Goal: Task Accomplishment & Management: Use online tool/utility

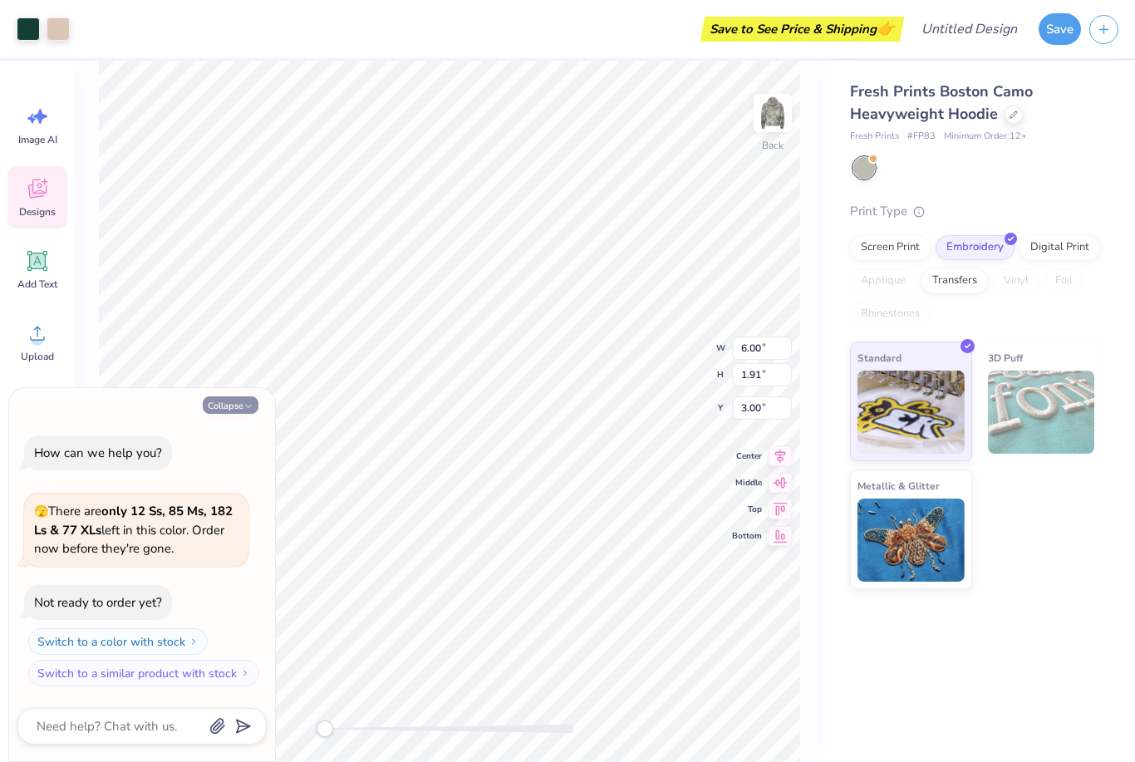
click at [233, 404] on button "Collapse" at bounding box center [231, 404] width 56 height 17
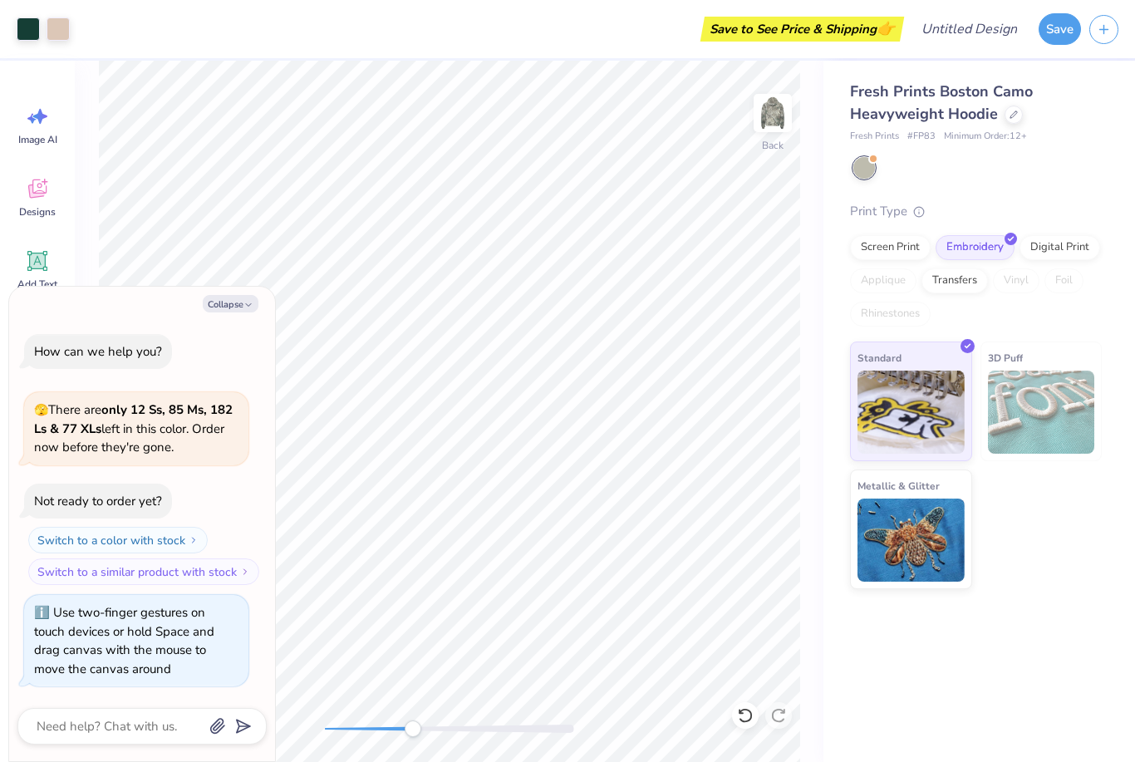
type textarea "x"
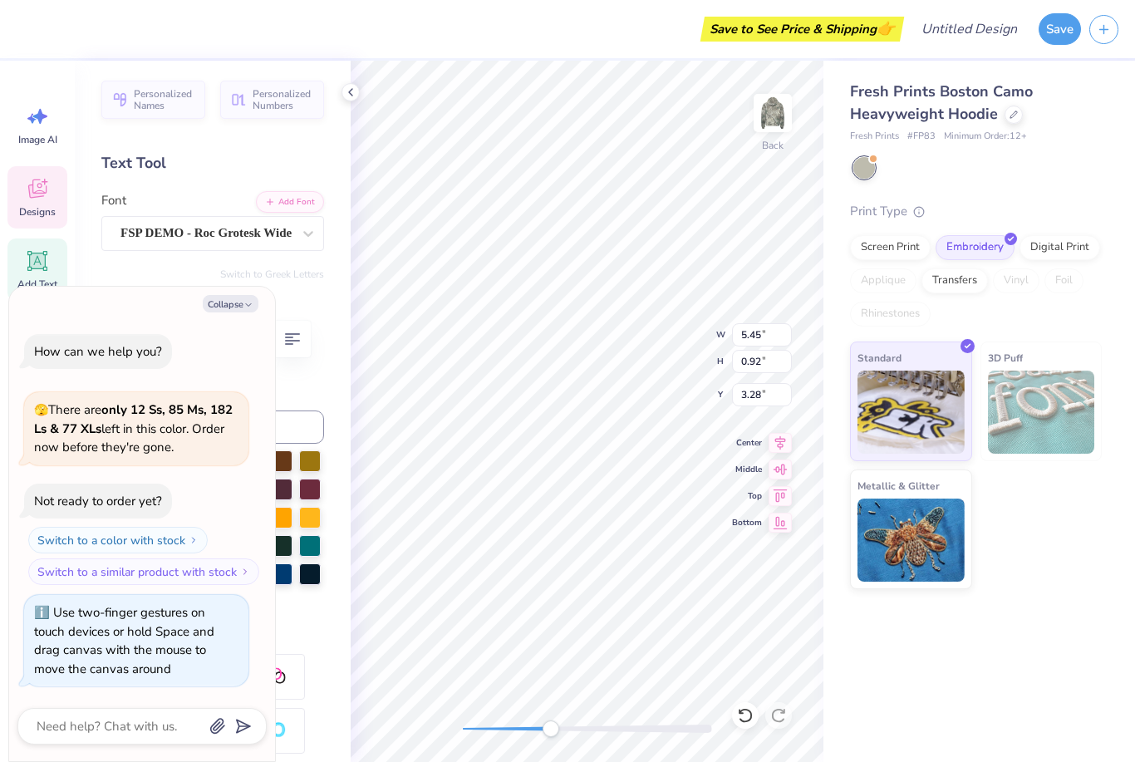
type textarea "P"
type textarea "V"
type textarea "Vangaurd"
click at [354, 91] on icon at bounding box center [350, 92] width 13 height 13
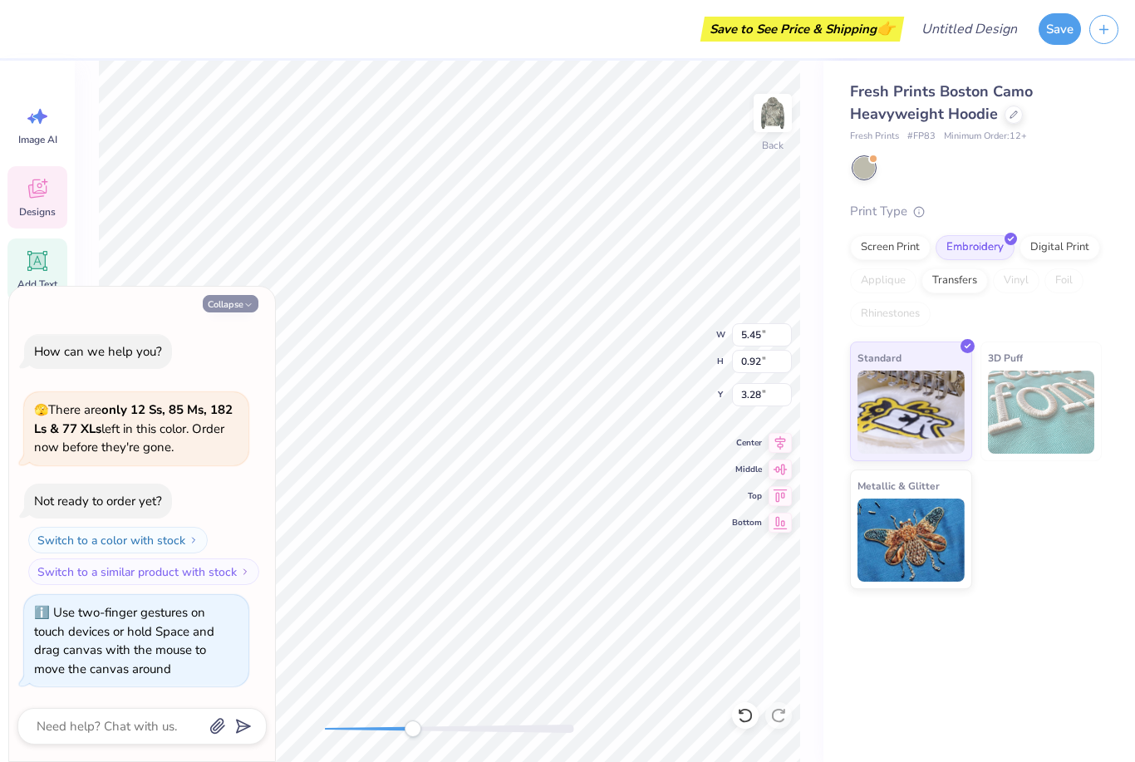
click at [242, 305] on button "Collapse" at bounding box center [231, 303] width 56 height 17
type textarea "x"
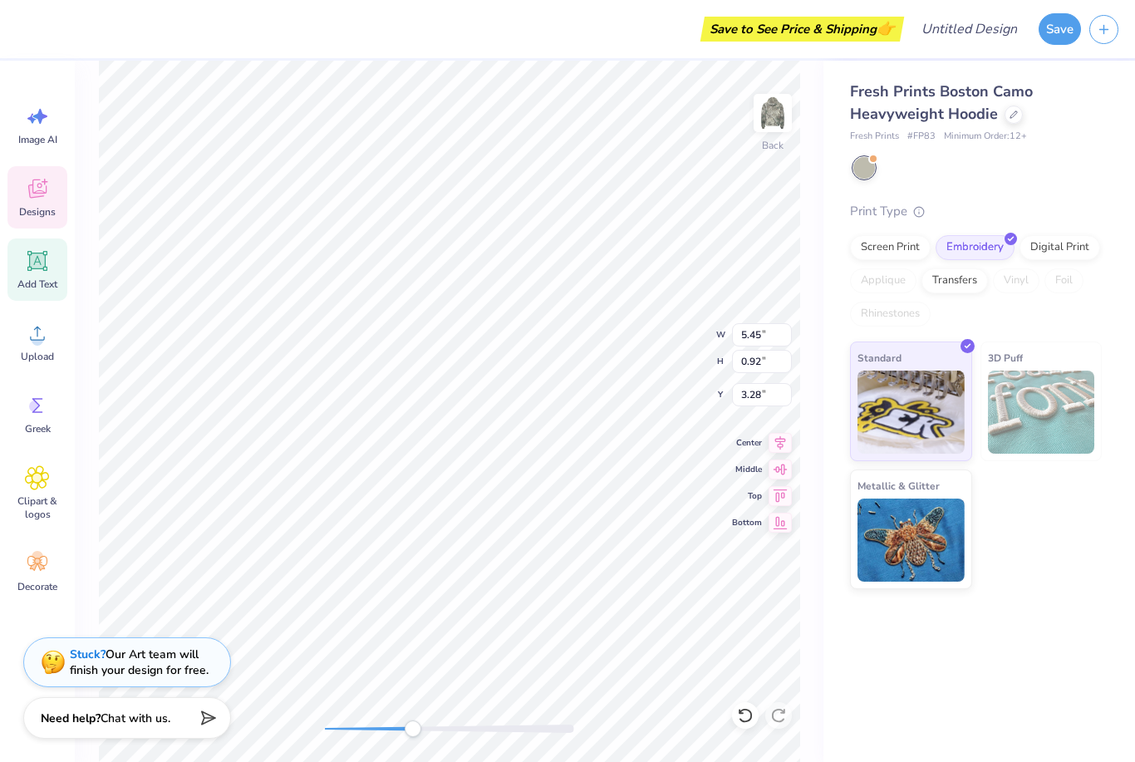
type input "3.14"
type input "0.25"
type input "4.27"
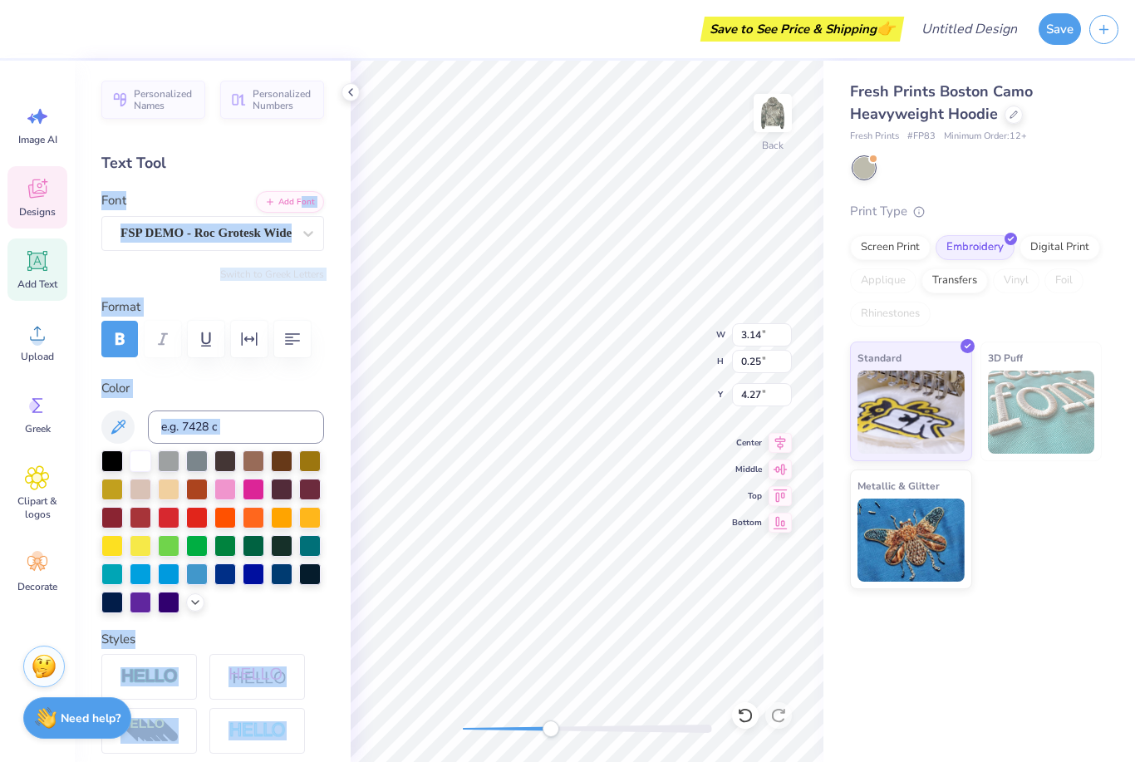
click at [347, 89] on icon at bounding box center [350, 92] width 13 height 13
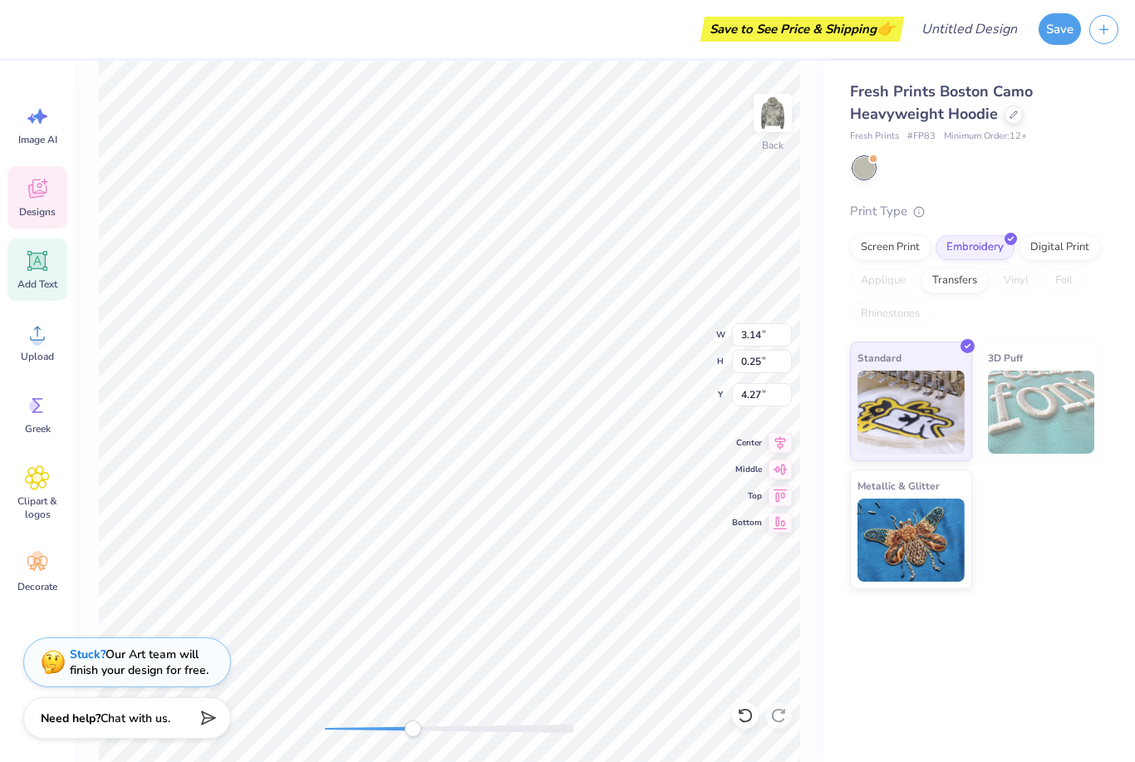
scroll to position [0, 0]
type textarea "2025"
type input "3.36"
type input "0.64"
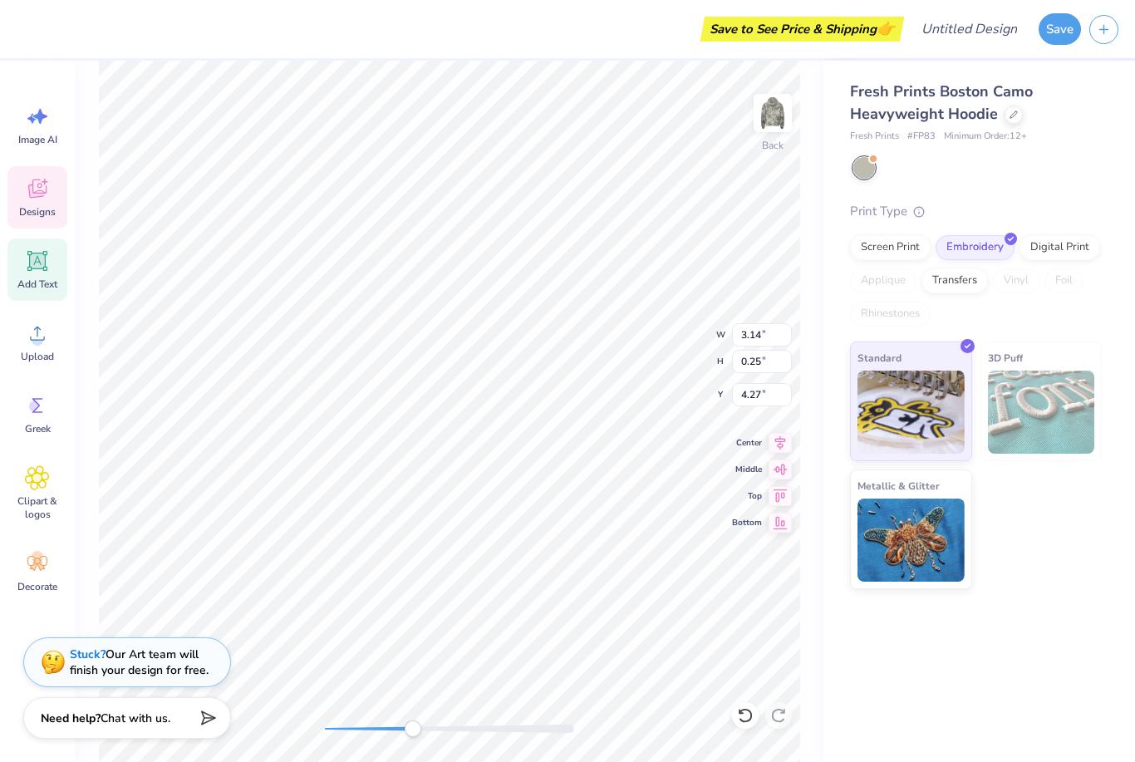
type input "3.97"
type input "1.13"
type input "0.25"
type input "4.28"
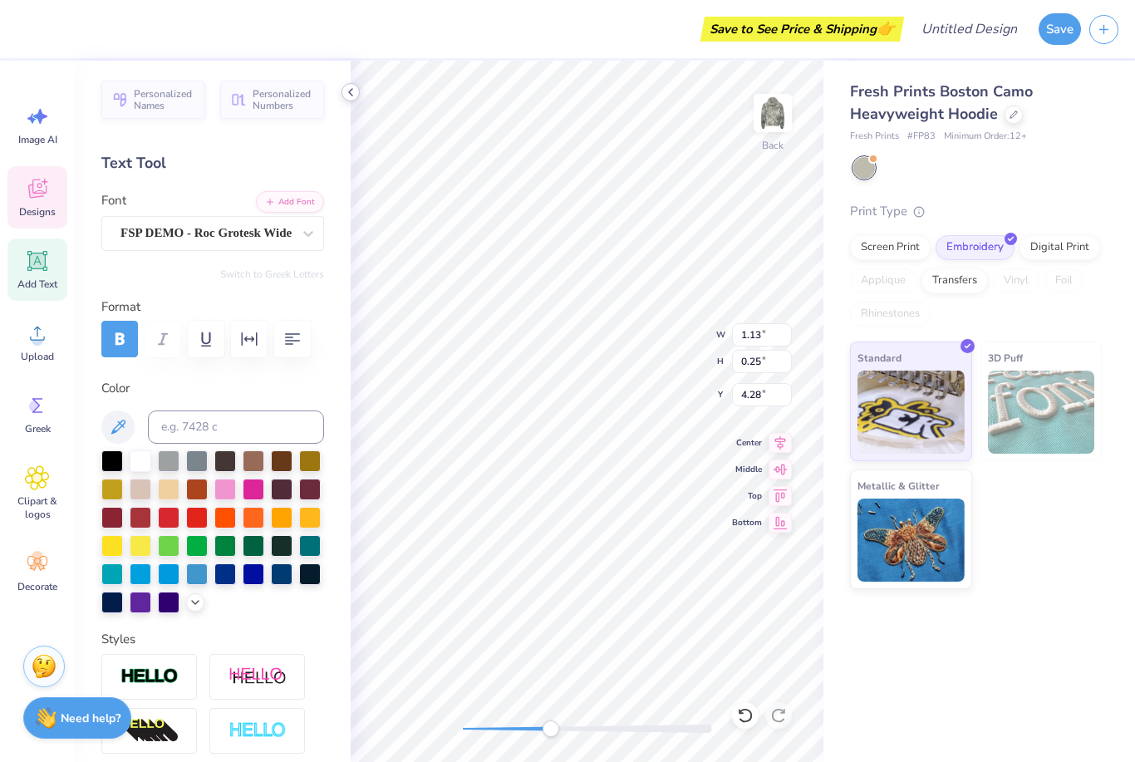
click at [352, 95] on icon at bounding box center [350, 92] width 13 height 13
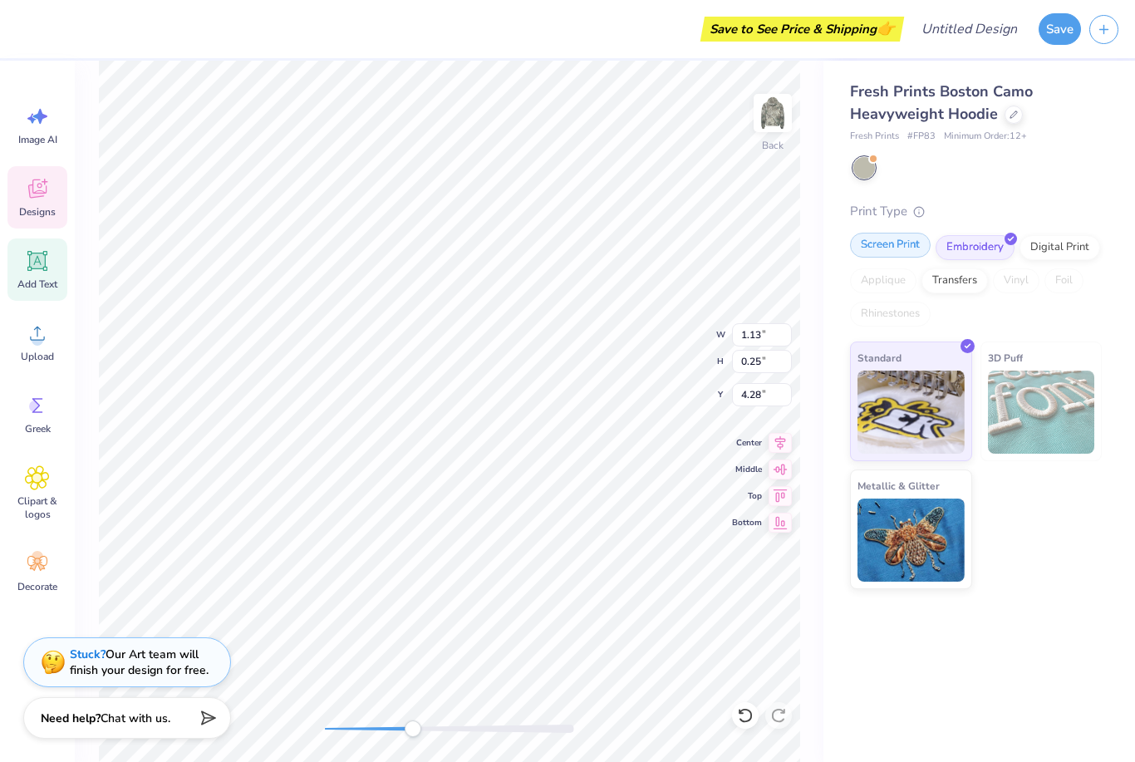
click at [911, 248] on div "Screen Print" at bounding box center [890, 245] width 81 height 25
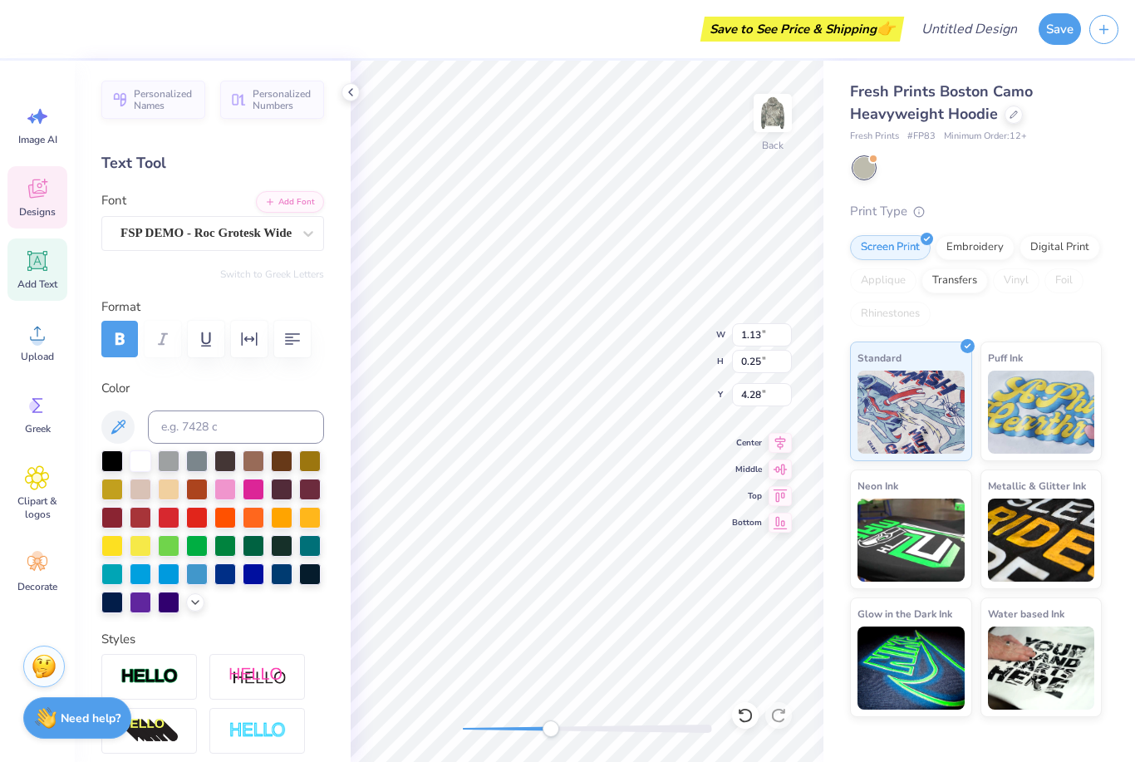
click at [349, 99] on div at bounding box center [350, 92] width 18 height 18
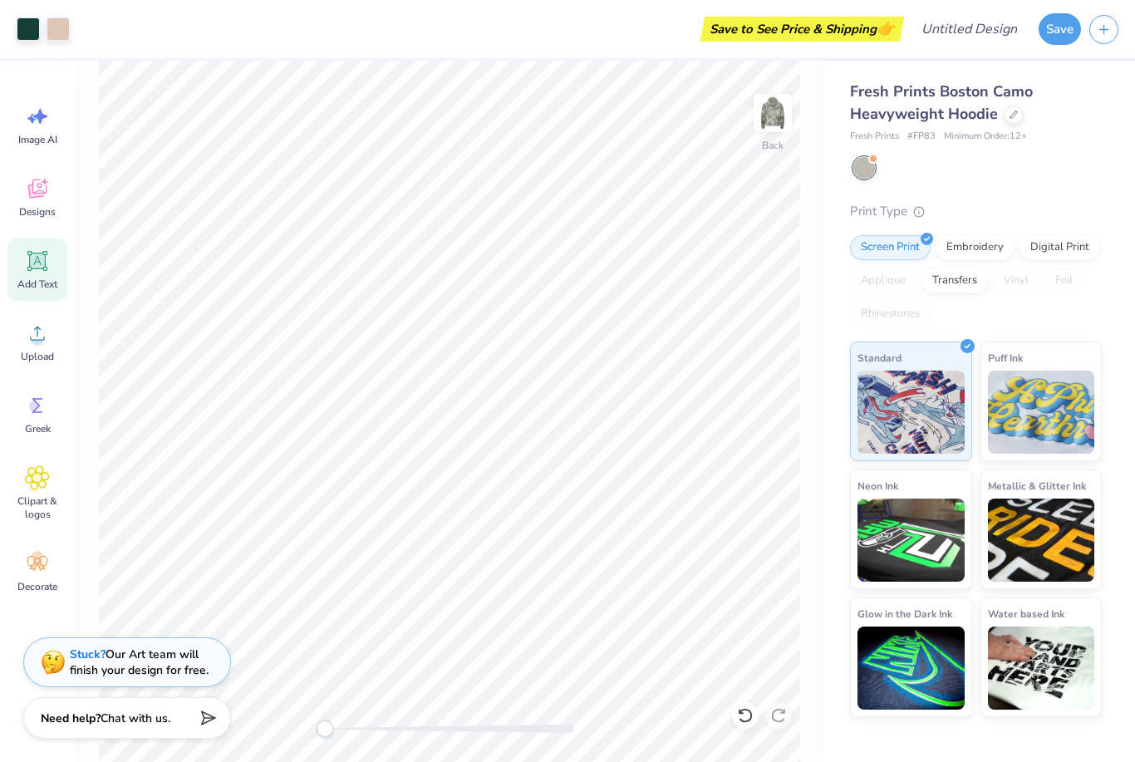
drag, startPoint x: 327, startPoint y: 734, endPoint x: 320, endPoint y: 722, distance: 13.8
click at [320, 722] on div "Accessibility label" at bounding box center [325, 728] width 17 height 17
click at [994, 32] on input "Design Title" at bounding box center [989, 28] width 81 height 33
type input "Camo hoodie"
click at [1053, 29] on button "Save" at bounding box center [1059, 27] width 42 height 32
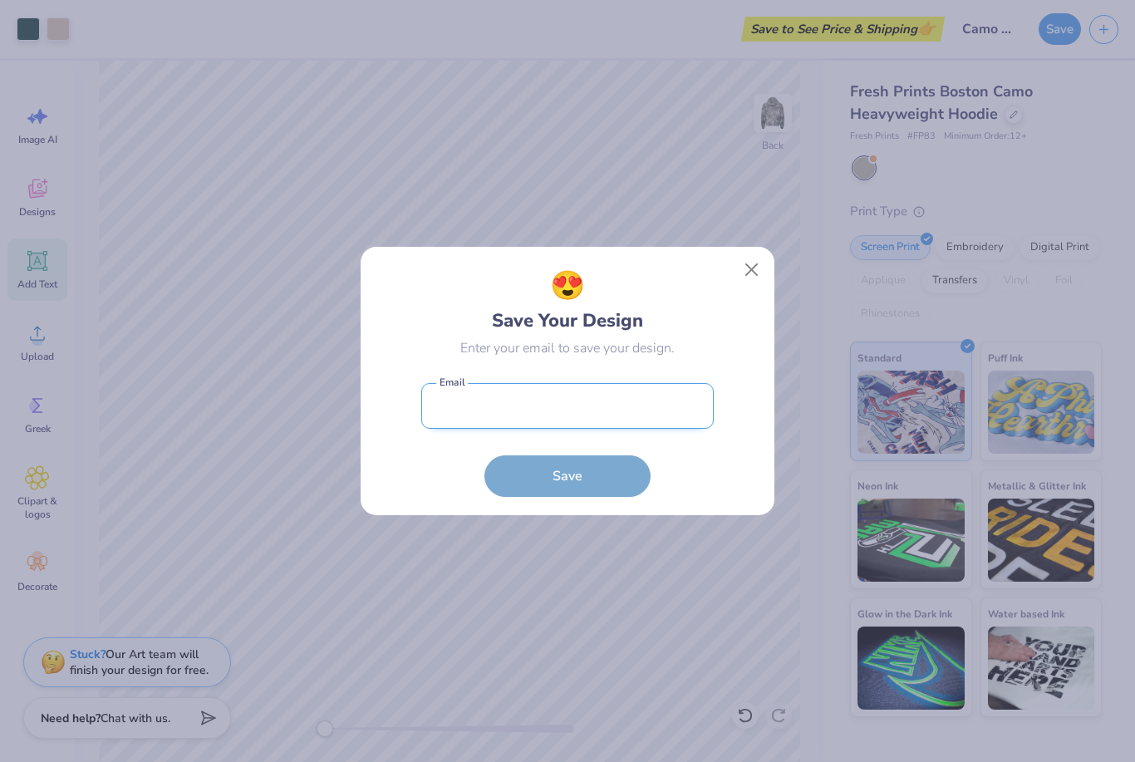
click at [588, 397] on input "email" at bounding box center [567, 406] width 292 height 46
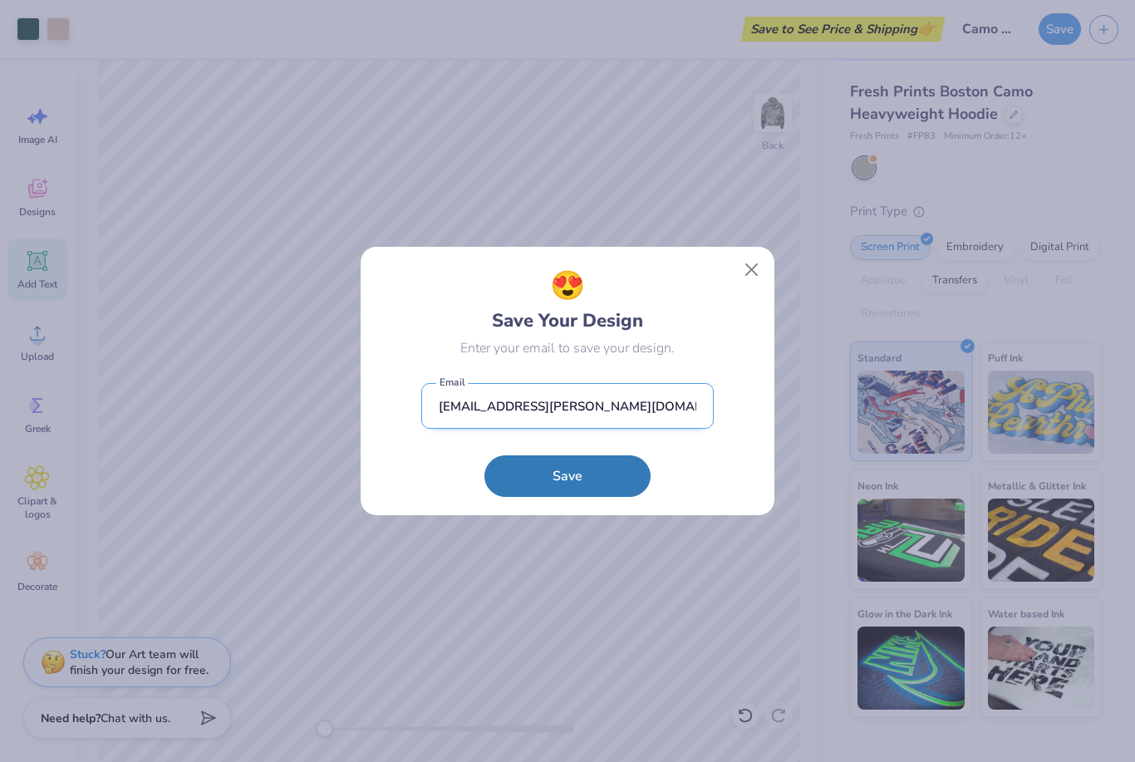
type input "its.bailey.jo24@gmail.com"
click at [567, 475] on button "Save" at bounding box center [567, 476] width 166 height 42
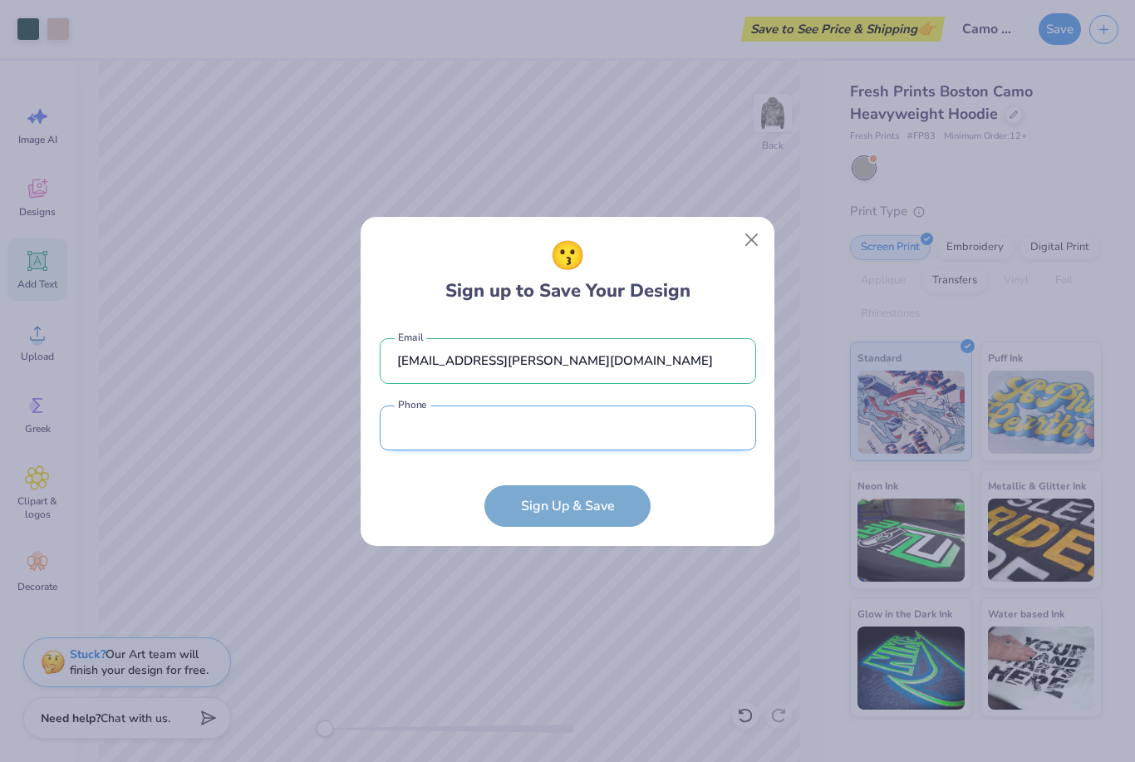
click at [463, 431] on input "tel" at bounding box center [568, 428] width 376 height 46
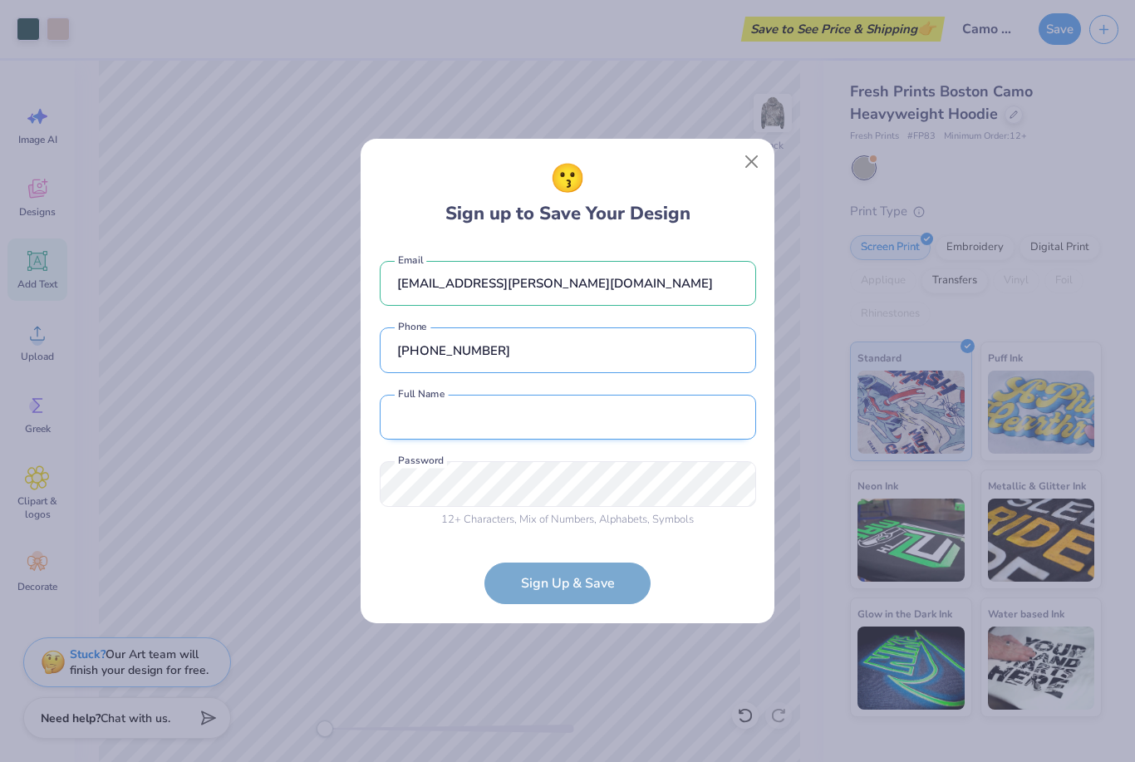
type input "(330) 465-1919"
click at [428, 429] on input "text" at bounding box center [568, 418] width 376 height 46
type input "j"
type input "Jo Bailey"
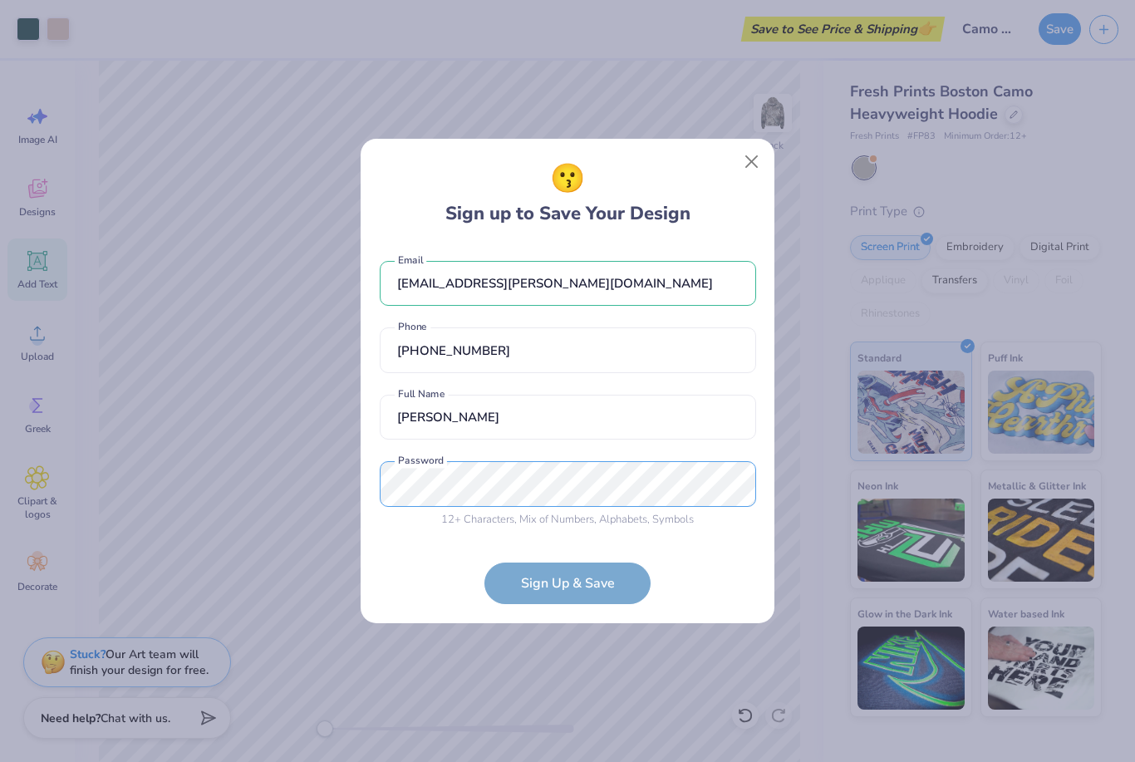
click at [496, 488] on div "😗 Sign up to Save Your Design its.bailey.jo24@gmail.com Email (330) 465-1919 Ph…" at bounding box center [567, 381] width 1135 height 762
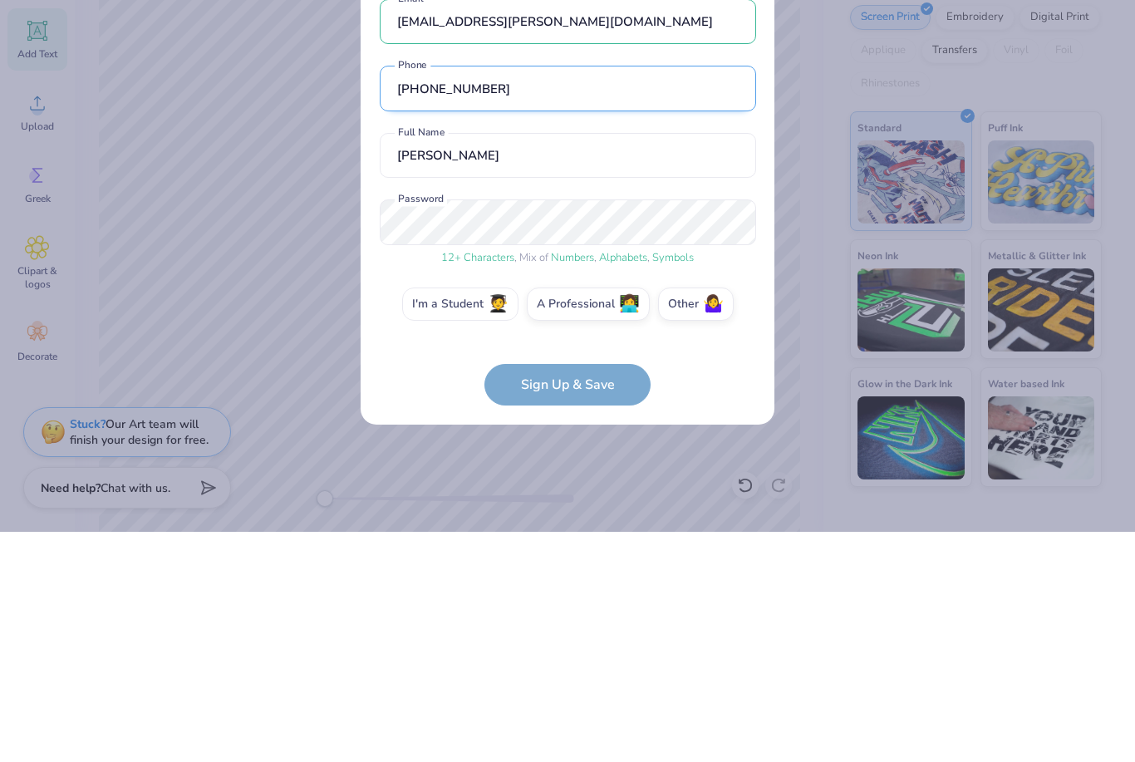
click at [445, 306] on div "its.bailey.jo24@gmail.com Email (330) 465-1919 Phone Jo Bailey Full Name 12 + C…" at bounding box center [568, 391] width 376 height 356
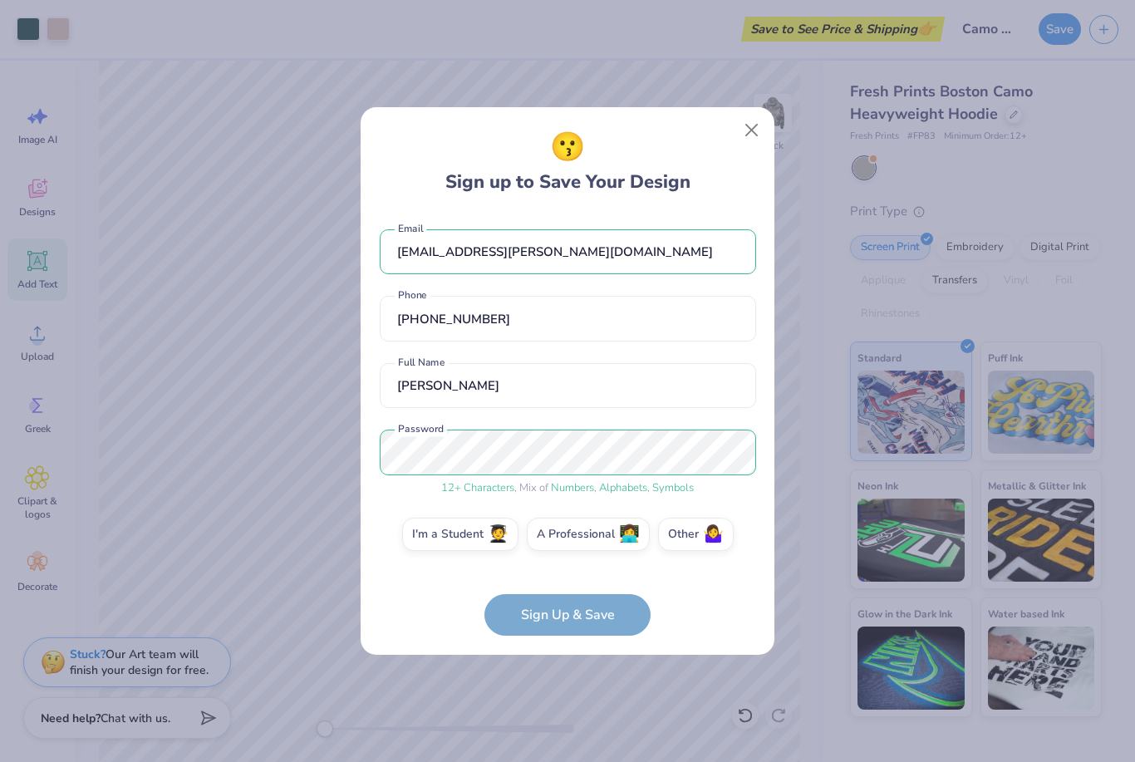
click at [552, 614] on form "its.bailey.jo24@gmail.com Email (330) 465-1919 Phone Jo Bailey Full Name 12 + C…" at bounding box center [568, 425] width 376 height 424
click at [462, 532] on label "I'm a Student 🧑‍🎓" at bounding box center [460, 531] width 116 height 33
click at [562, 533] on input "I'm a Student 🧑‍🎓" at bounding box center [567, 538] width 11 height 11
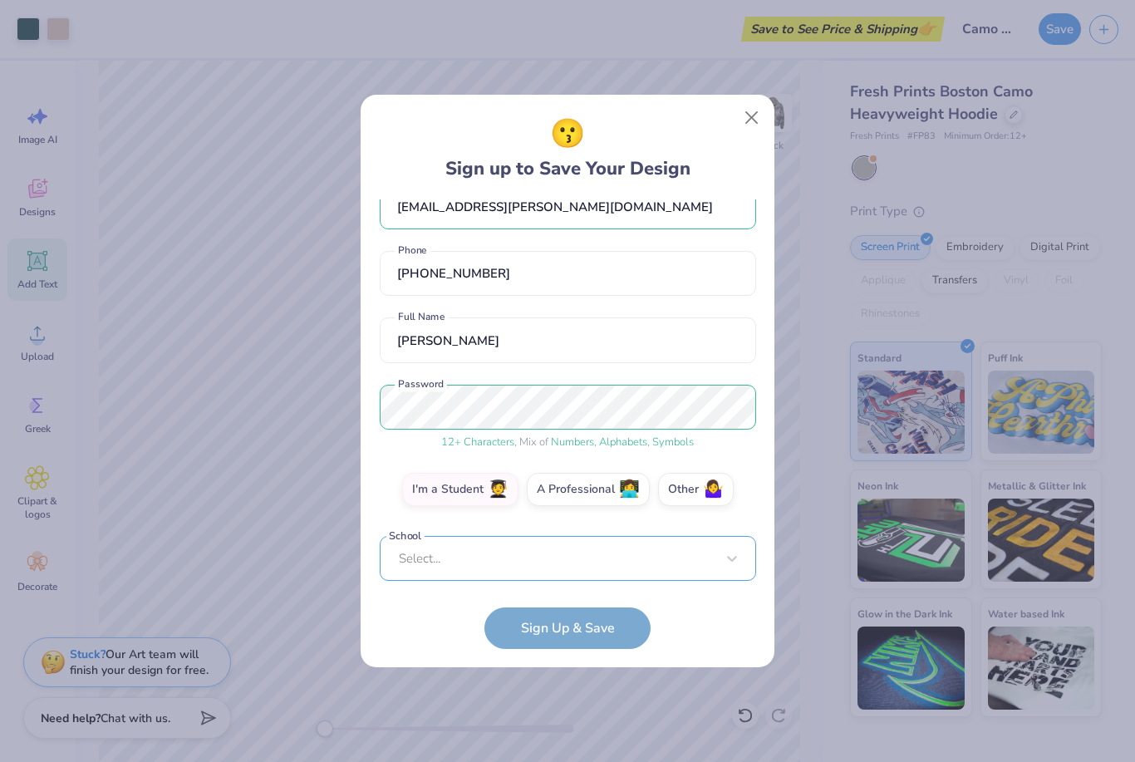
click at [513, 567] on div "Select..." at bounding box center [568, 559] width 376 height 46
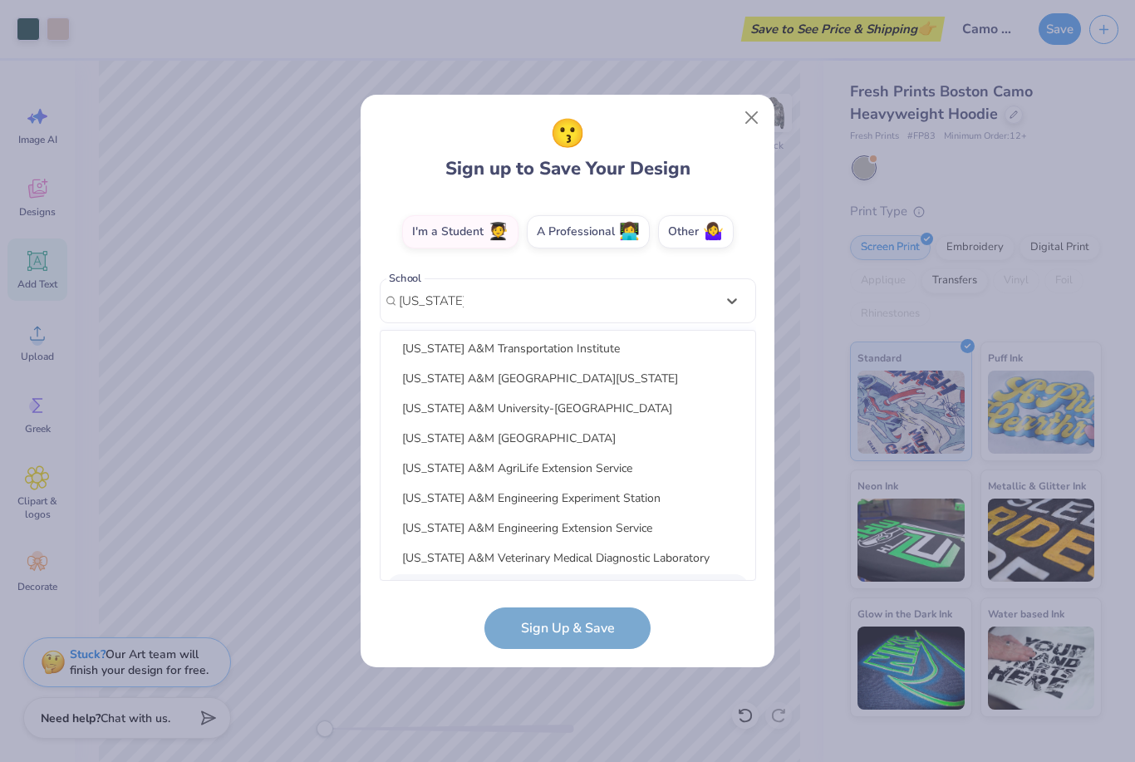
scroll to position [238, 0]
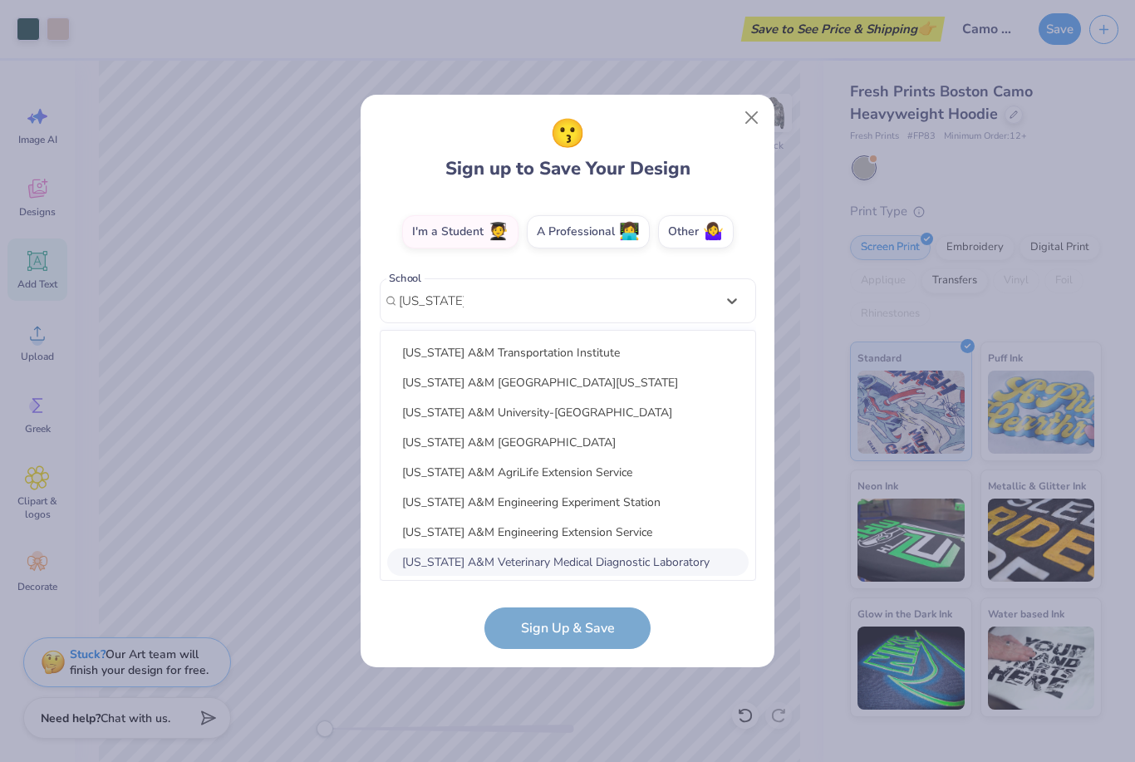
type input "texas A&M"
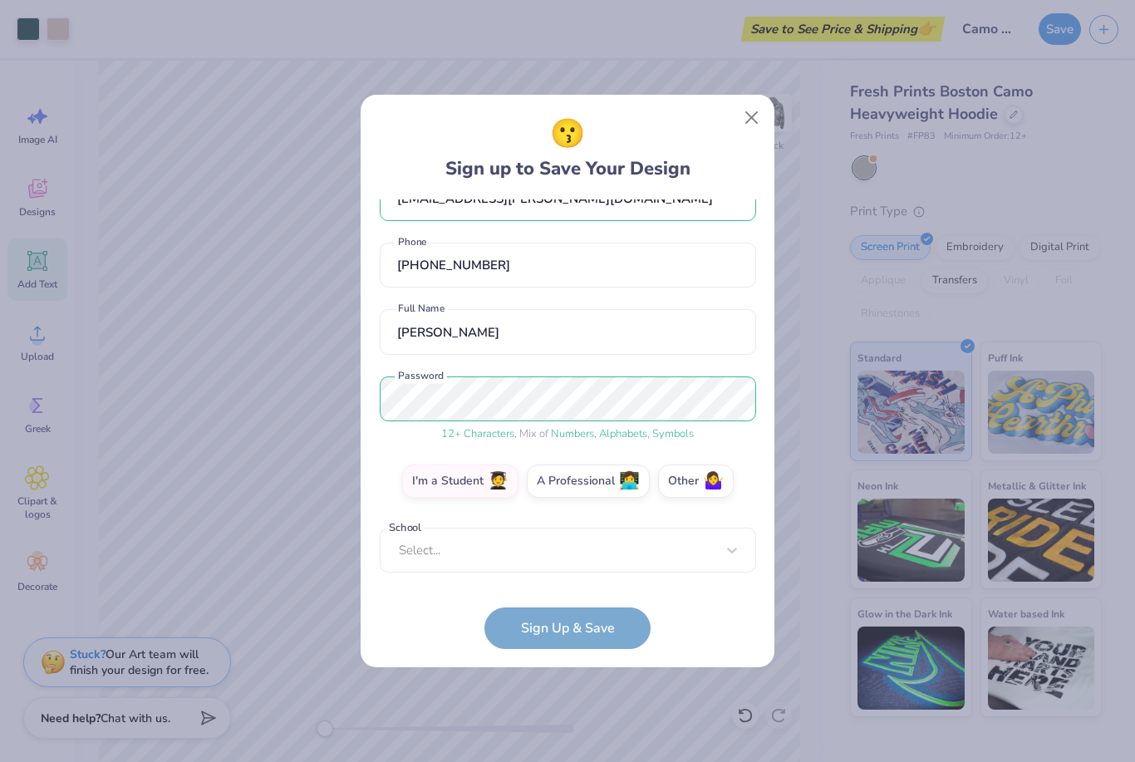
click at [538, 635] on form "its.bailey.jo24@gmail.com Email (330) 465-1919 Phone Jo Bailey Full Name 12 + C…" at bounding box center [568, 423] width 376 height 449
click at [540, 636] on form "its.bailey.jo24@gmail.com Email (330) 465-1919 Phone Jo Bailey Full Name 12 + C…" at bounding box center [568, 423] width 376 height 449
click at [588, 615] on form "its.bailey.jo24@gmail.com Email (330) 465-1919 Phone Jo Bailey Full Name 12 + C…" at bounding box center [568, 423] width 376 height 449
click at [689, 483] on label "Other 🤷‍♀️" at bounding box center [696, 478] width 76 height 33
click at [573, 520] on input "Other 🤷‍♀️" at bounding box center [567, 525] width 11 height 11
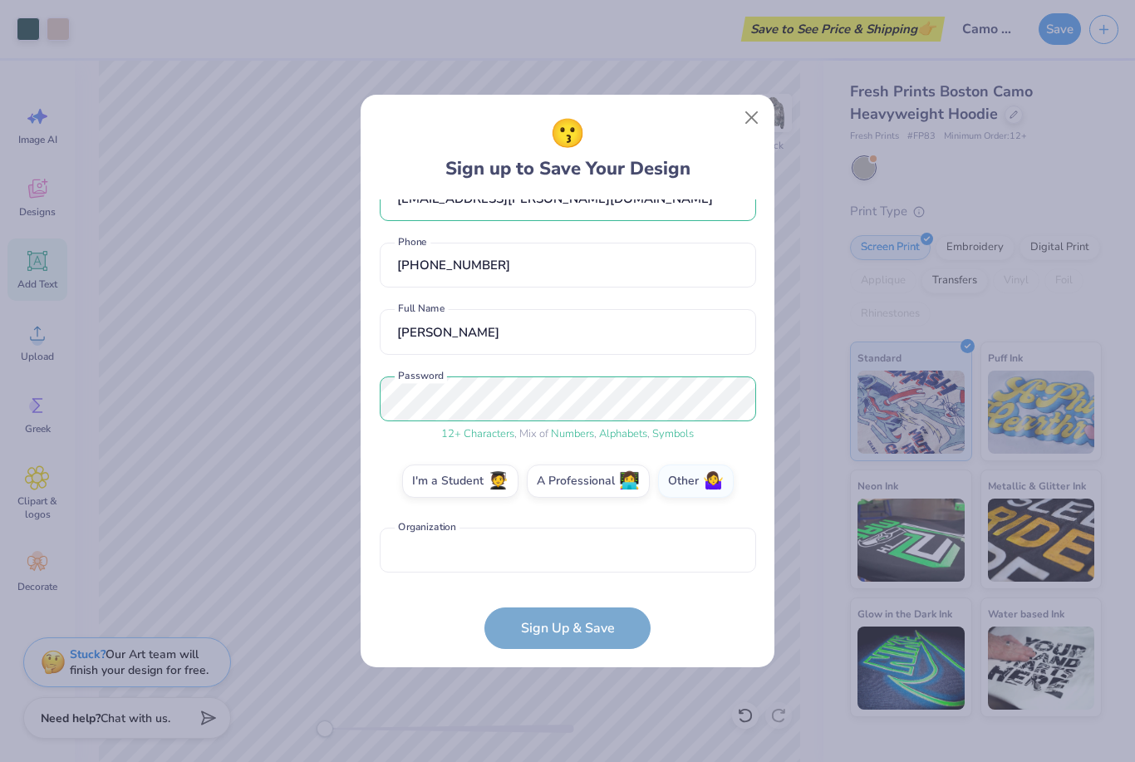
click at [563, 621] on form "its.bailey.jo24@gmail.com Email (330) 465-1919 Phone Jo Bailey Full Name 12 + C…" at bounding box center [568, 423] width 376 height 449
click at [557, 560] on input "text" at bounding box center [568, 551] width 376 height 46
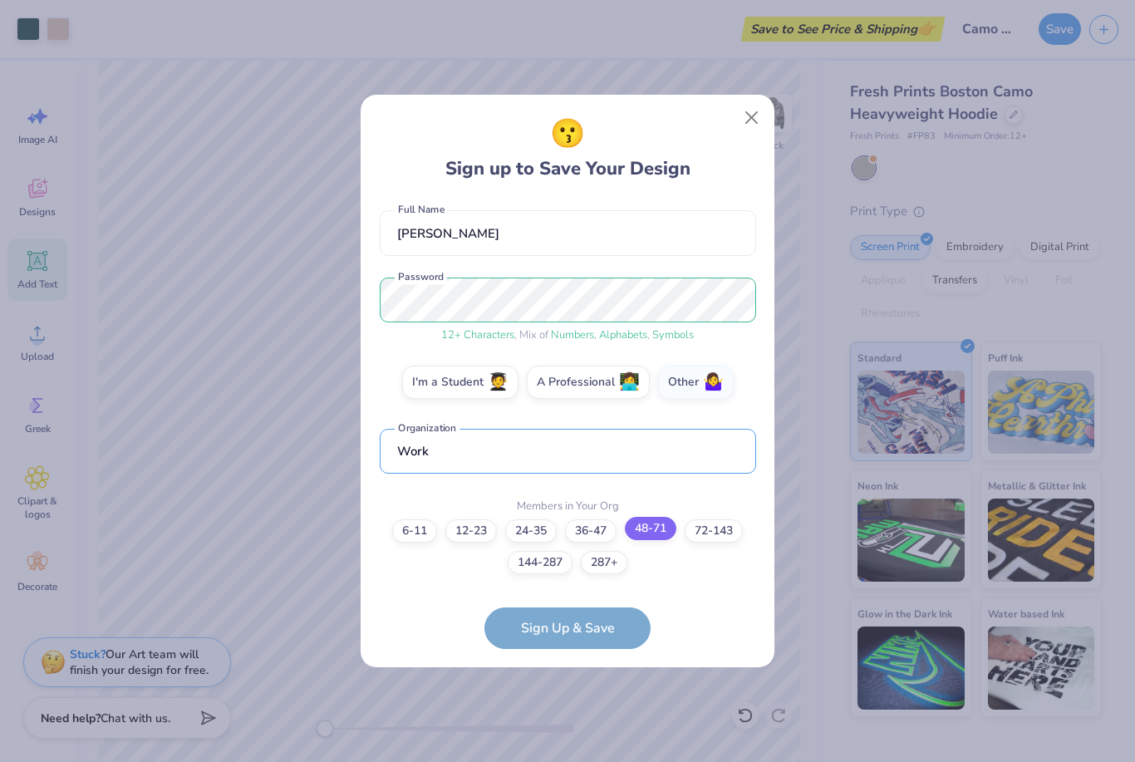
type input "Work"
click at [661, 525] on label "48-71" at bounding box center [651, 528] width 52 height 23
click at [573, 680] on input "48-71" at bounding box center [567, 685] width 11 height 11
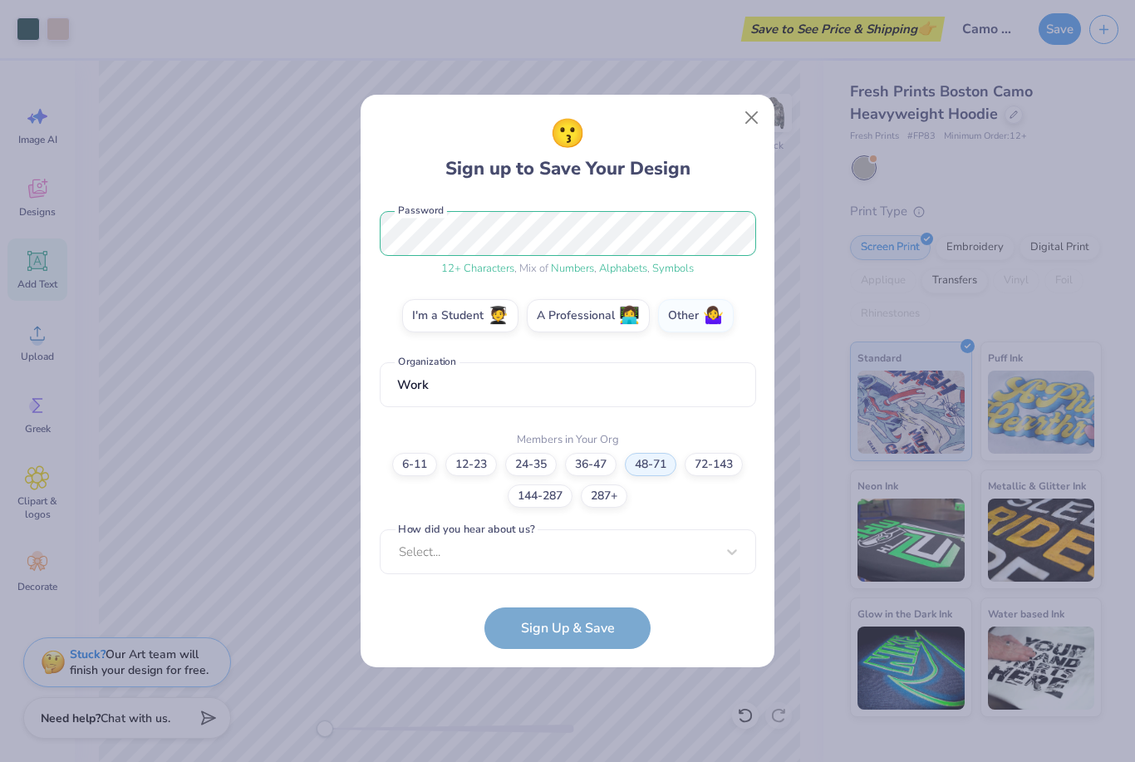
click at [582, 631] on form "its.bailey.jo24@gmail.com Email (330) 465-1919 Phone Jo Bailey Full Name 12 + C…" at bounding box center [568, 423] width 376 height 449
click at [576, 563] on div "option Pinterest focused, 1 of 15. 15 results available. Use Up and Down to cho…" at bounding box center [568, 680] width 376 height 303
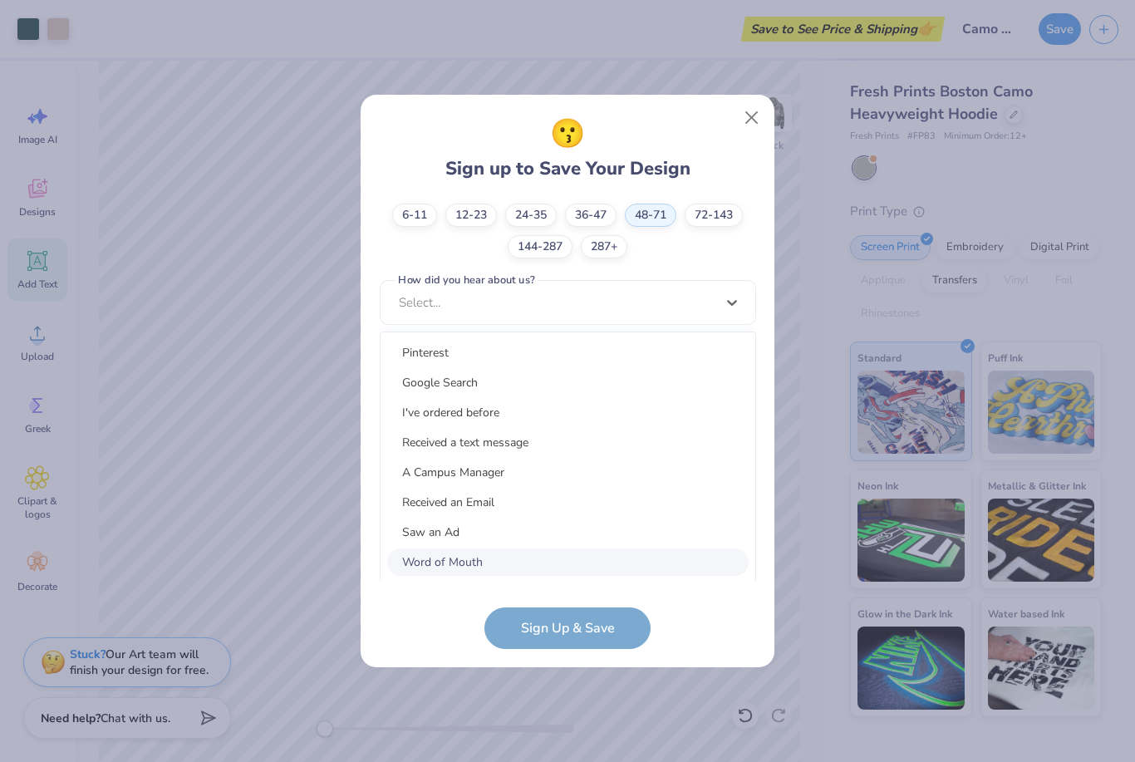
click at [576, 563] on div "Word of Mouth" at bounding box center [567, 561] width 361 height 27
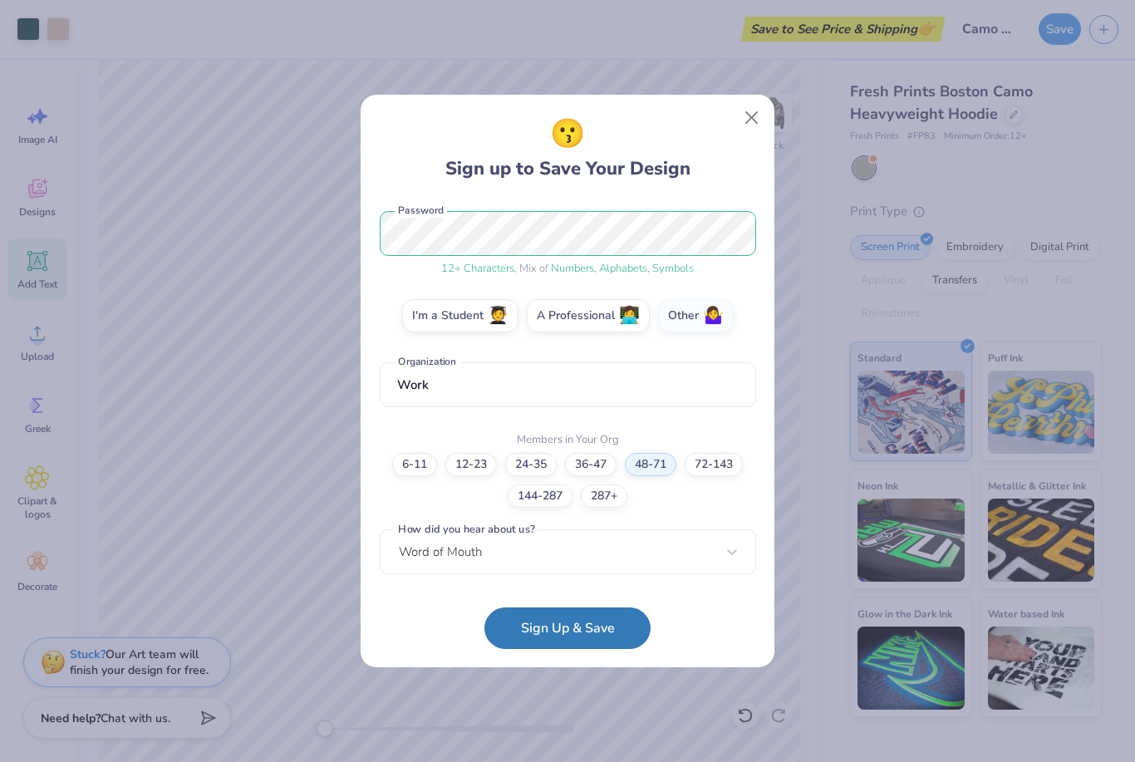
click at [559, 625] on button "Sign Up & Save" at bounding box center [567, 628] width 166 height 42
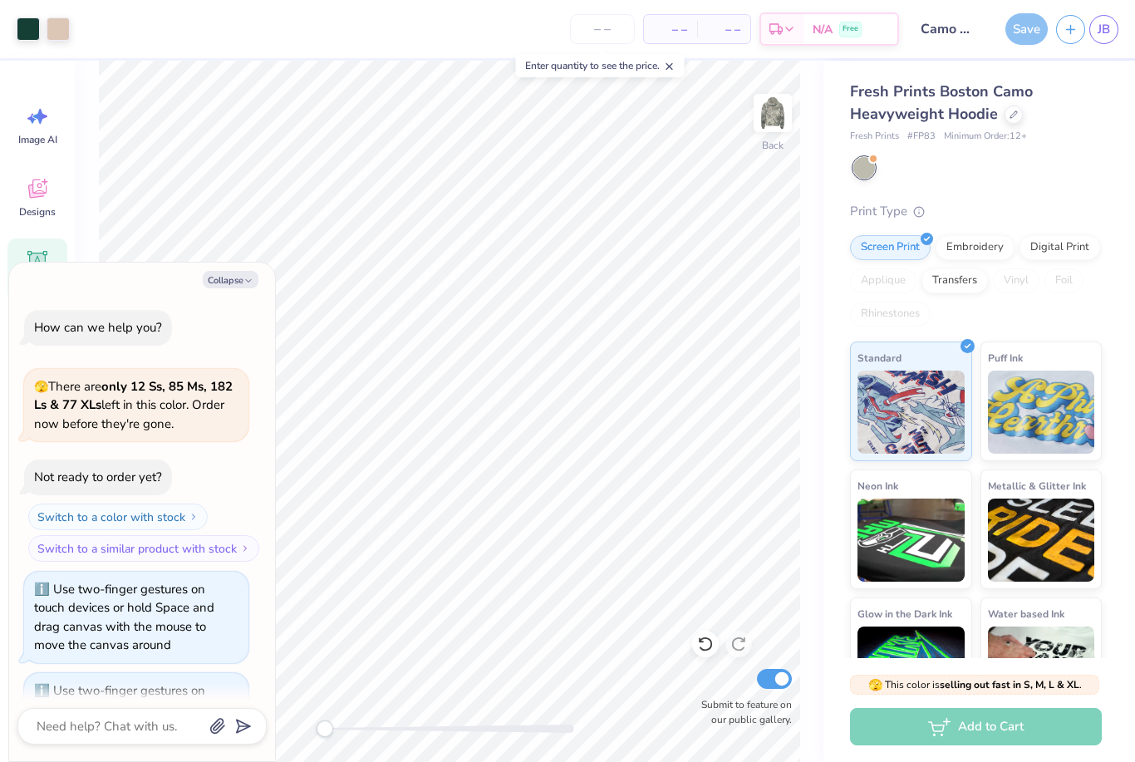
scroll to position [72, 0]
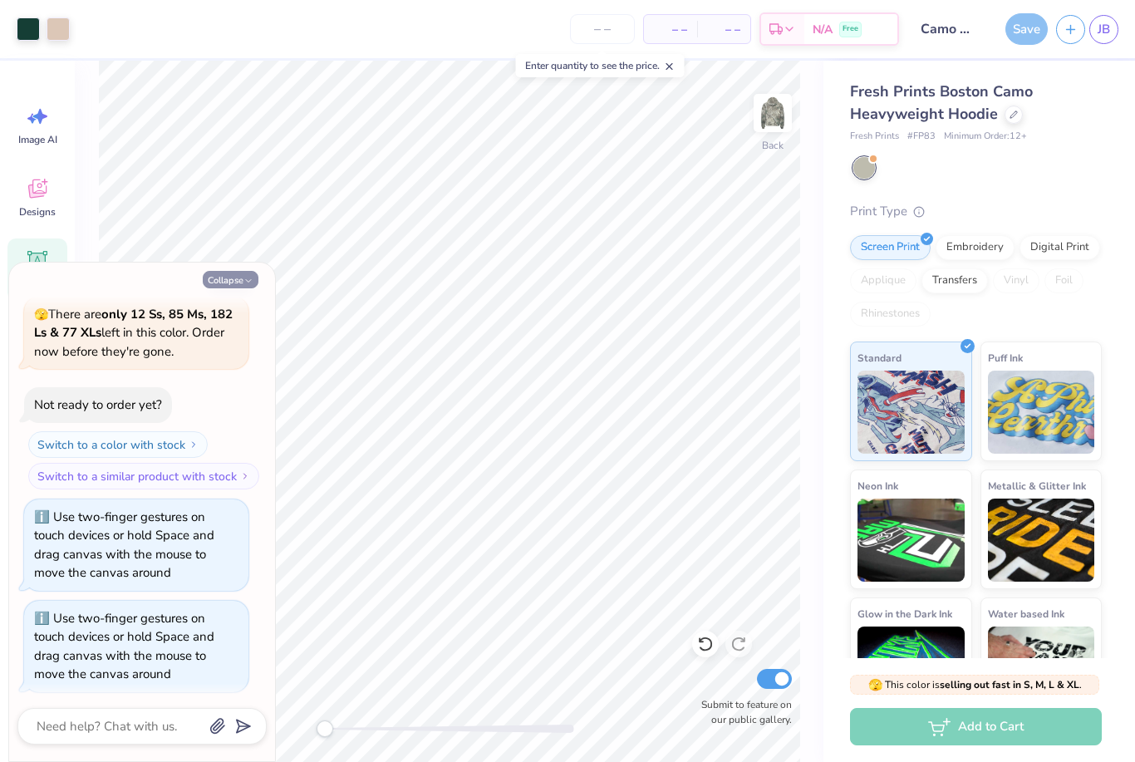
click at [223, 282] on button "Collapse" at bounding box center [231, 279] width 56 height 17
type textarea "x"
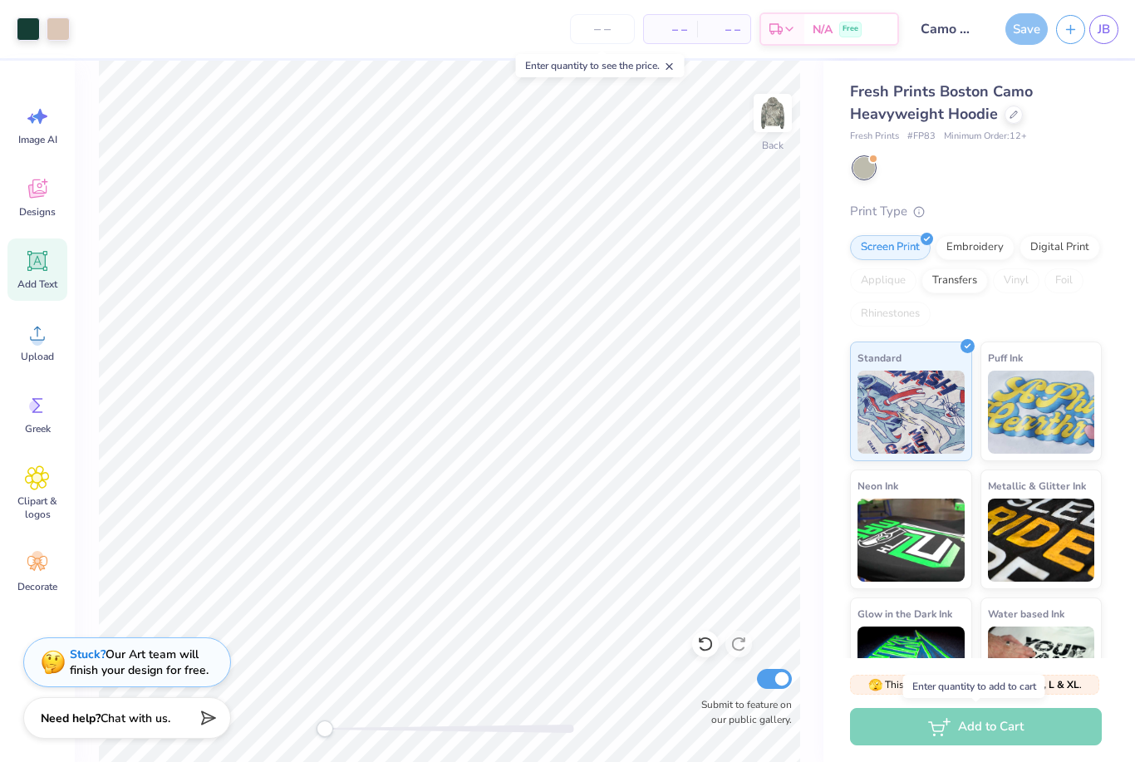
click at [967, 730] on div "Add to Cart" at bounding box center [976, 726] width 252 height 37
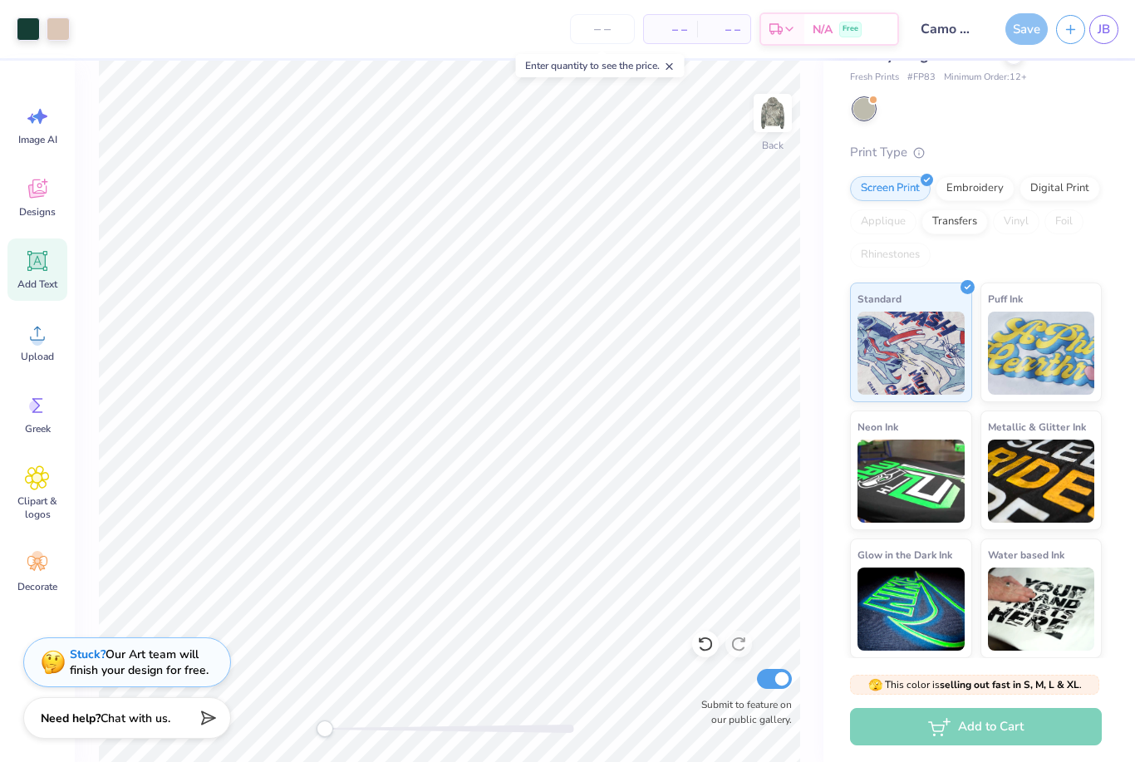
scroll to position [58, 0]
click at [942, 729] on div "Add to Cart" at bounding box center [976, 726] width 252 height 37
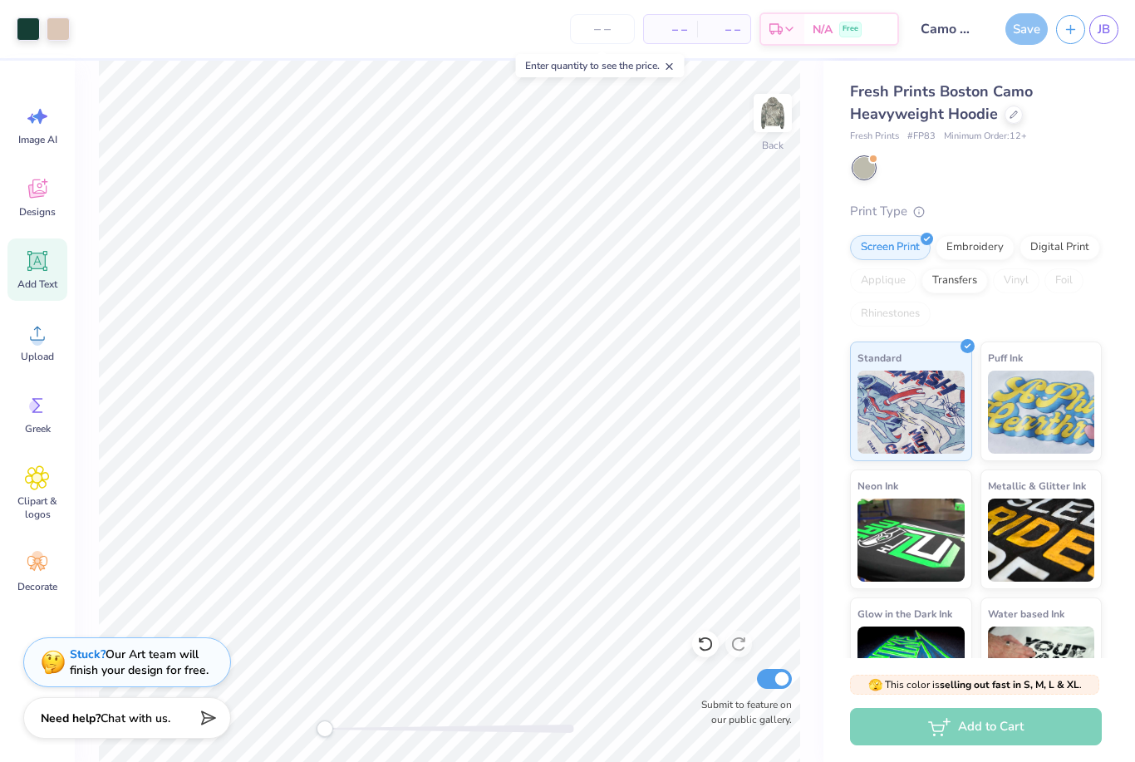
scroll to position [0, 0]
click at [1027, 34] on div "Save" at bounding box center [1026, 29] width 42 height 32
click at [1067, 34] on button "button" at bounding box center [1070, 26] width 29 height 29
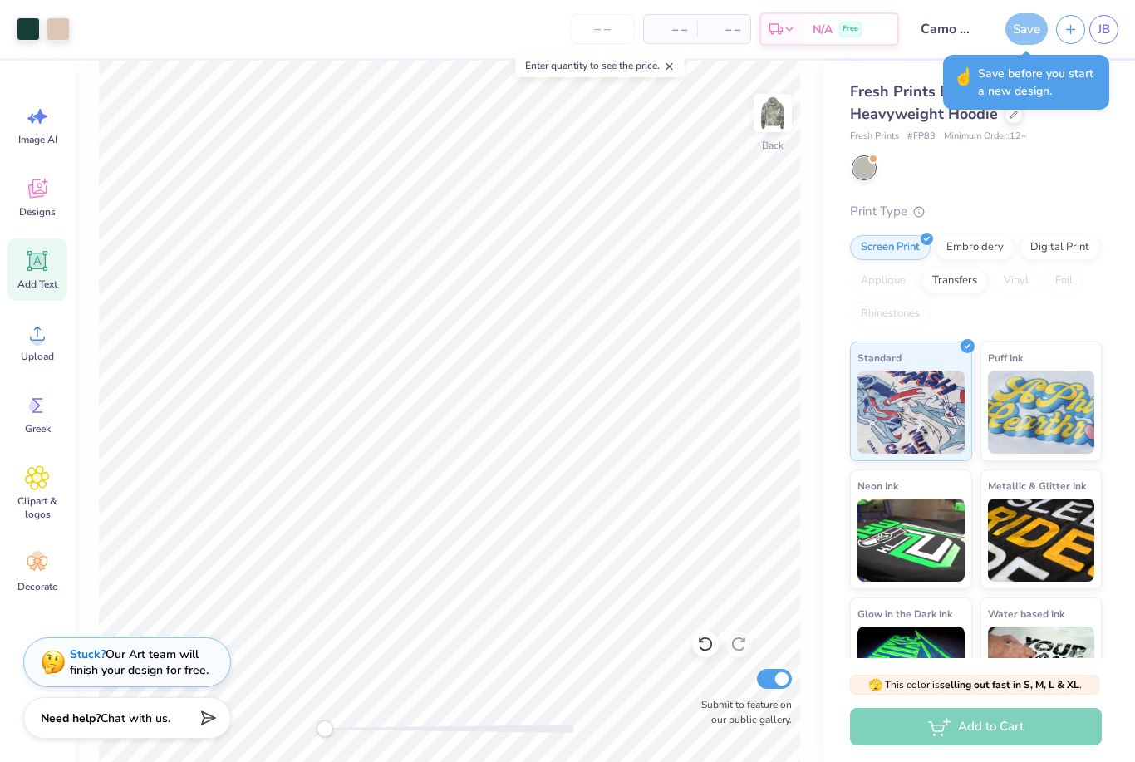
click at [1035, 39] on div "Save" at bounding box center [1026, 29] width 42 height 32
click at [998, 87] on span "Save before you start a new design." at bounding box center [1038, 82] width 121 height 35
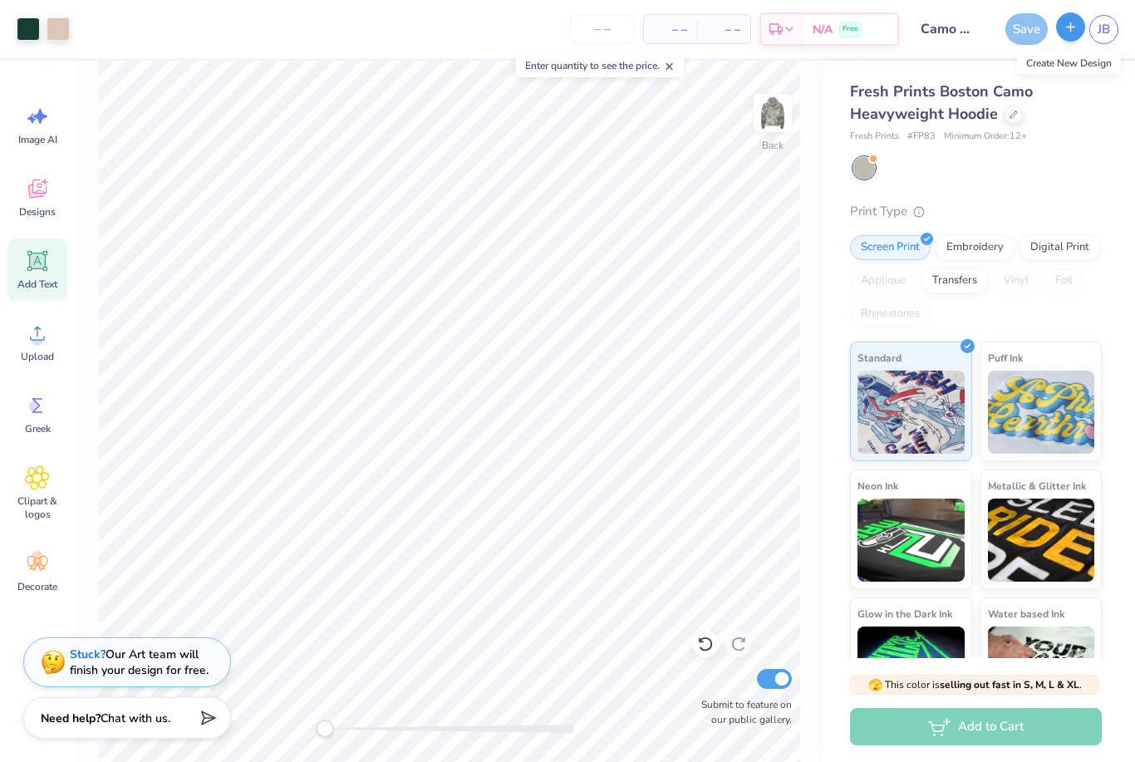
click at [1072, 25] on icon "button" at bounding box center [1070, 27] width 14 height 14
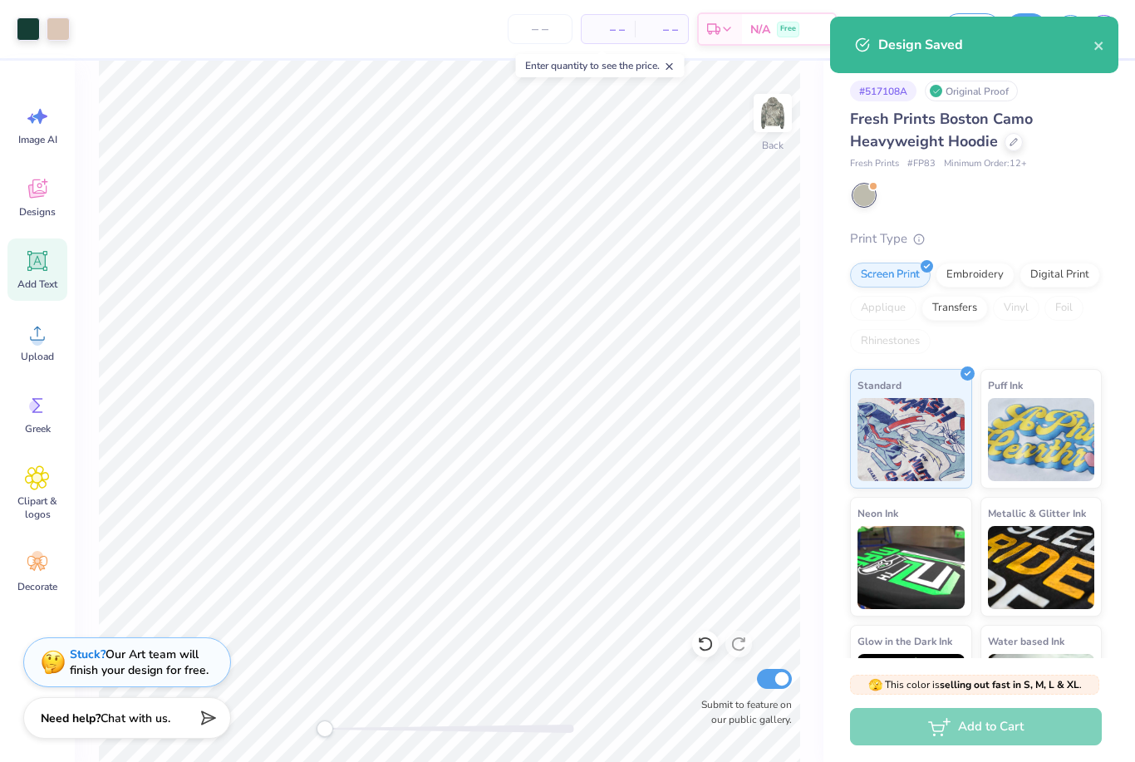
drag, startPoint x: 1072, startPoint y: 25, endPoint x: 1063, endPoint y: 25, distance: 9.1
click at [1063, 25] on div "Art colors – – Per Item – – Total Est. Delivery N/A Free Design Title Camo hood…" at bounding box center [567, 381] width 1135 height 762
drag, startPoint x: 1063, startPoint y: 25, endPoint x: 1099, endPoint y: 48, distance: 42.6
click at [1099, 48] on icon "close" at bounding box center [1099, 45] width 12 height 13
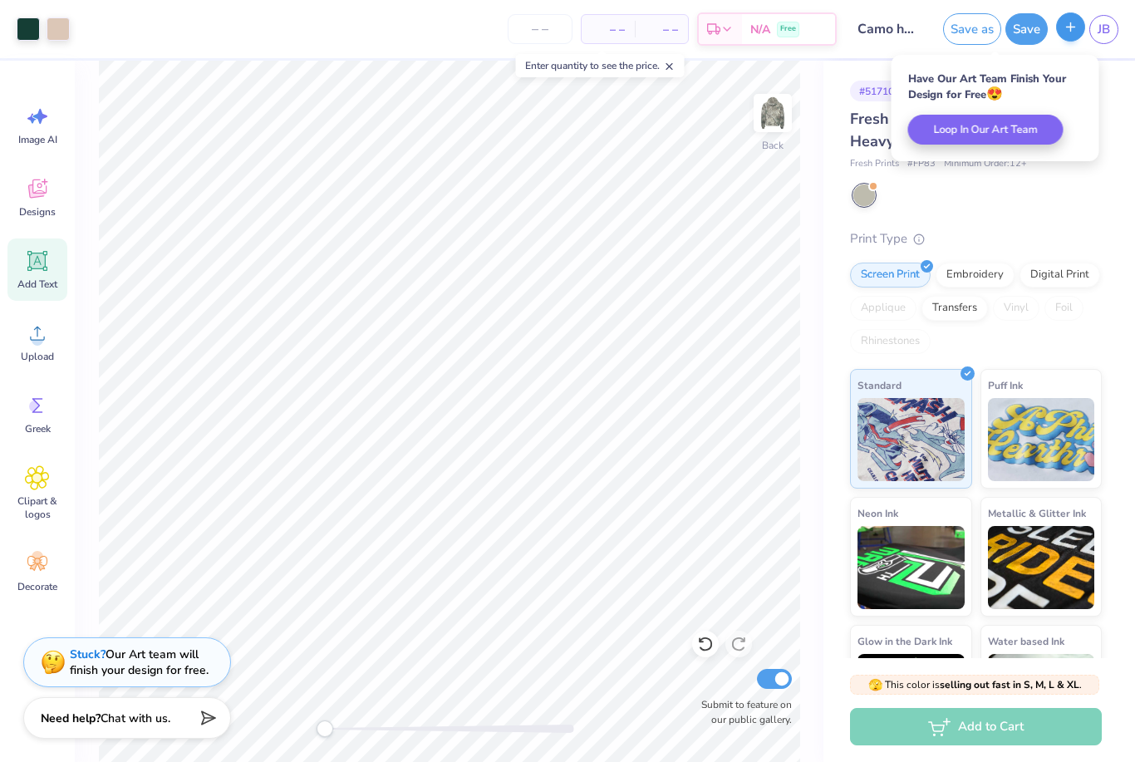
drag, startPoint x: 1099, startPoint y: 48, endPoint x: 1071, endPoint y: 32, distance: 32.8
click at [1071, 32] on icon "button" at bounding box center [1070, 27] width 14 height 14
click at [1072, 32] on icon "button" at bounding box center [1070, 27] width 14 height 14
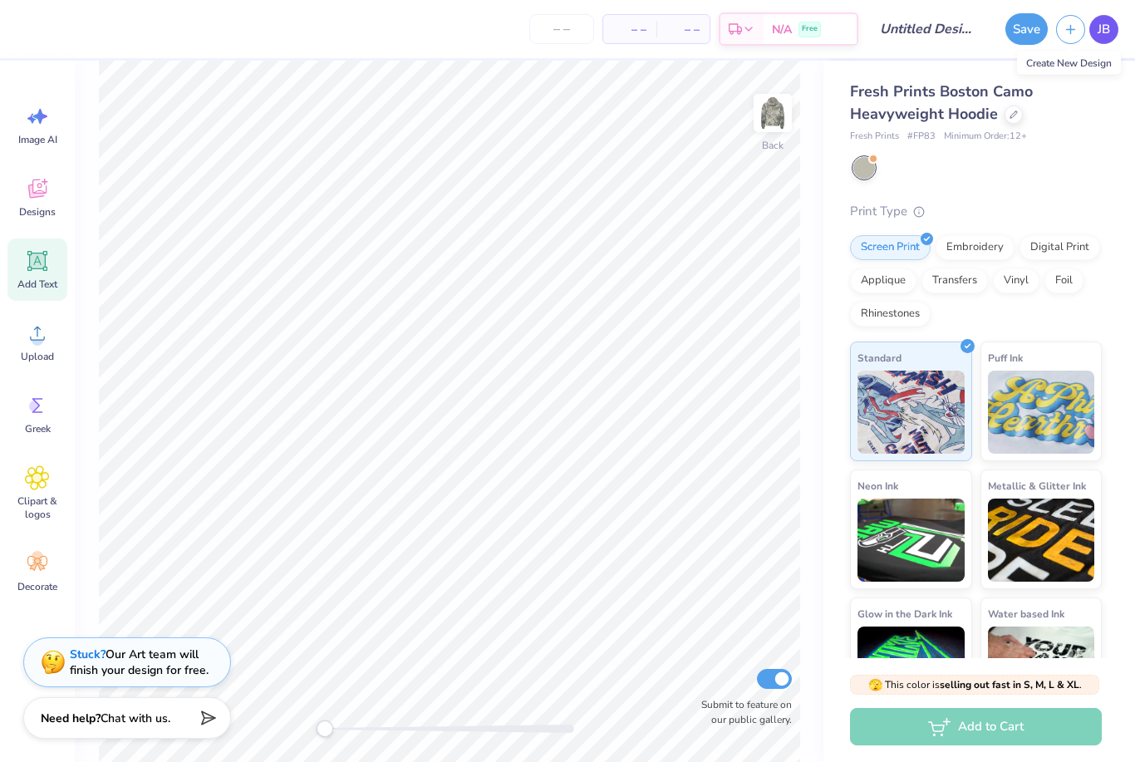
click at [1105, 32] on body "– – Per Item – – Total Est. Delivery N/A Free Design Title Save JB Image AI Des…" at bounding box center [567, 381] width 1135 height 762
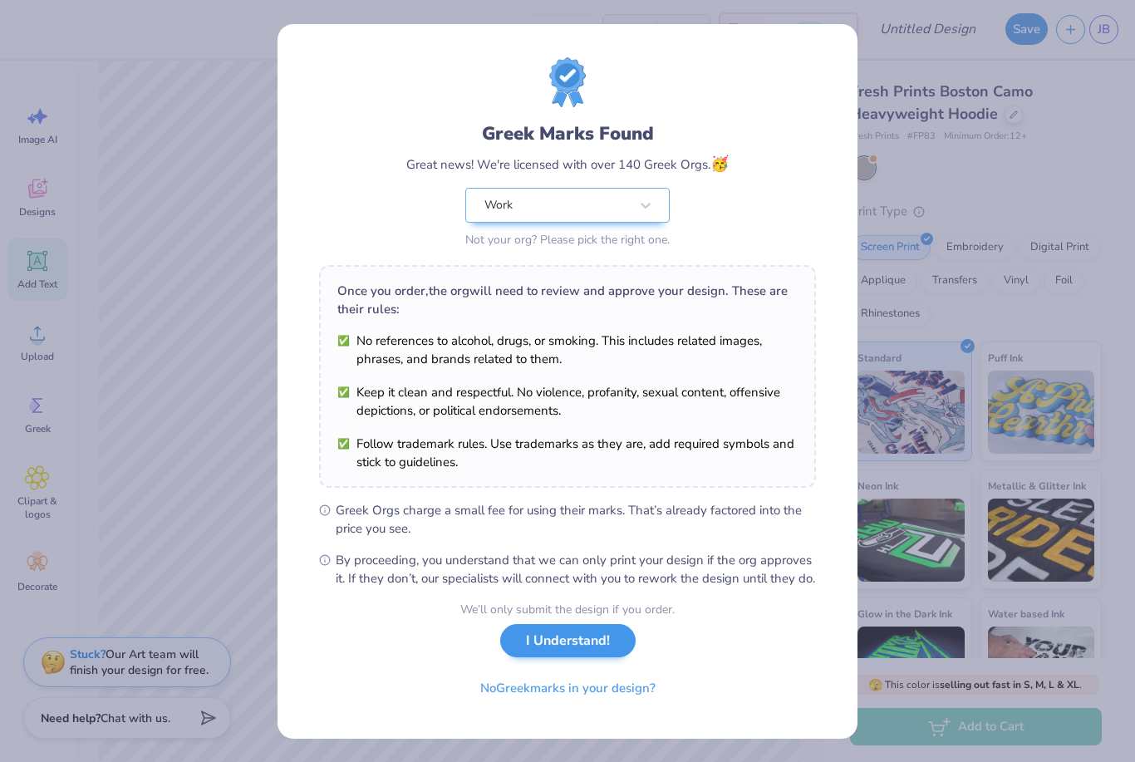
drag, startPoint x: 1105, startPoint y: 32, endPoint x: 541, endPoint y: 657, distance: 841.7
click at [541, 657] on button "I Understand!" at bounding box center [567, 641] width 135 height 34
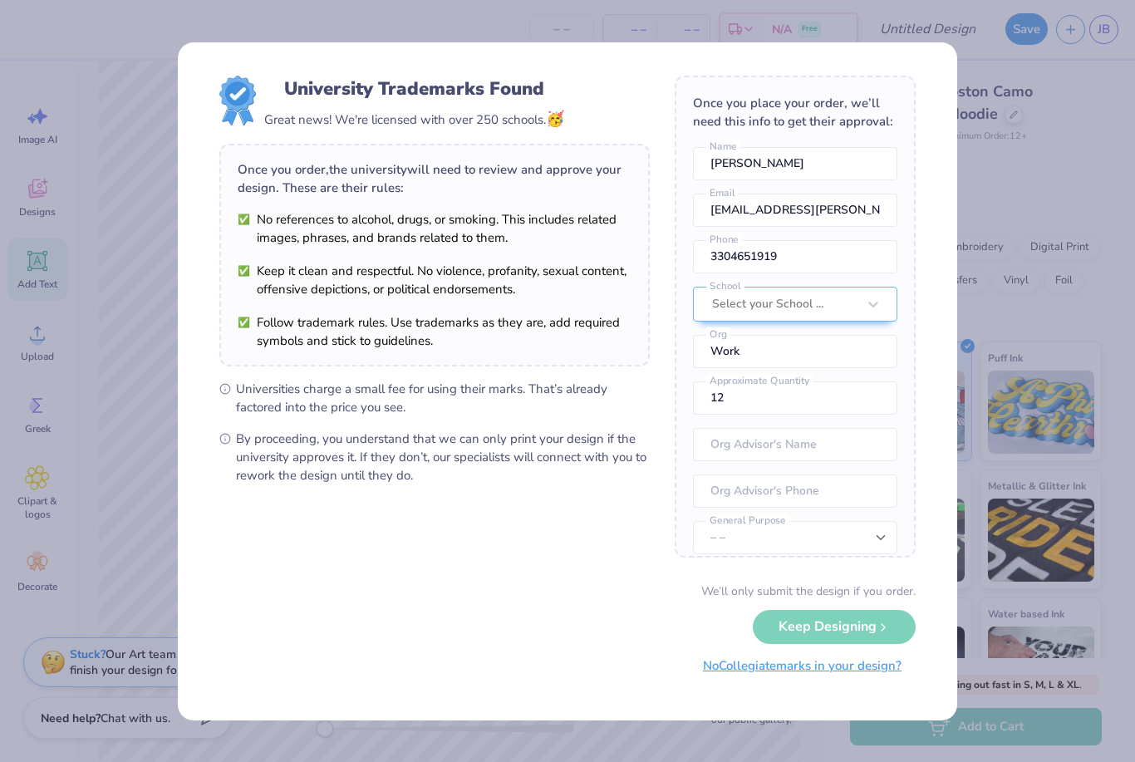
drag, startPoint x: 541, startPoint y: 657, endPoint x: 808, endPoint y: 670, distance: 267.8
click at [807, 670] on button "No Collegiate marks in your design?" at bounding box center [802, 666] width 227 height 34
click at [808, 670] on button "No Collegiate marks in your design?" at bounding box center [802, 666] width 227 height 34
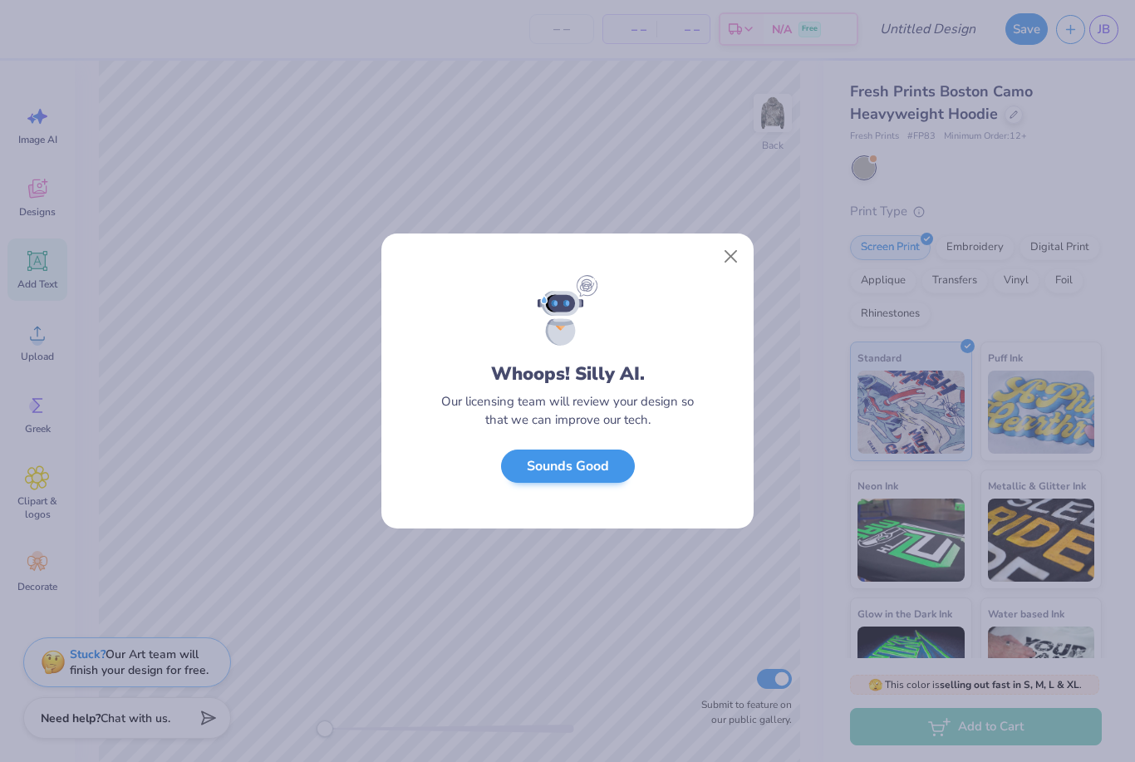
drag, startPoint x: 808, startPoint y: 670, endPoint x: 601, endPoint y: 468, distance: 290.2
click at [600, 468] on button "Sounds Good" at bounding box center [568, 466] width 134 height 34
click at [601, 468] on button "Sounds Good" at bounding box center [568, 466] width 134 height 34
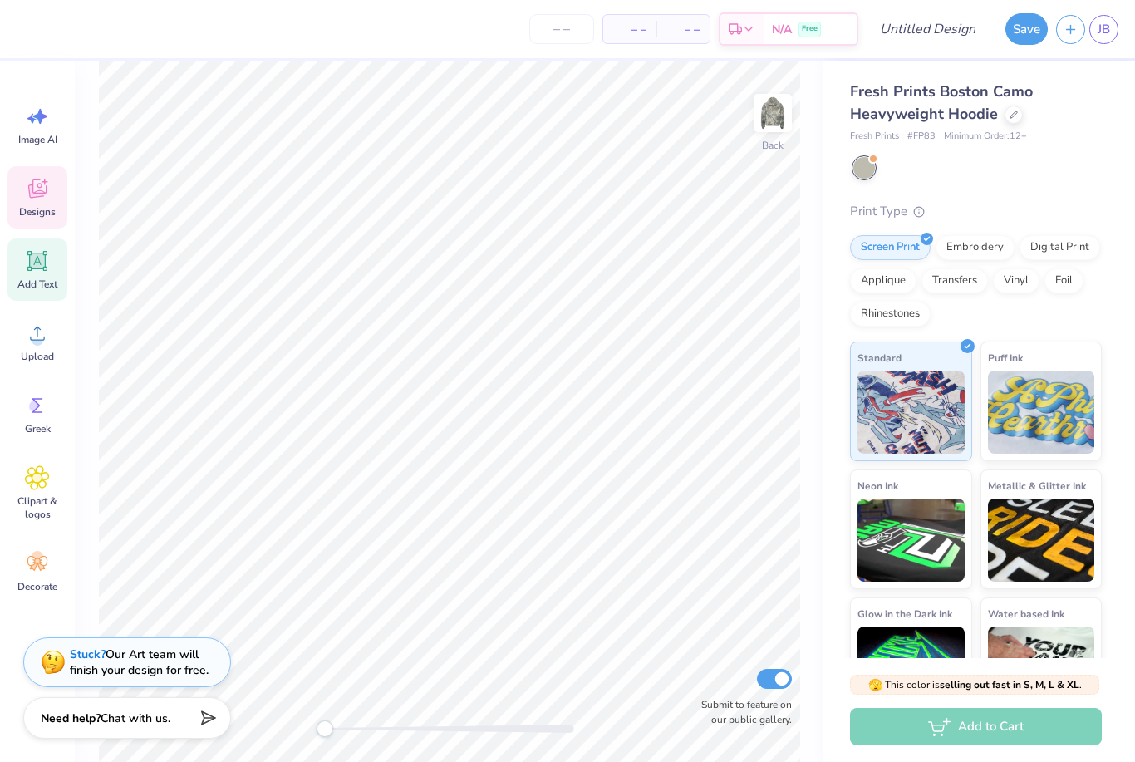
drag, startPoint x: 601, startPoint y: 468, endPoint x: 35, endPoint y: 185, distance: 632.3
click at [34, 184] on icon at bounding box center [37, 188] width 25 height 25
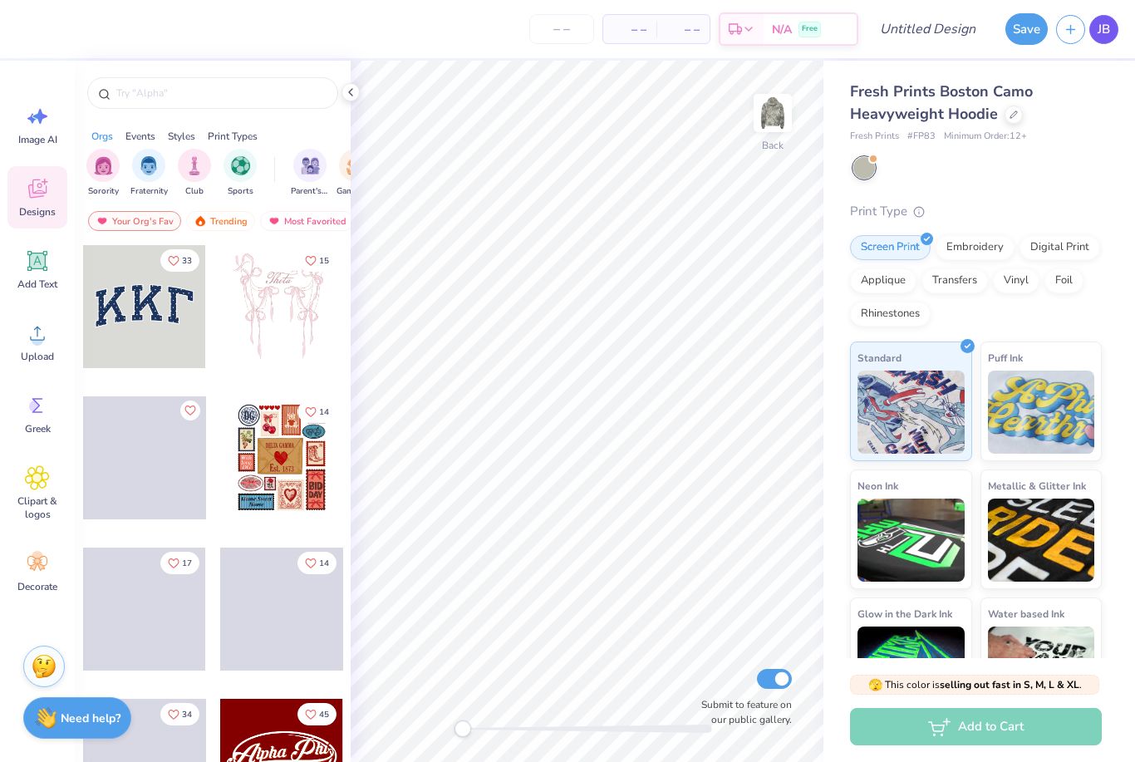
click at [1102, 37] on span "JB" at bounding box center [1103, 29] width 12 height 19
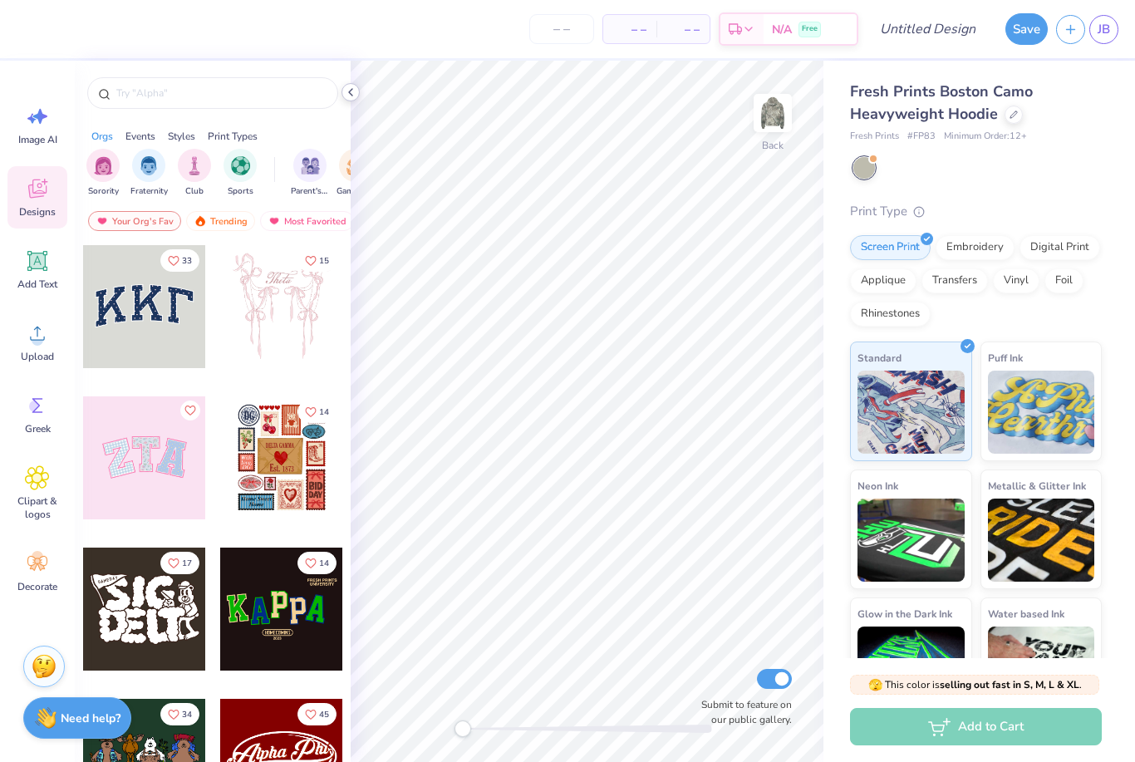
click at [350, 94] on icon at bounding box center [350, 92] width 13 height 13
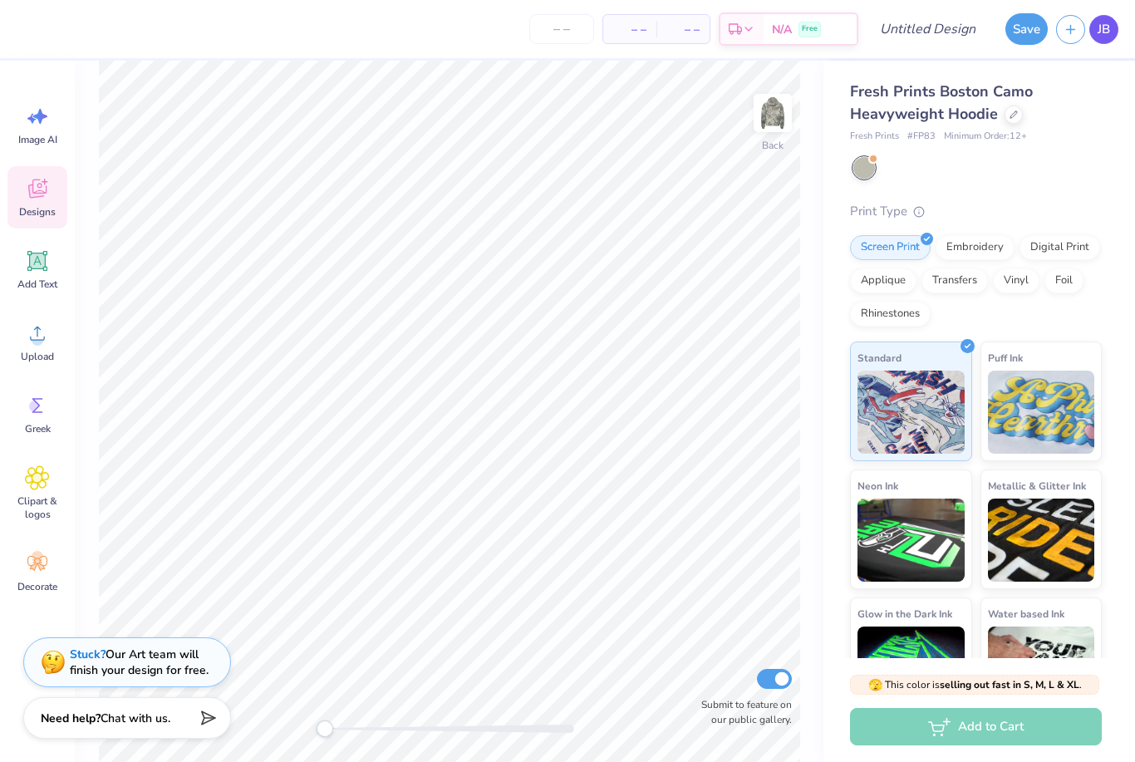
click at [1102, 20] on span "JB" at bounding box center [1103, 29] width 12 height 19
click at [1099, 29] on span "JB" at bounding box center [1103, 29] width 12 height 19
click at [1107, 38] on link "JB" at bounding box center [1103, 29] width 29 height 29
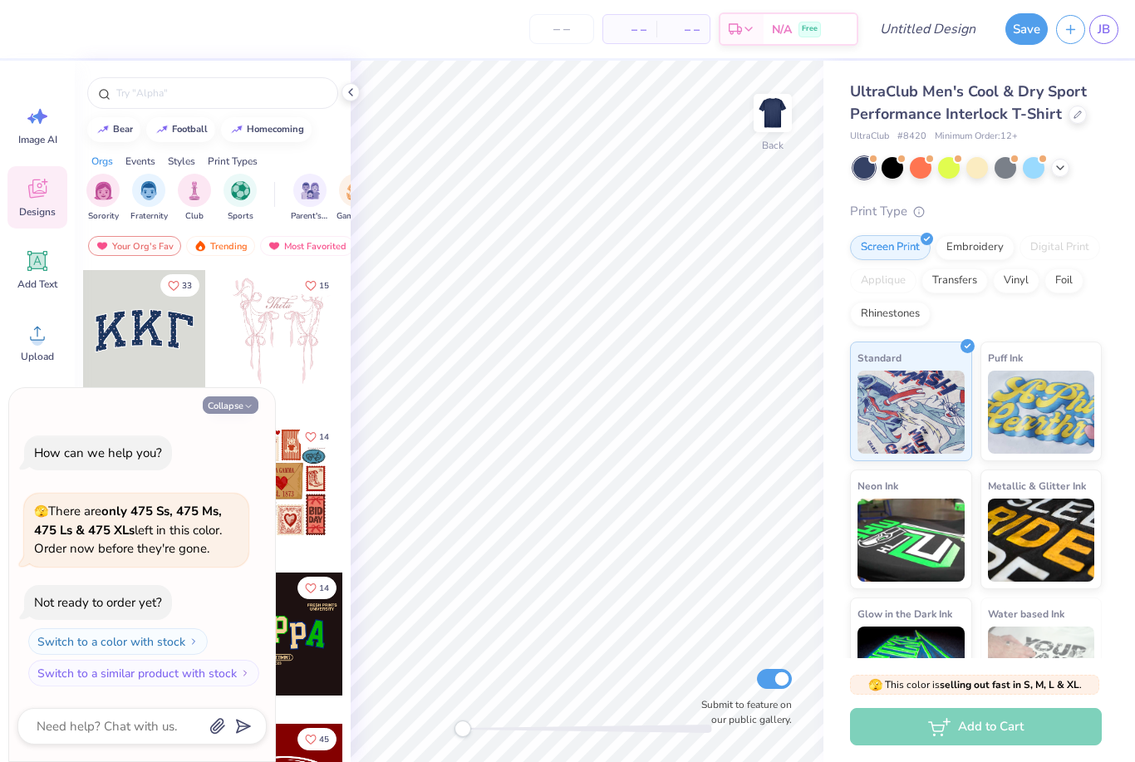
drag, startPoint x: 245, startPoint y: 410, endPoint x: 235, endPoint y: 410, distance: 10.0
click at [245, 410] on icon "button" at bounding box center [248, 406] width 10 height 10
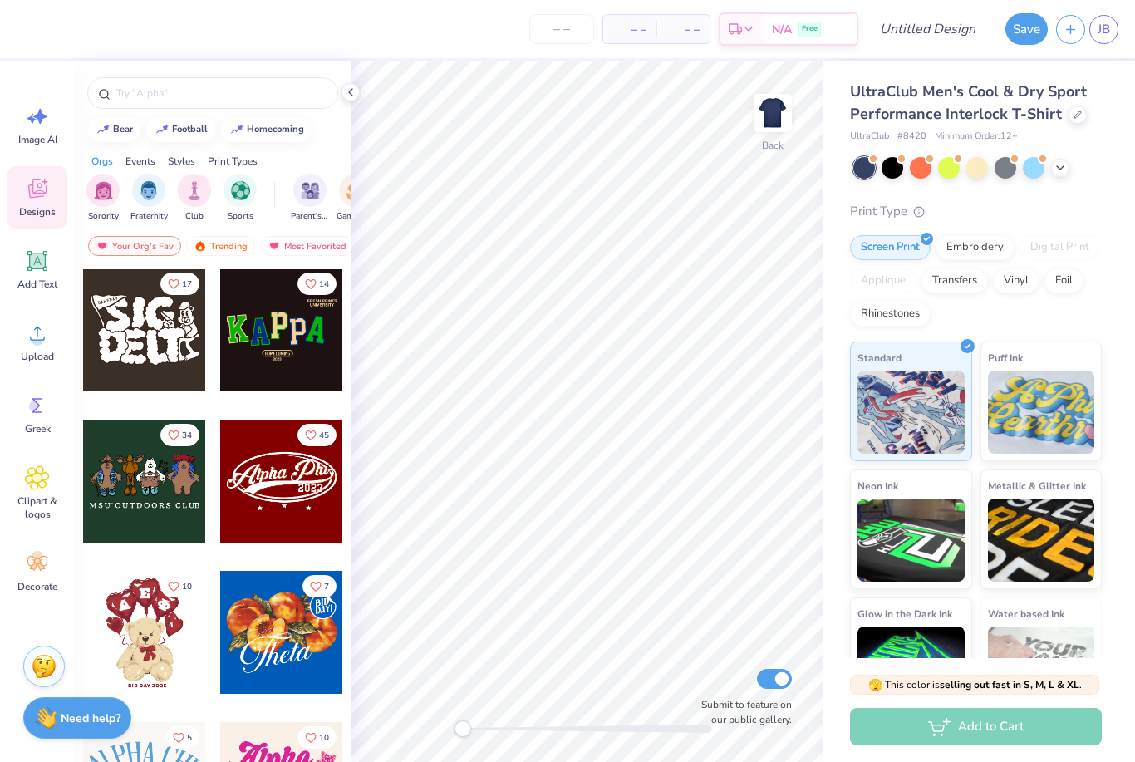
scroll to position [306, 0]
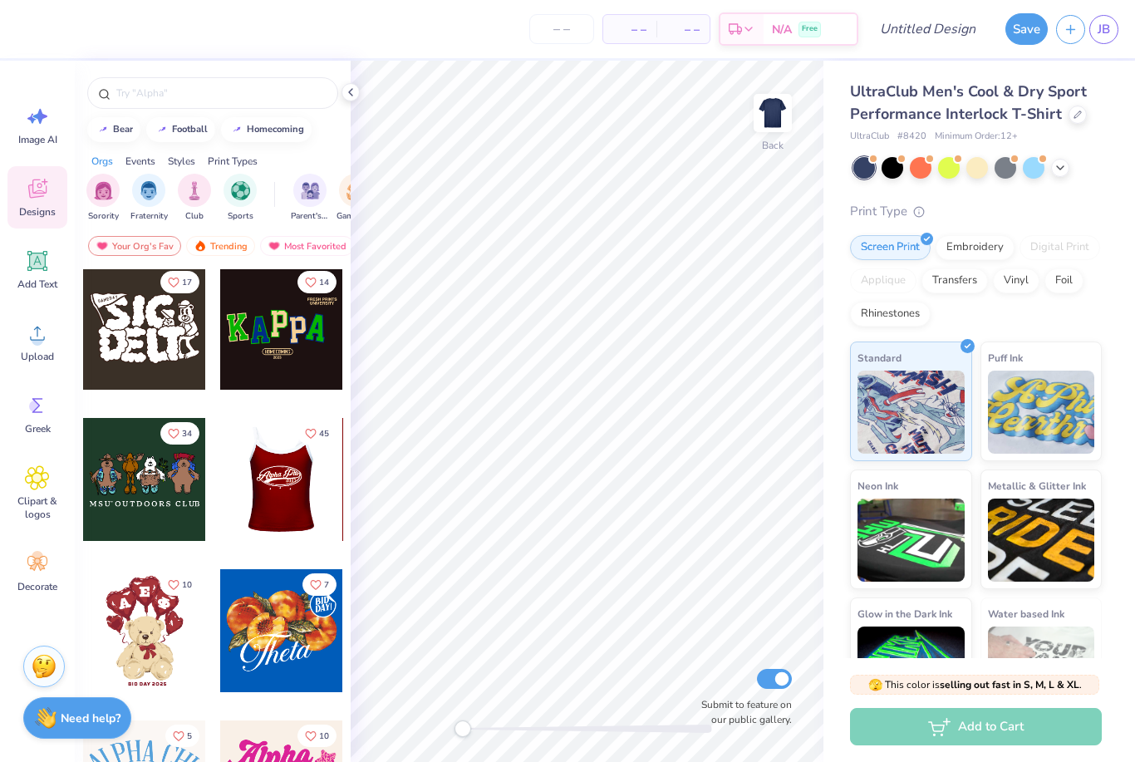
click at [276, 484] on div at bounding box center [281, 479] width 369 height 123
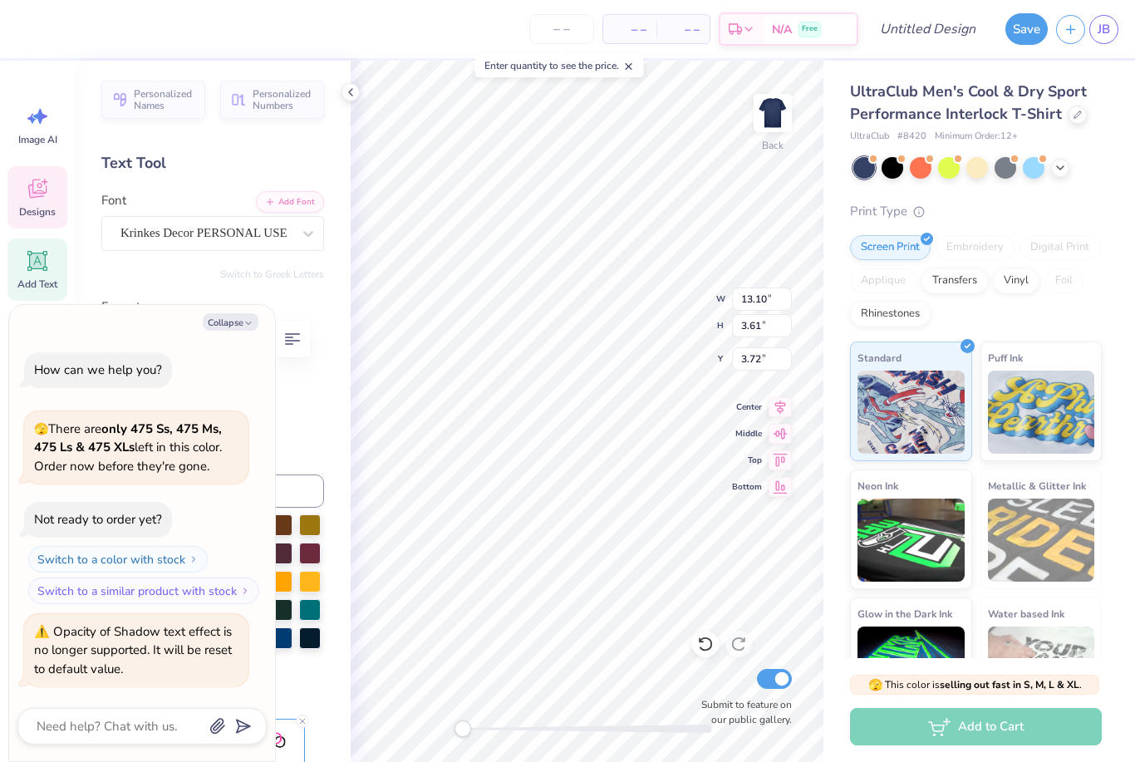
scroll to position [1, 1]
type textarea "x"
type textarea "Vangaurd0"
type textarea "x"
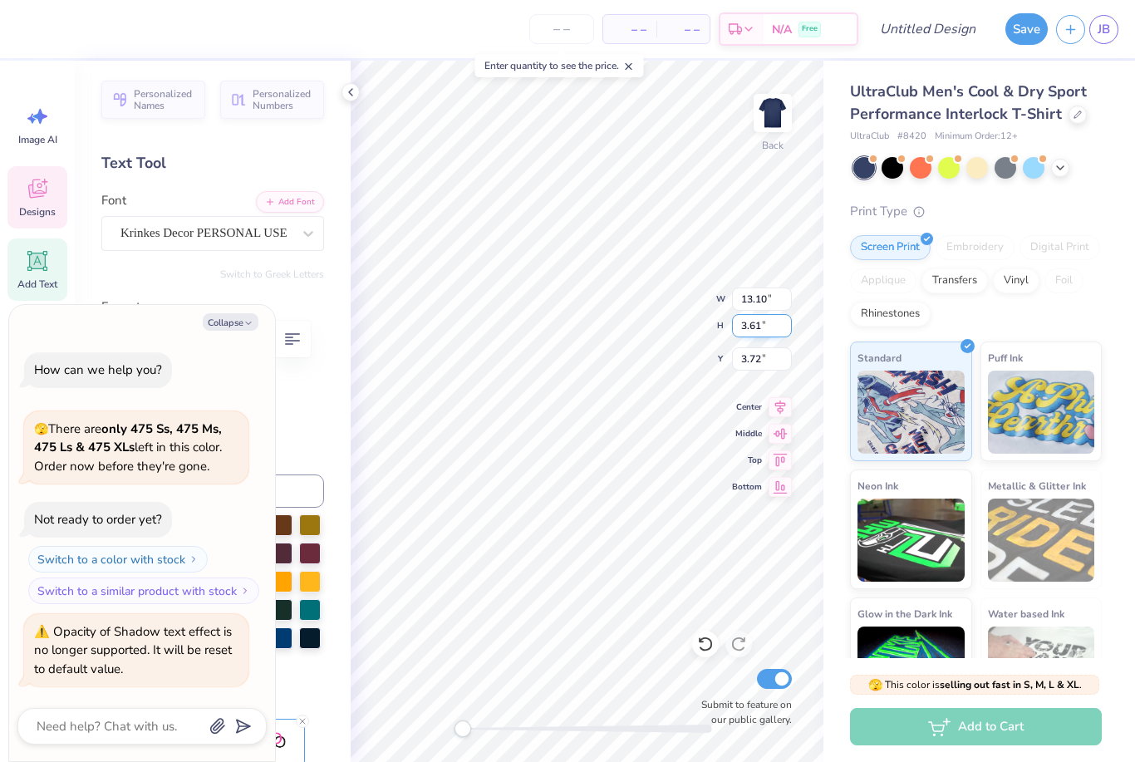
type input "2.98"
type input "1.10"
type input "6.77"
type textarea "x"
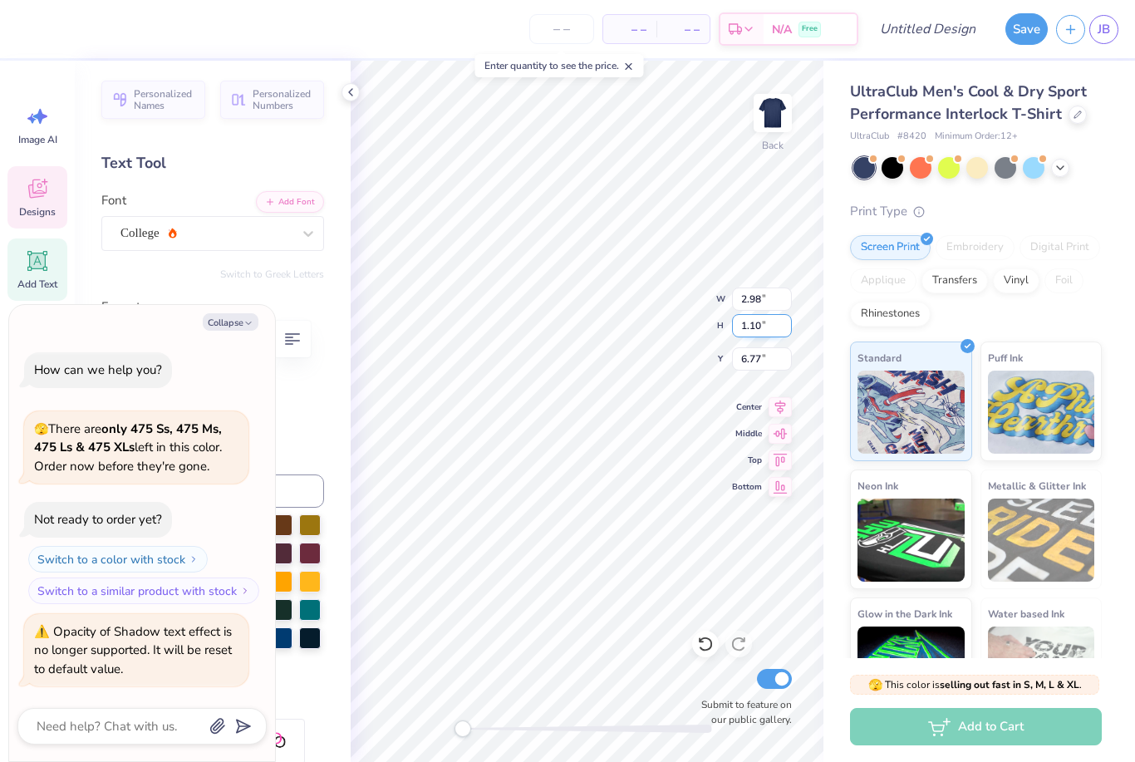
type textarea "est:2018"
drag, startPoint x: 235, startPoint y: 328, endPoint x: 261, endPoint y: 312, distance: 30.2
click at [235, 328] on button "Collapse" at bounding box center [231, 321] width 56 height 17
type textarea "x"
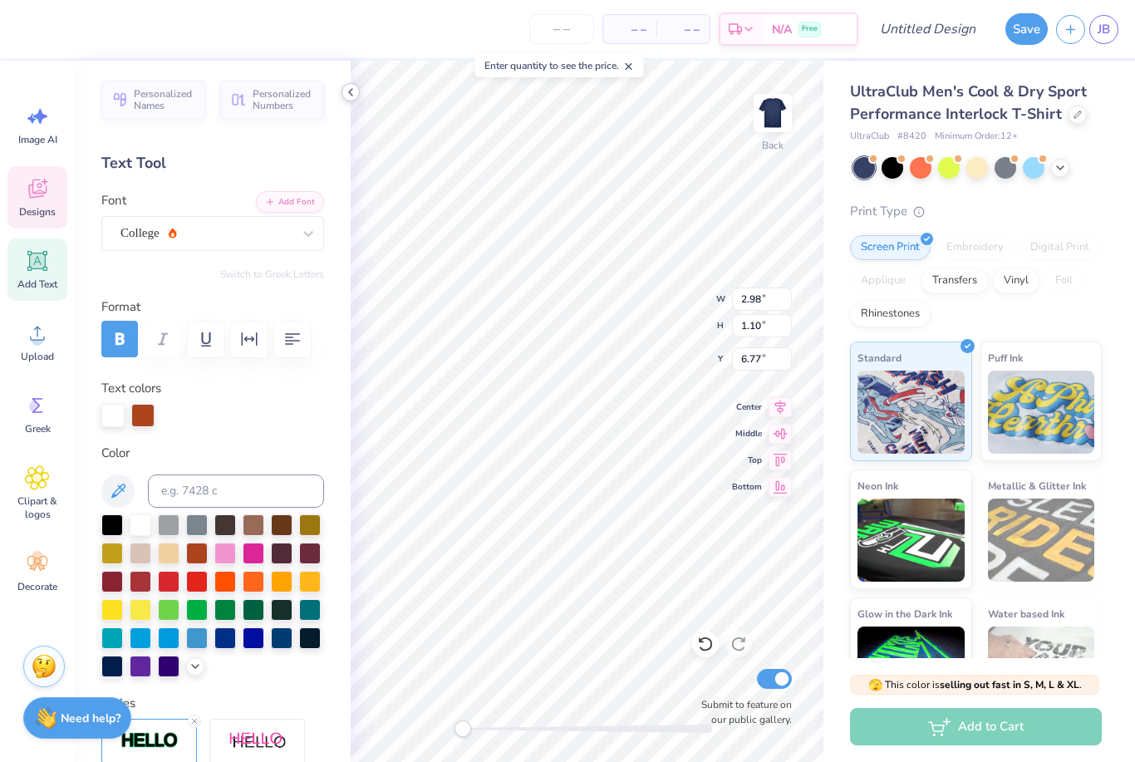
click at [349, 89] on icon at bounding box center [350, 92] width 13 height 13
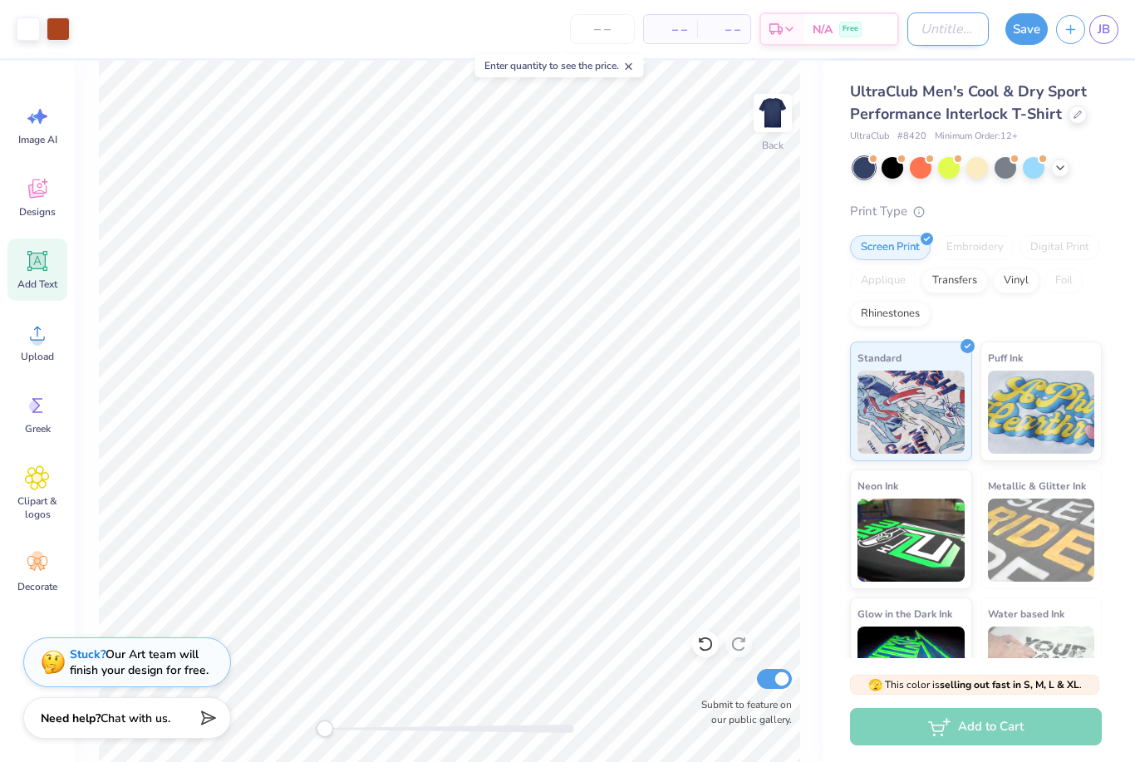
click at [910, 31] on input "Design Title" at bounding box center [947, 28] width 81 height 33
type input "Navy tshirt"
click at [1024, 36] on button "Save" at bounding box center [1026, 27] width 42 height 32
click at [1069, 30] on icon "button" at bounding box center [1070, 27] width 14 height 14
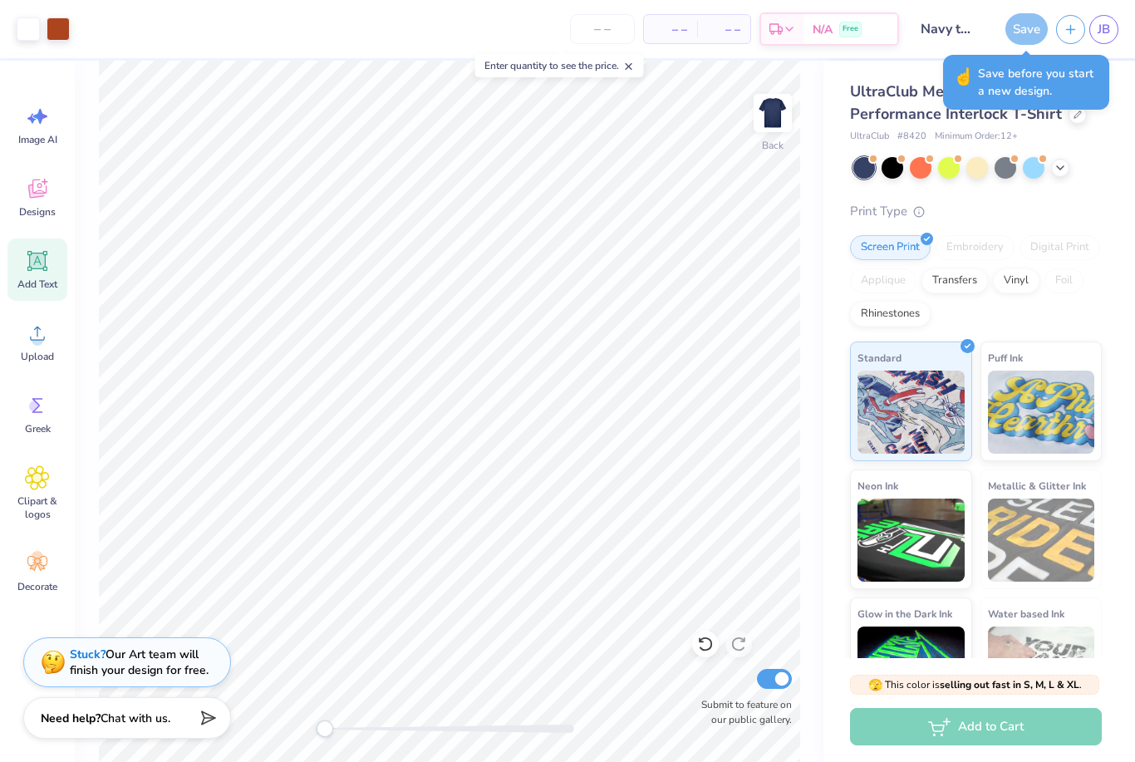
click at [1018, 42] on div "Save" at bounding box center [1026, 29] width 42 height 32
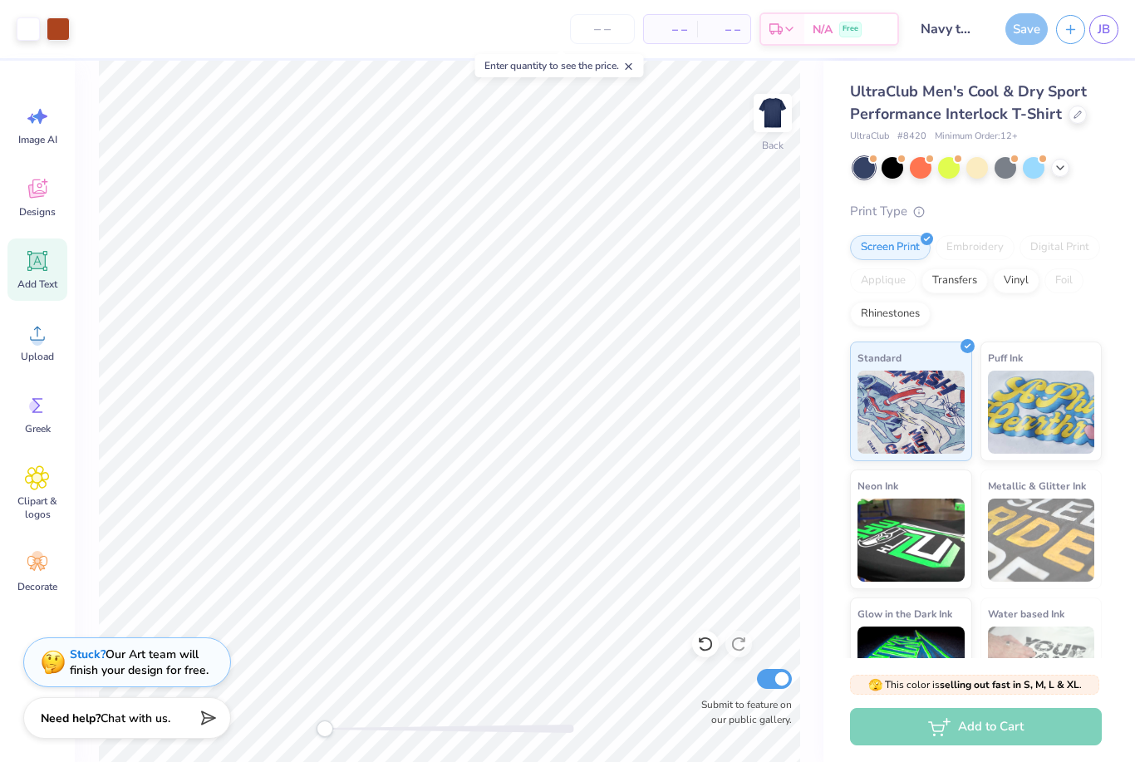
click at [635, 67] on icon at bounding box center [629, 67] width 12 height 12
click at [607, 30] on input "number" at bounding box center [602, 29] width 65 height 30
click at [1063, 29] on icon "button" at bounding box center [1070, 27] width 14 height 14
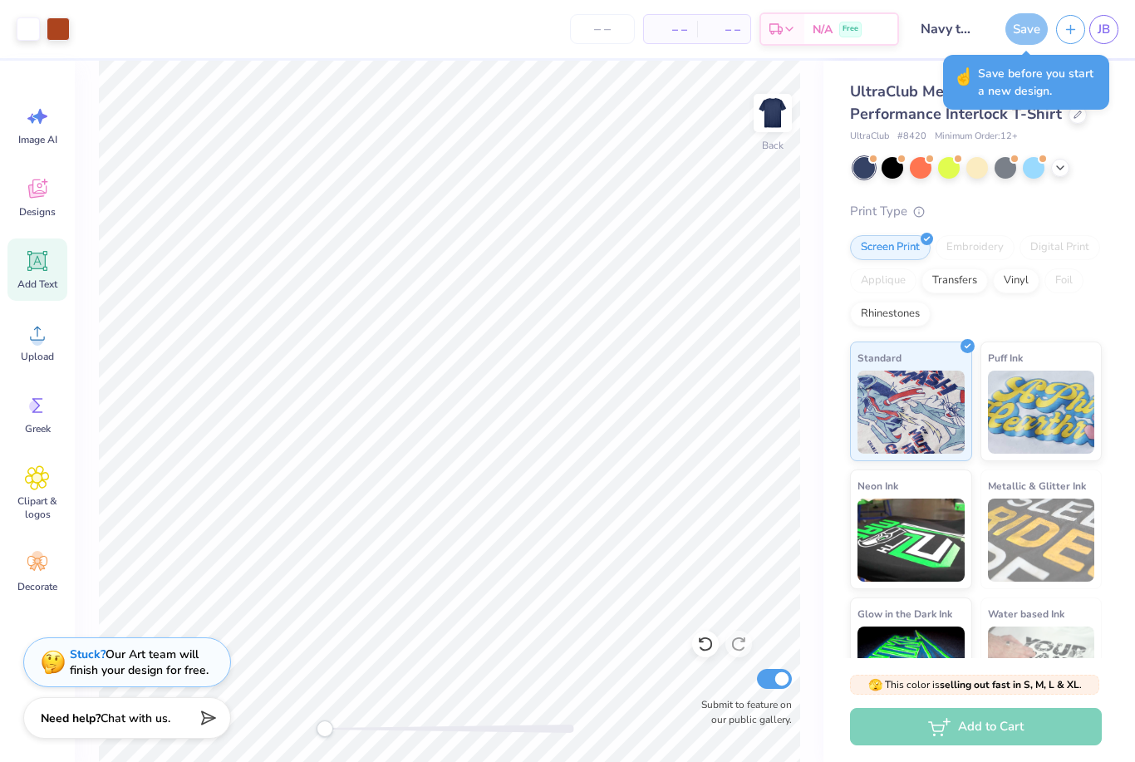
click at [1009, 36] on div "Save" at bounding box center [1026, 29] width 42 height 32
click at [950, 42] on input "Navy tshirt" at bounding box center [947, 28] width 81 height 33
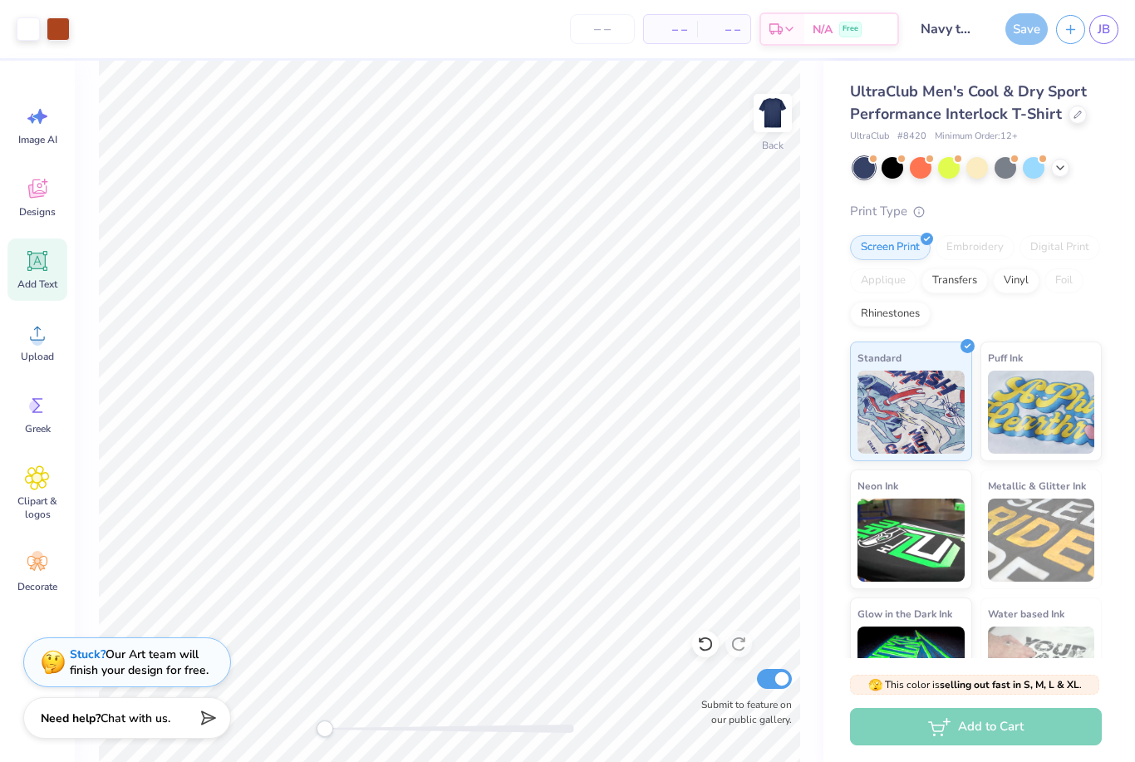
click at [1024, 37] on div "Save" at bounding box center [1026, 29] width 42 height 32
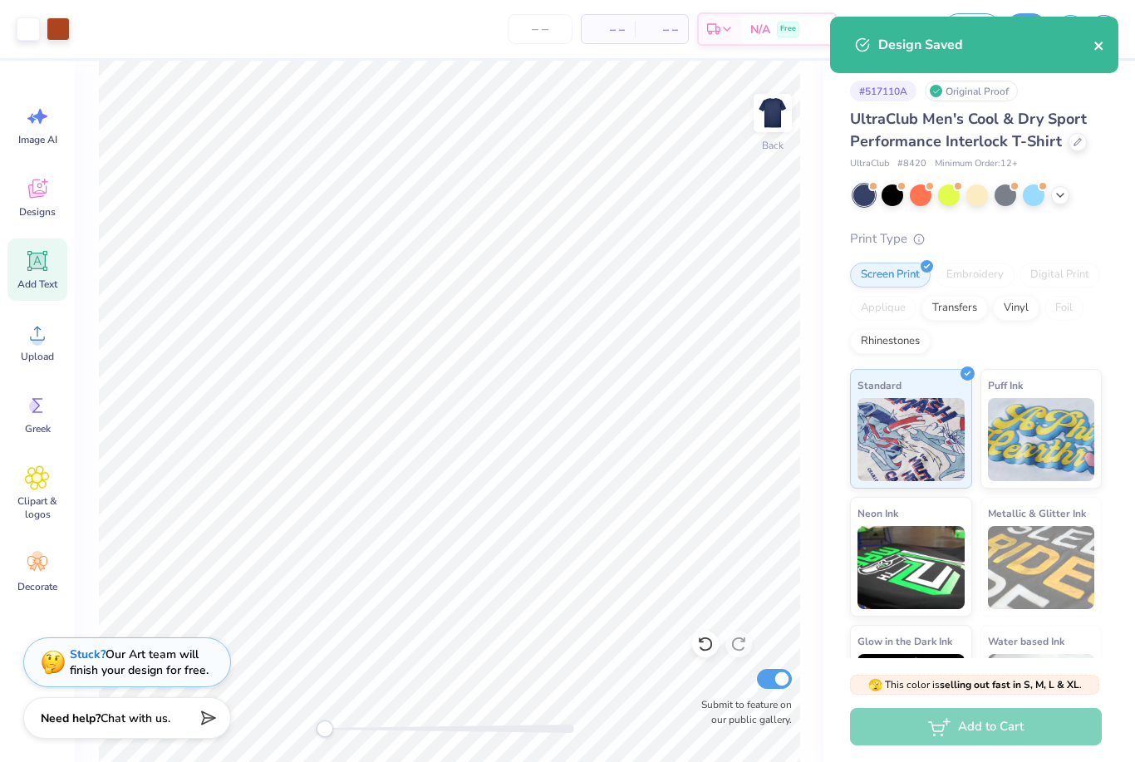
click at [1097, 47] on icon "close" at bounding box center [1098, 46] width 8 height 8
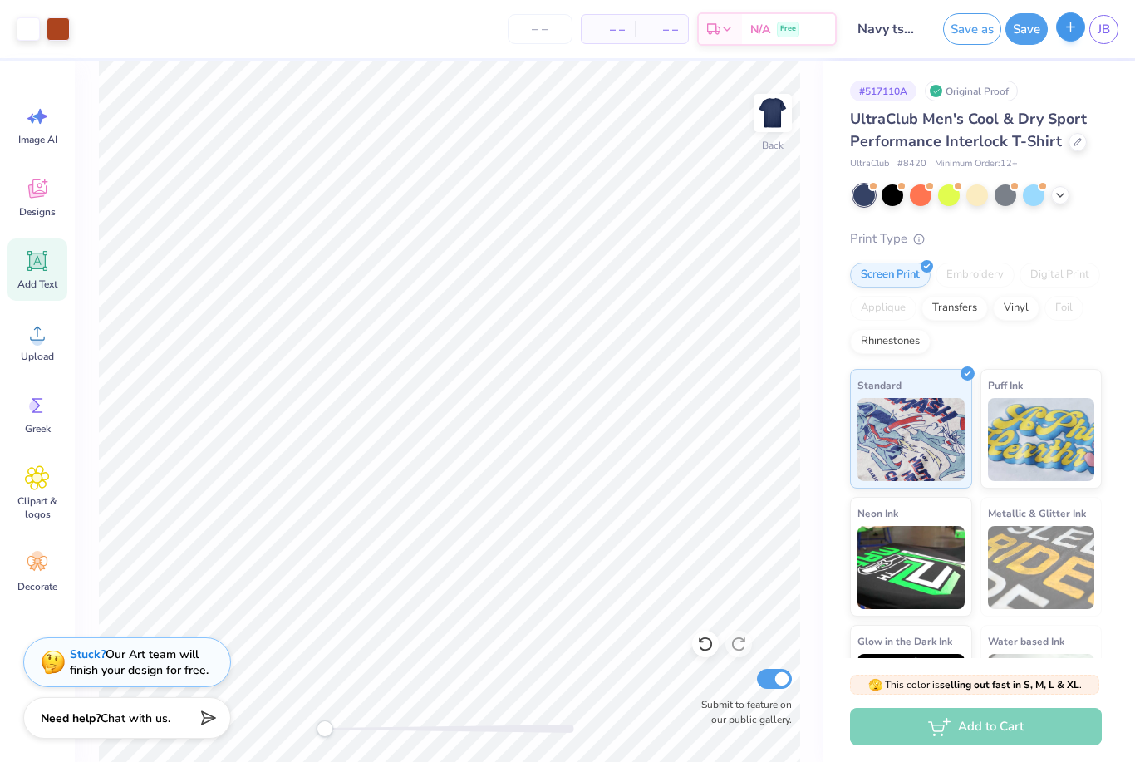
click at [1066, 32] on div "Art colors – – Per Item – – Total Est. Delivery N/A Free Design Title Navy tshi…" at bounding box center [567, 381] width 1135 height 762
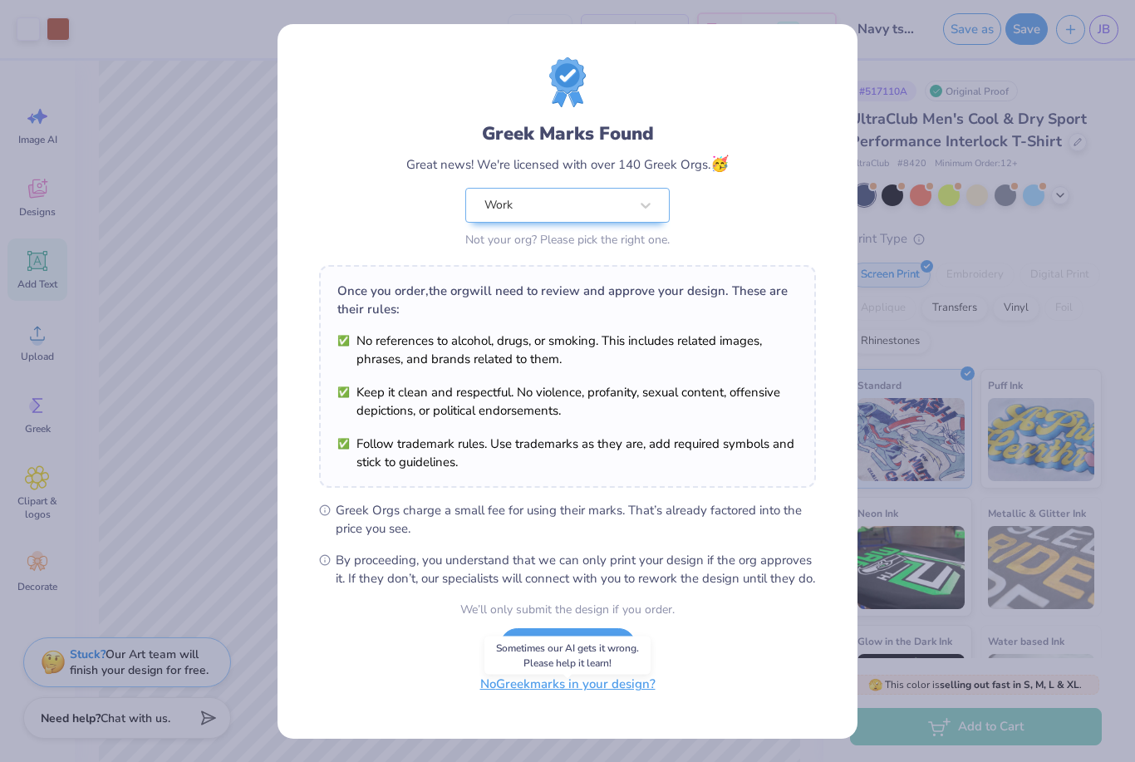
click at [527, 699] on button "No Greek marks in your design?" at bounding box center [568, 684] width 204 height 34
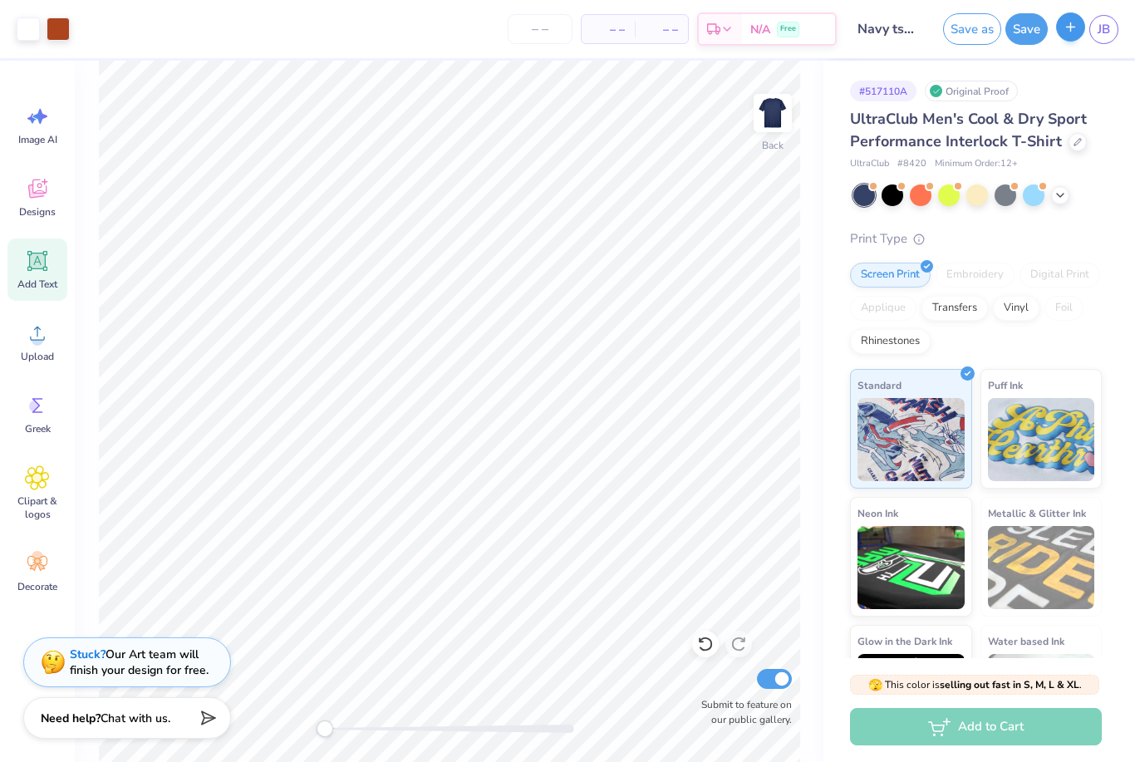
click at [1068, 40] on button "button" at bounding box center [1070, 26] width 29 height 29
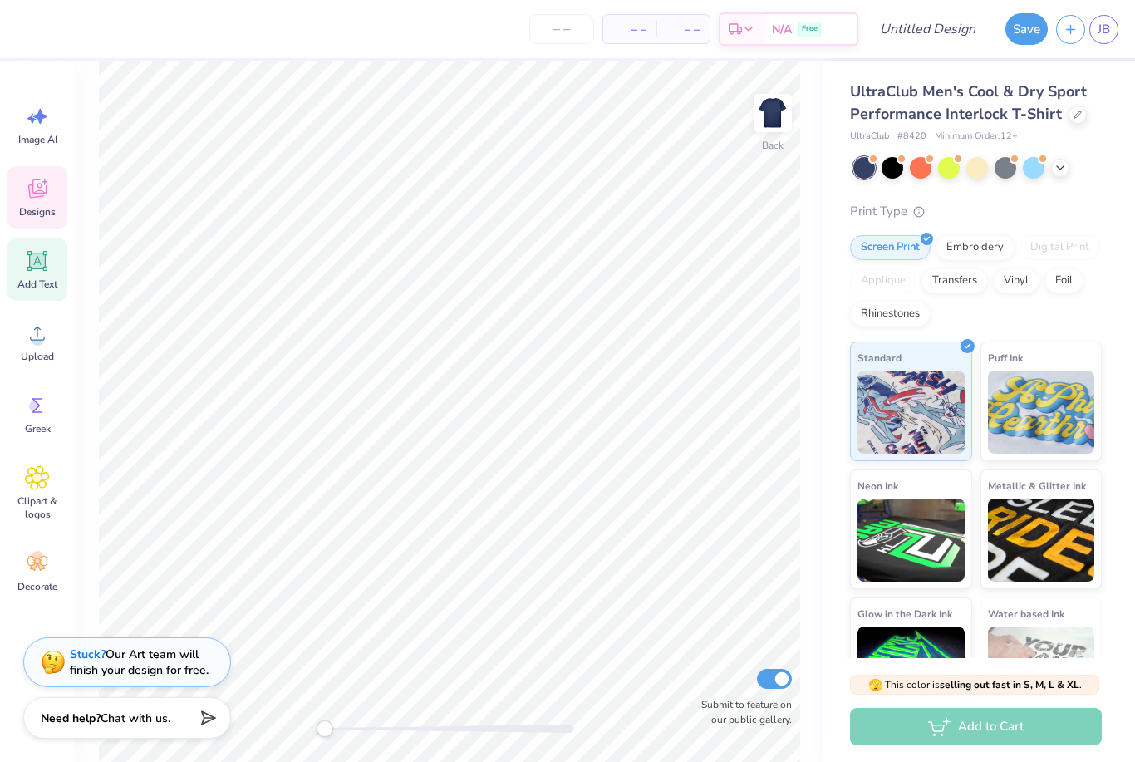
click at [46, 205] on span "Designs" at bounding box center [37, 211] width 37 height 13
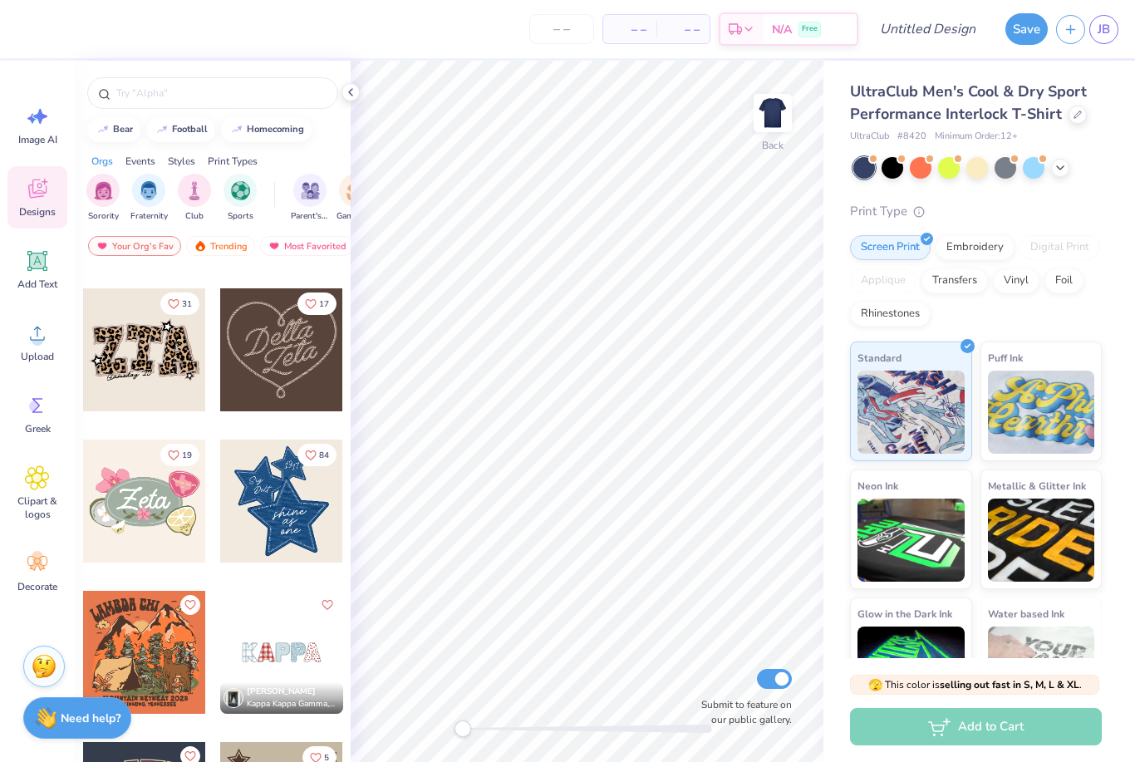
scroll to position [1083, 0]
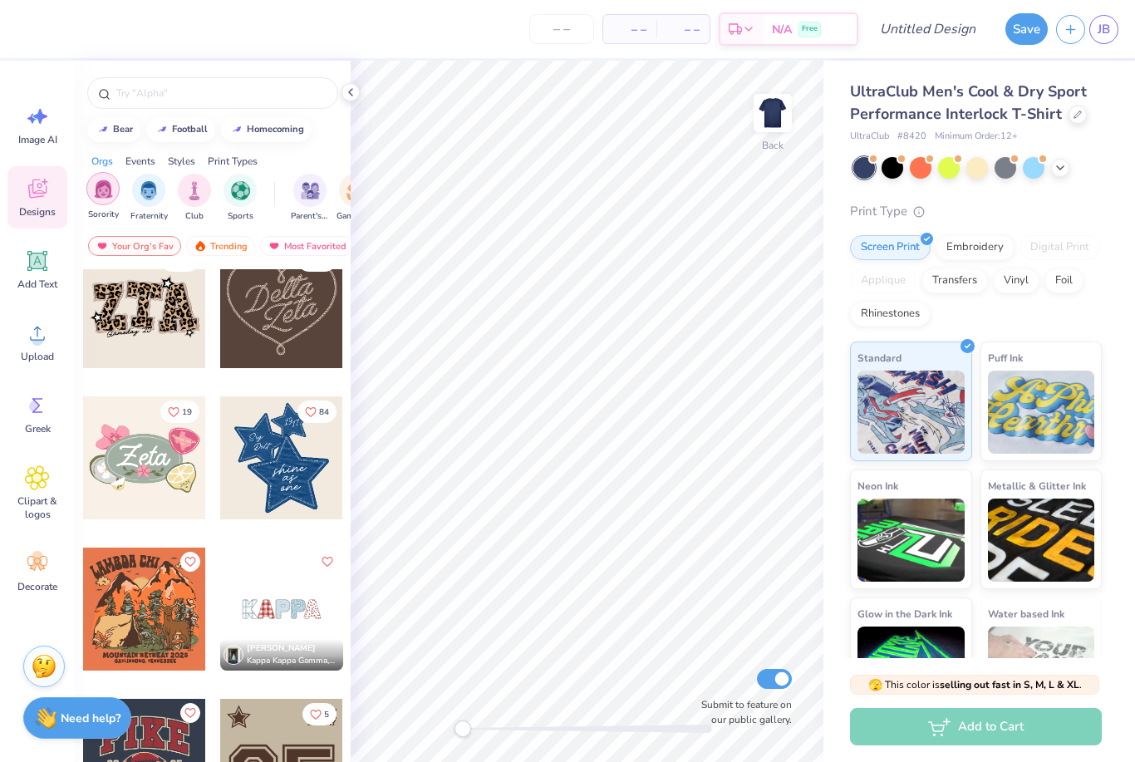
click at [147, 203] on div "filter for Fraternity" at bounding box center [148, 190] width 33 height 33
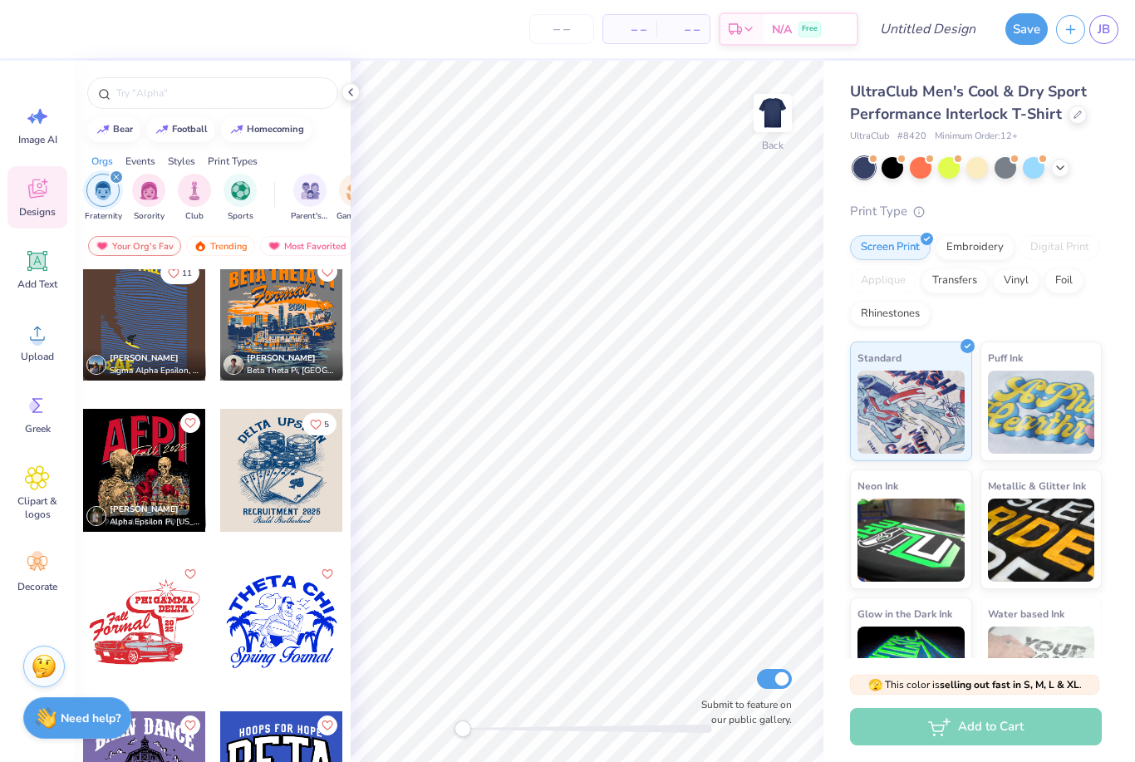
scroll to position [601, 0]
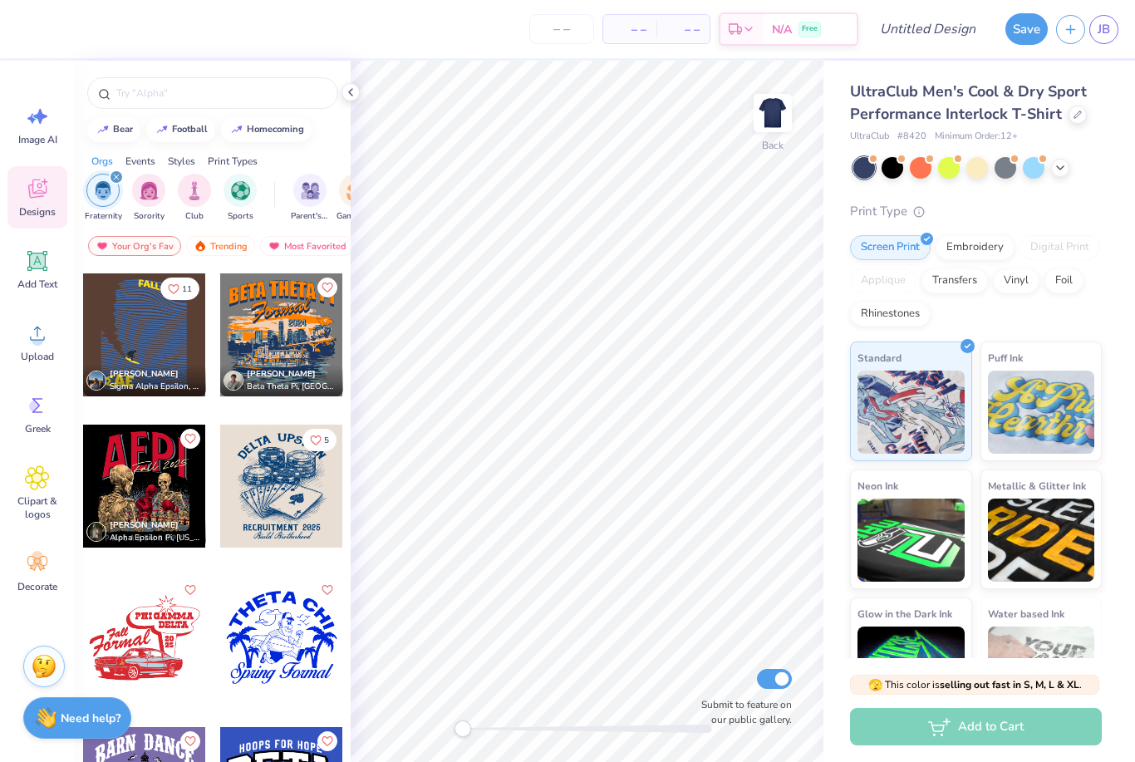
click at [273, 511] on div at bounding box center [281, 485] width 123 height 123
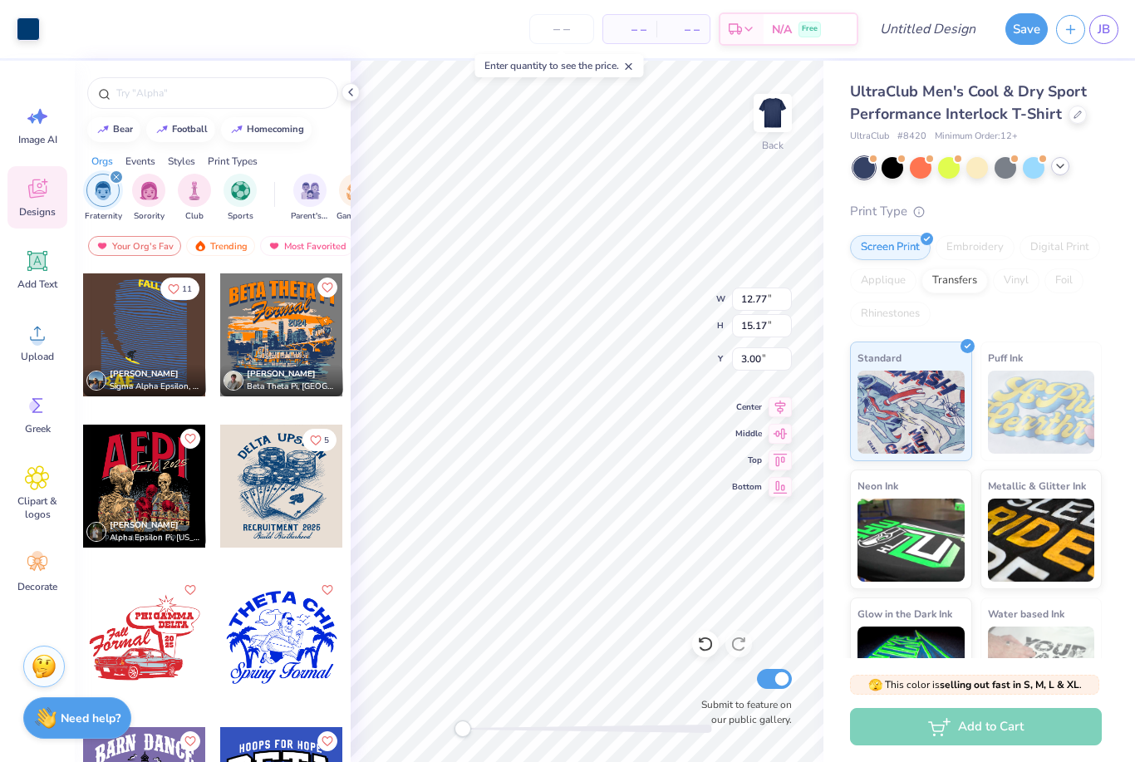
click at [1063, 173] on div at bounding box center [1060, 166] width 18 height 18
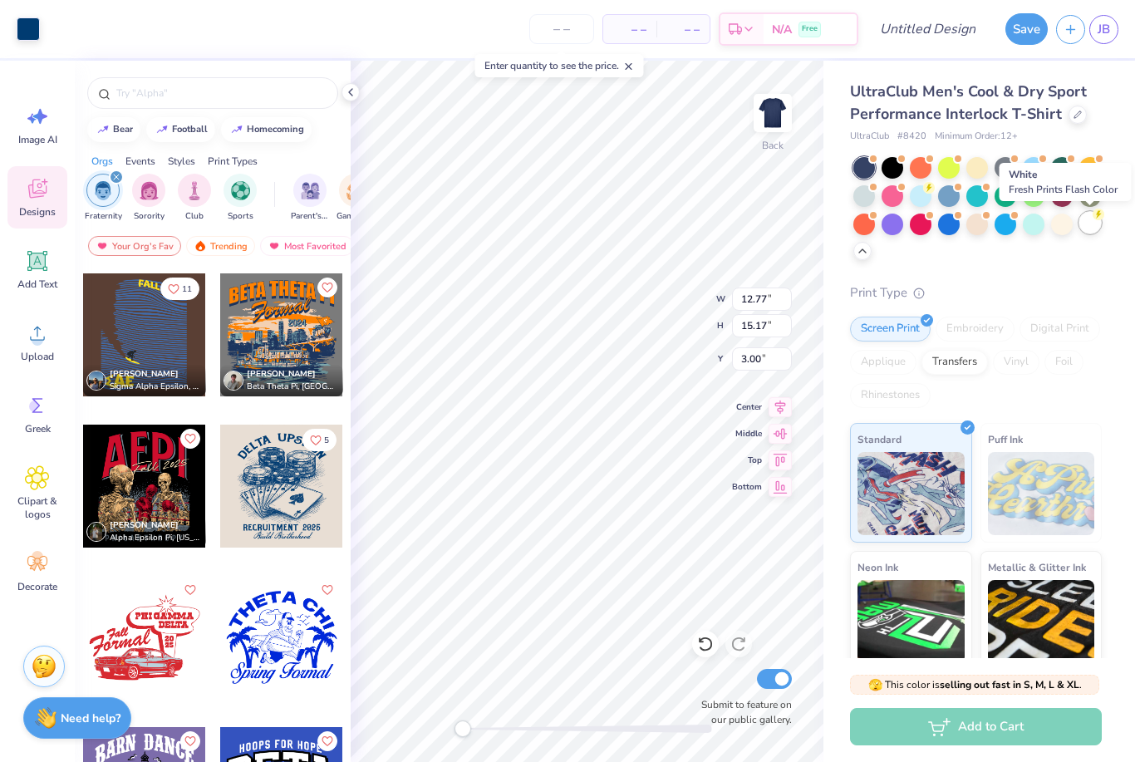
click at [1092, 225] on div at bounding box center [1090, 223] width 22 height 22
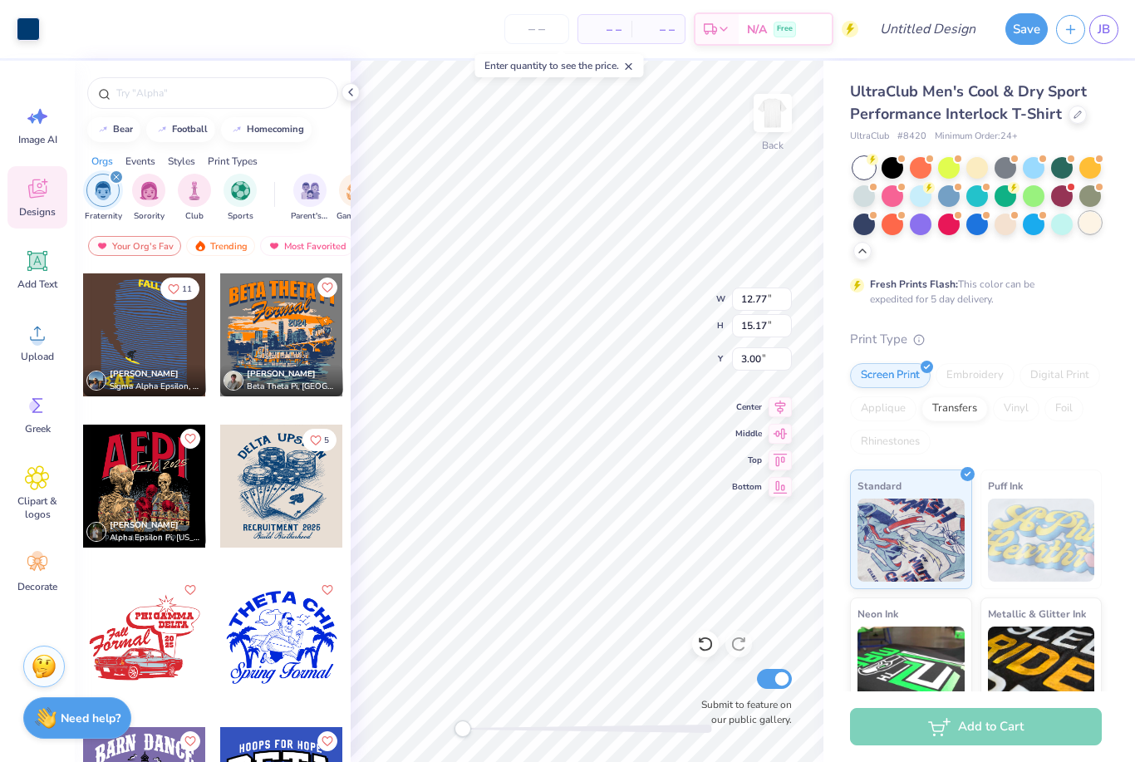
type input "1.52"
click at [956, 228] on div at bounding box center [949, 223] width 22 height 22
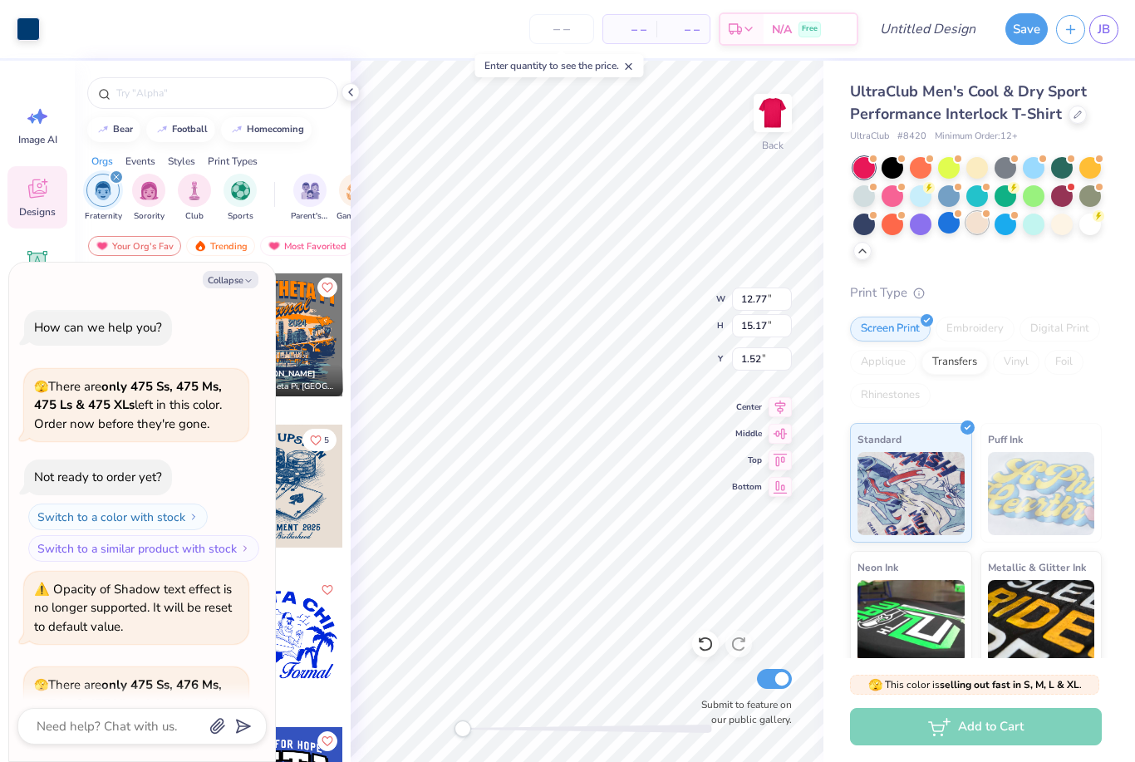
scroll to position [169, 0]
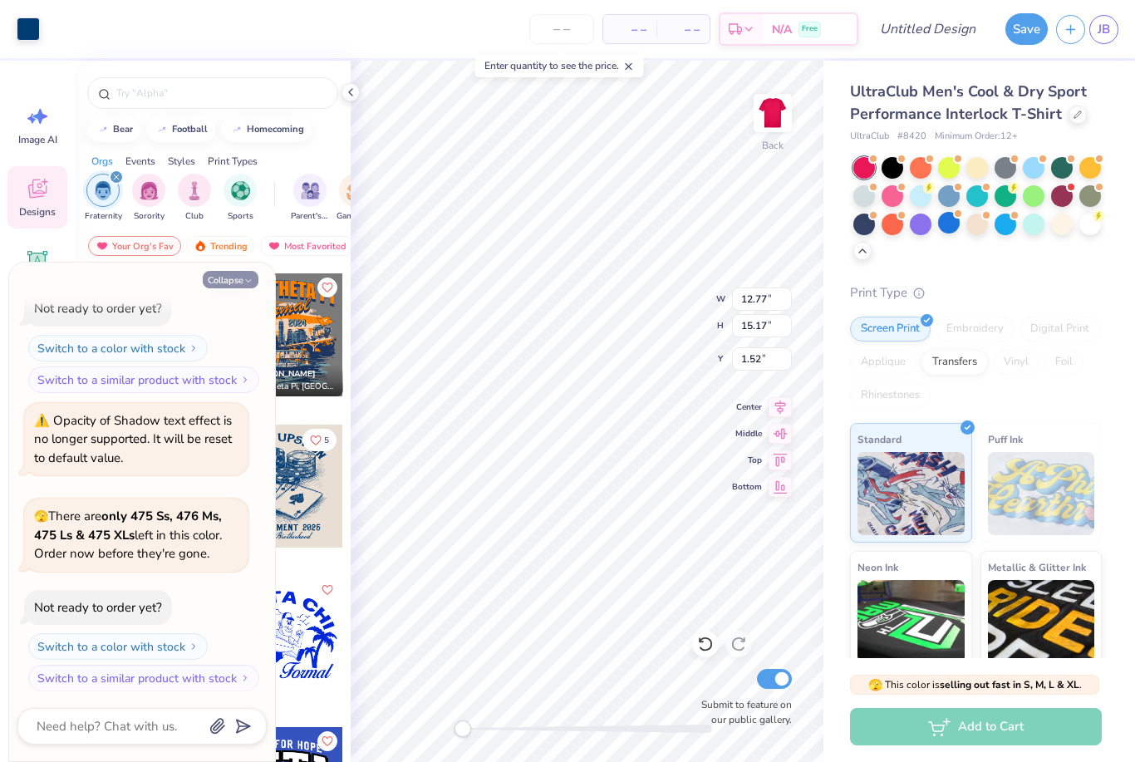
click at [256, 282] on button "Collapse" at bounding box center [231, 279] width 56 height 17
type textarea "x"
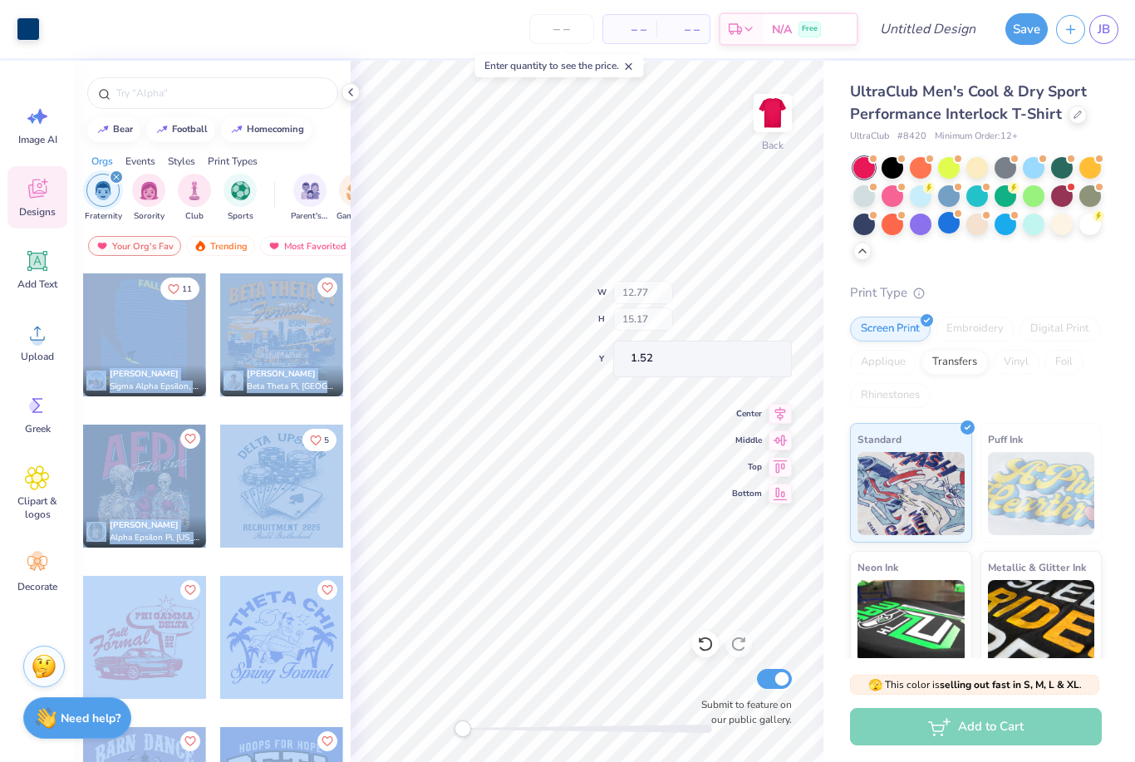
type input "11.01"
type input "3.48"
click at [785, 135] on div "Back" at bounding box center [772, 123] width 38 height 59
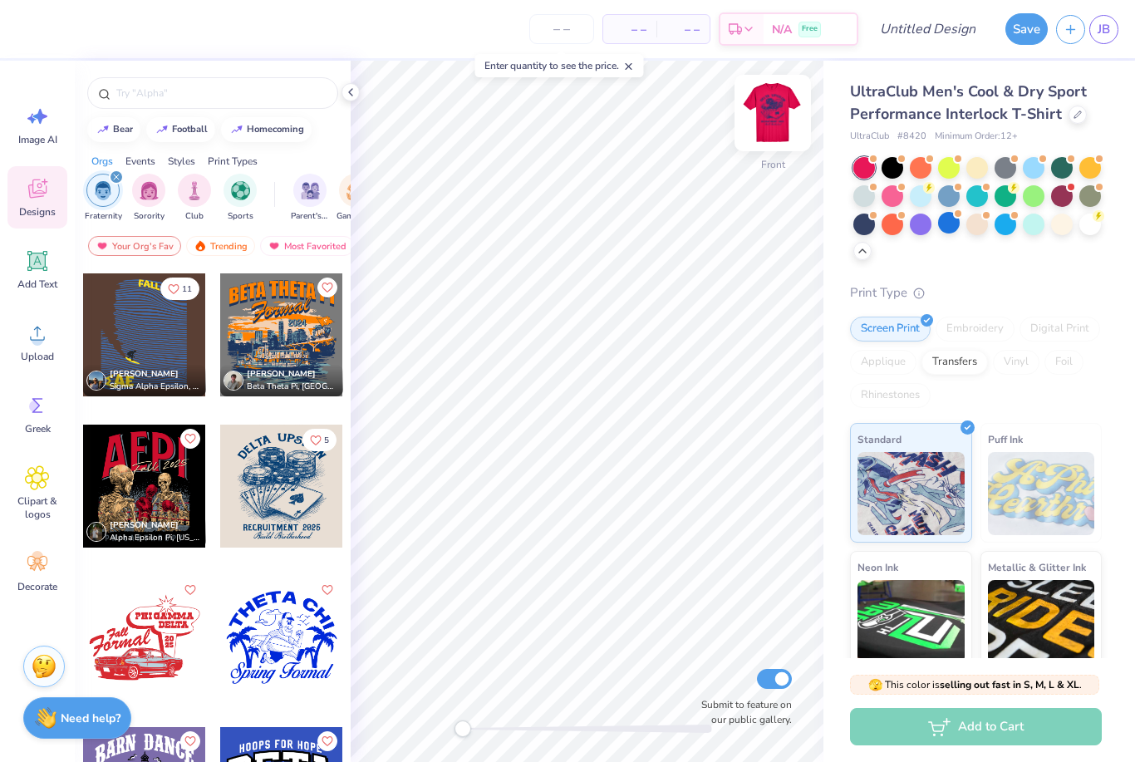
click at [778, 113] on img at bounding box center [772, 113] width 66 height 66
click at [355, 96] on icon at bounding box center [350, 92] width 13 height 13
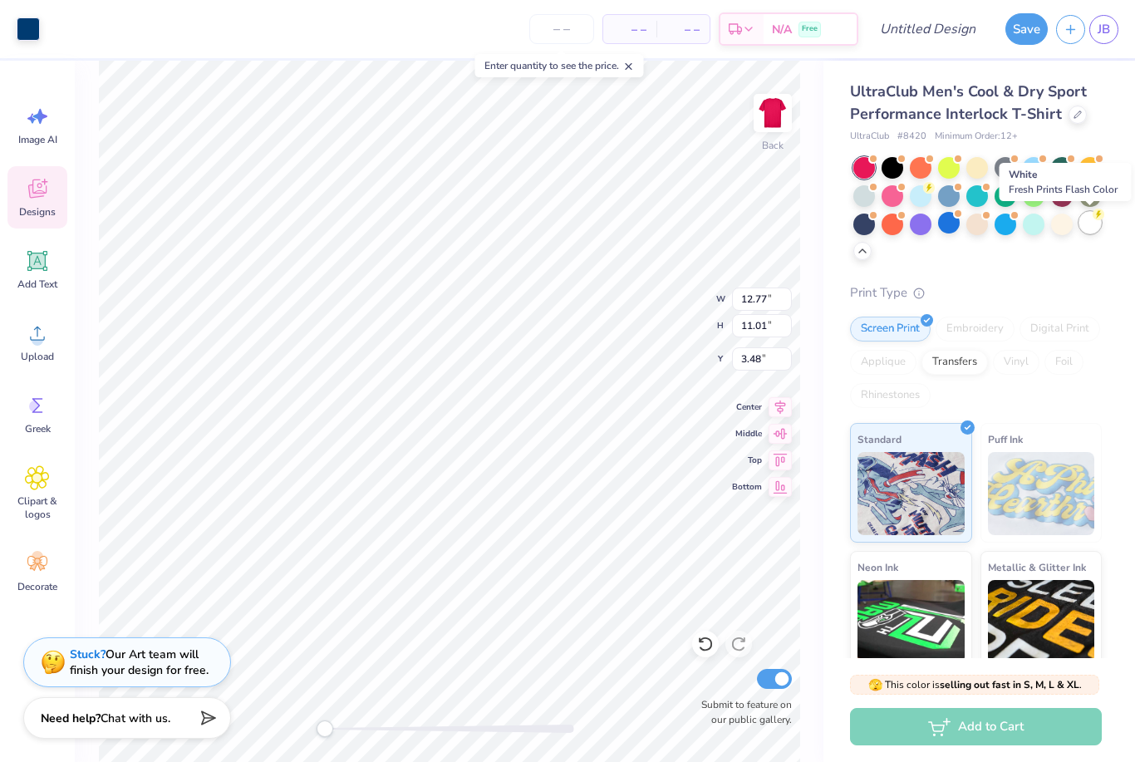
click at [1095, 224] on div at bounding box center [1090, 223] width 22 height 22
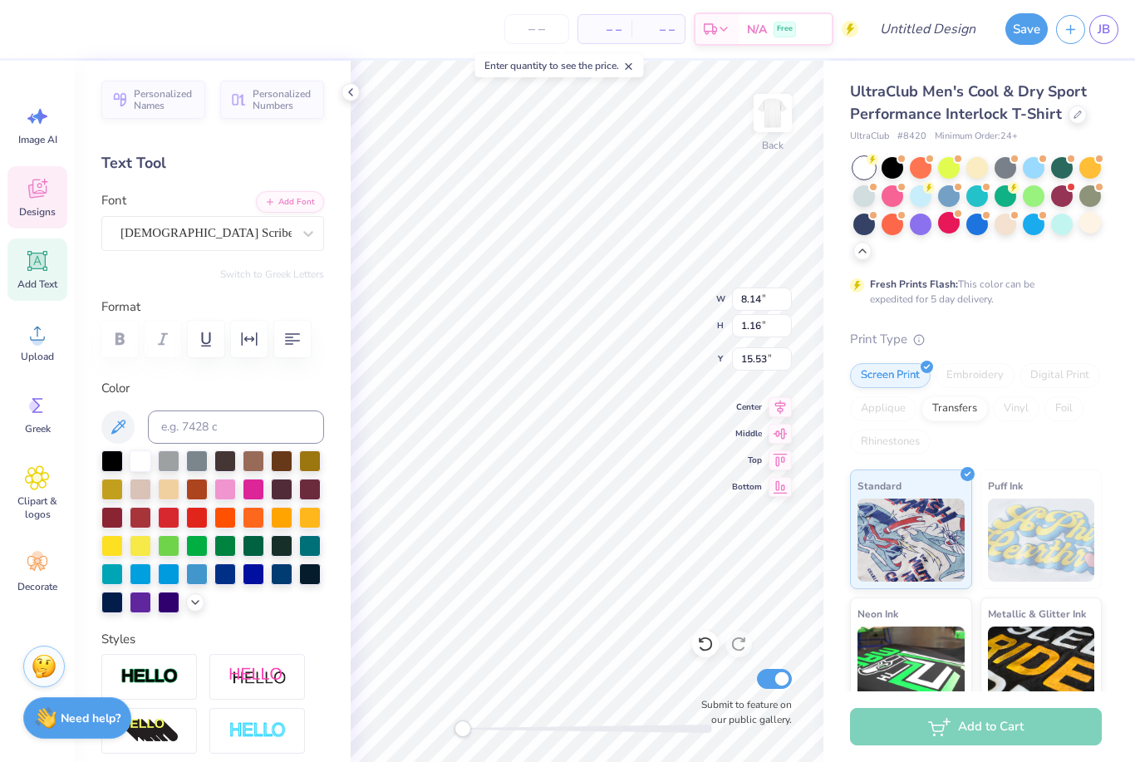
scroll to position [0, 3]
click at [351, 92] on icon at bounding box center [350, 92] width 13 height 13
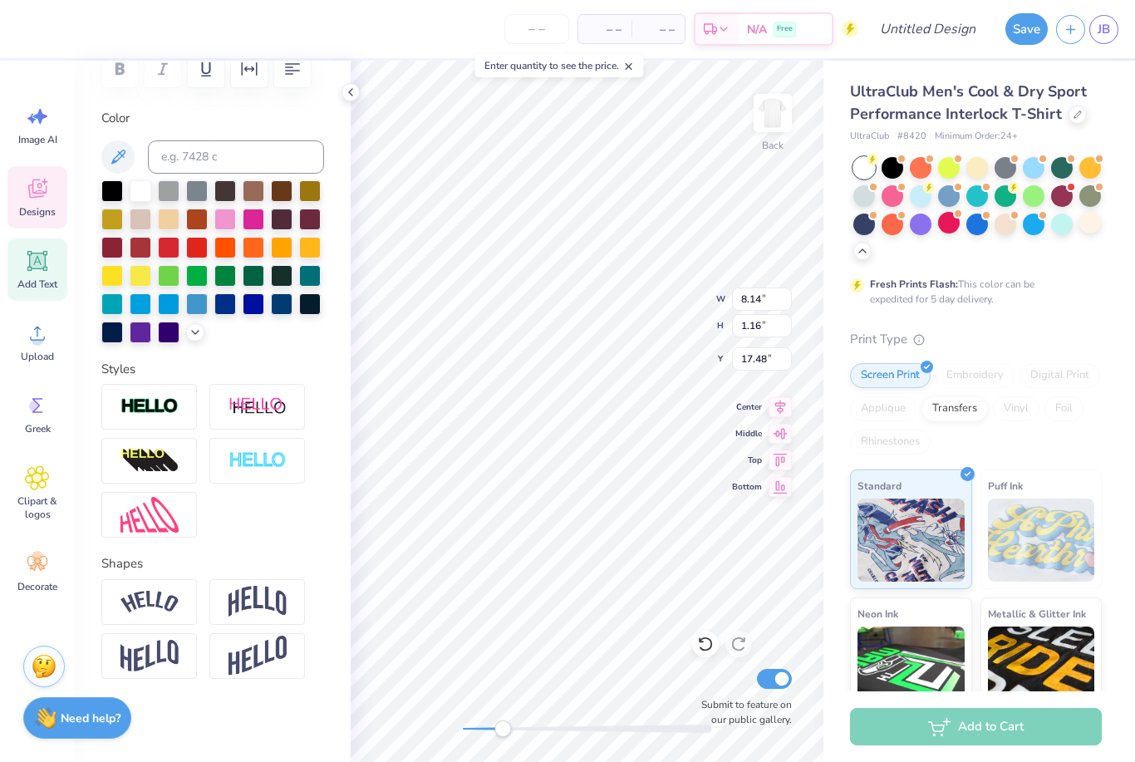
scroll to position [271, 0]
click at [205, 114] on label "Color" at bounding box center [212, 118] width 223 height 19
click at [351, 95] on icon at bounding box center [350, 92] width 13 height 13
type input "12.75"
type input "3.73"
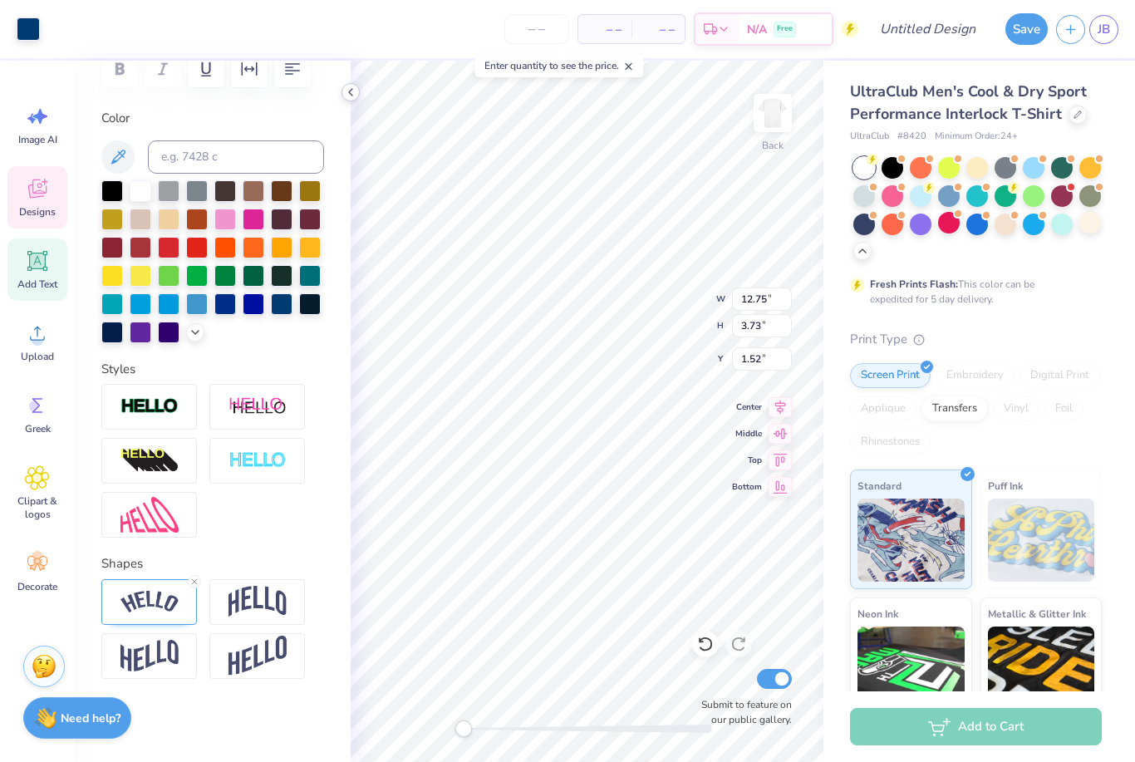
type input "1.52"
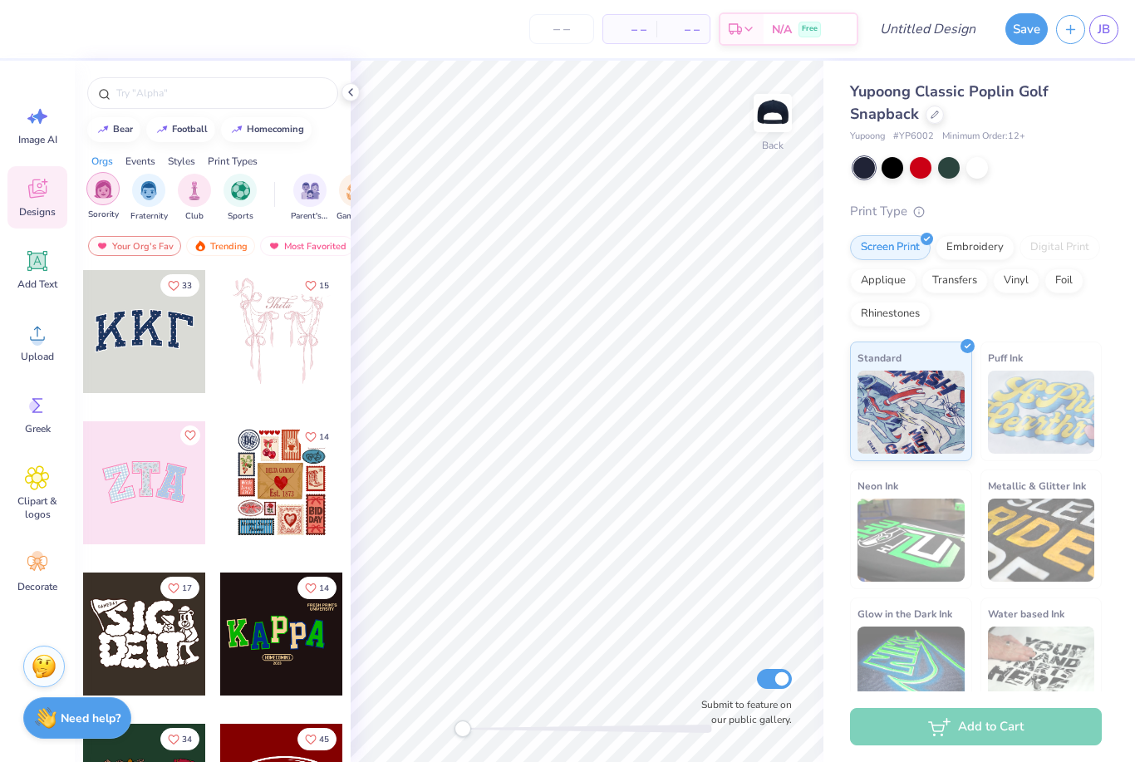
click at [154, 202] on div "filter for Fraternity" at bounding box center [148, 190] width 33 height 33
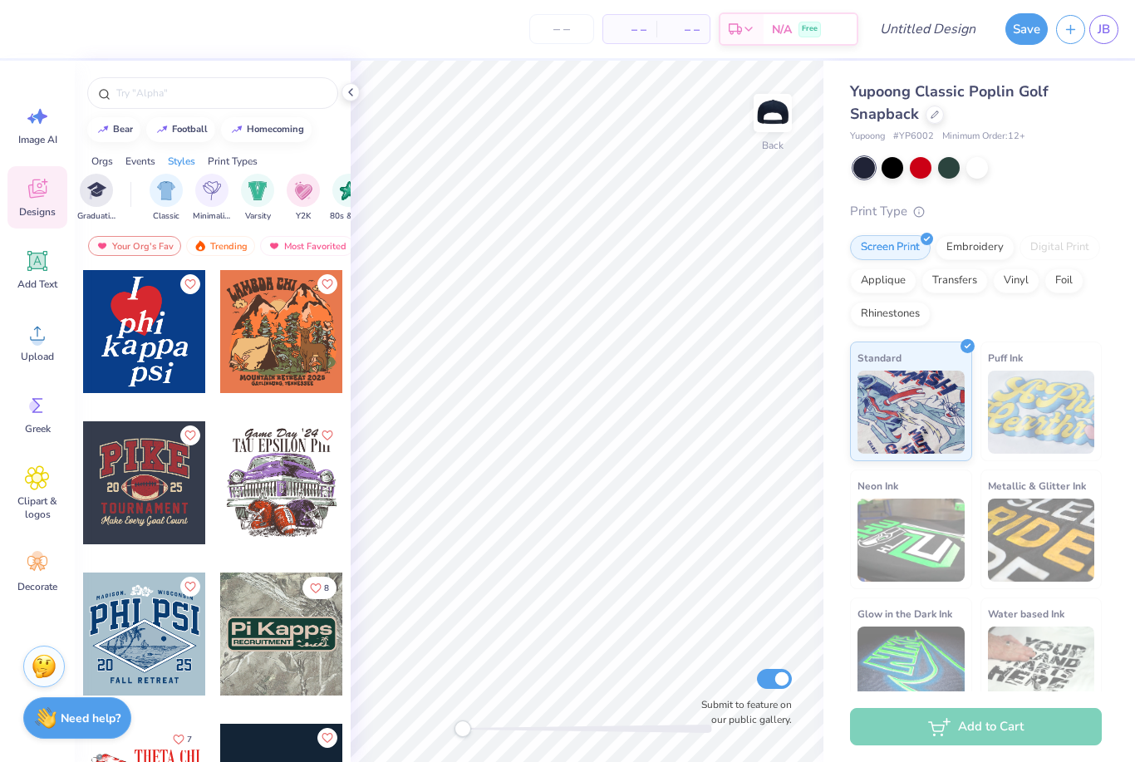
scroll to position [0, 844]
click at [965, 245] on div "Embroidery" at bounding box center [974, 245] width 79 height 25
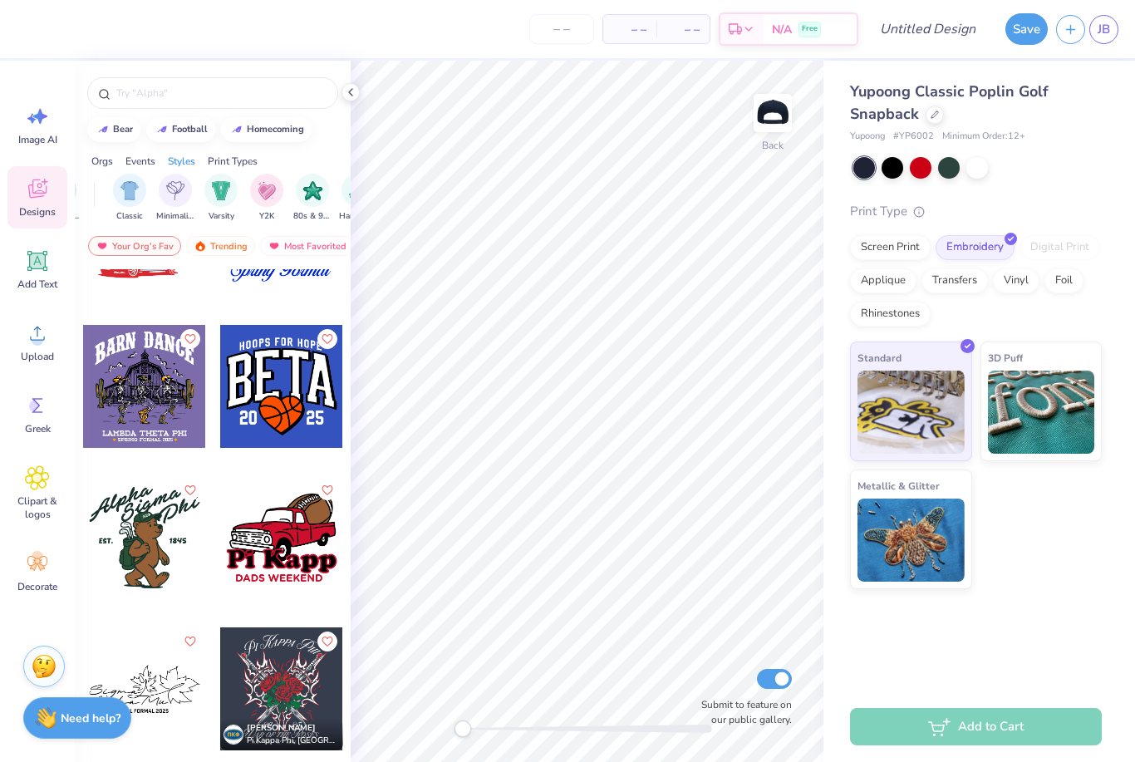
scroll to position [1004, 0]
click at [223, 198] on img "filter for Varsity" at bounding box center [221, 188] width 19 height 19
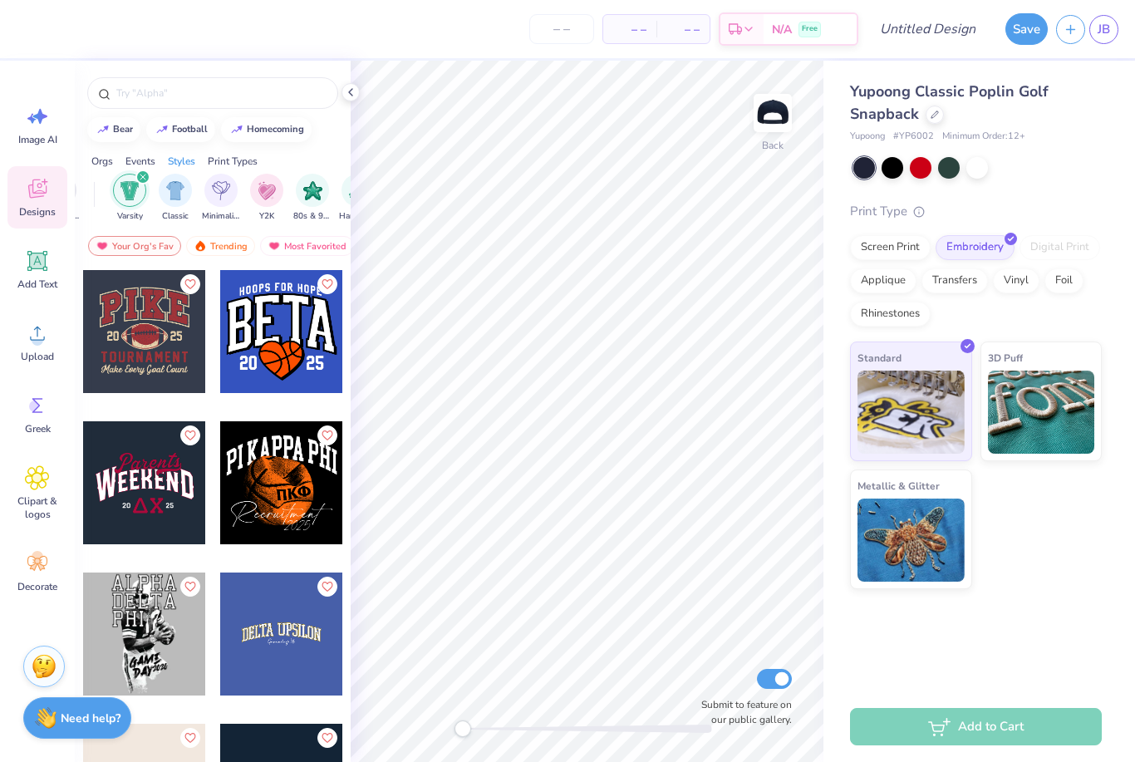
click at [298, 646] on div at bounding box center [281, 633] width 123 height 123
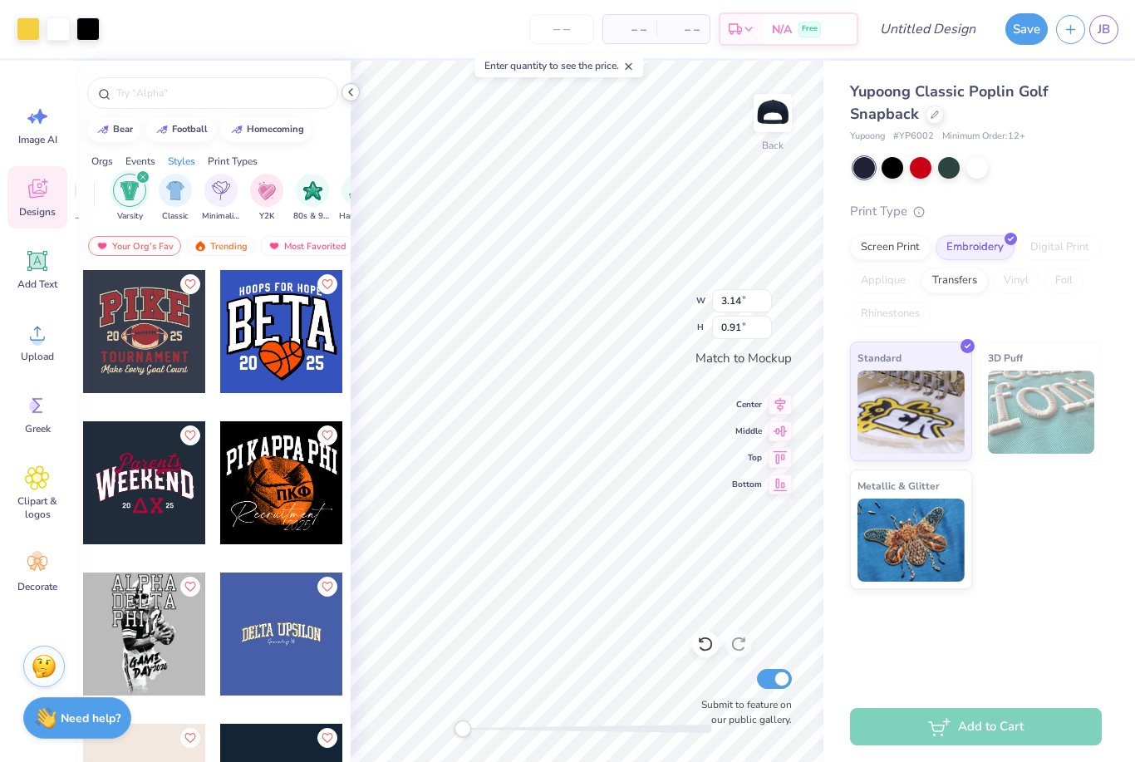
click at [351, 91] on icon at bounding box center [350, 92] width 13 height 13
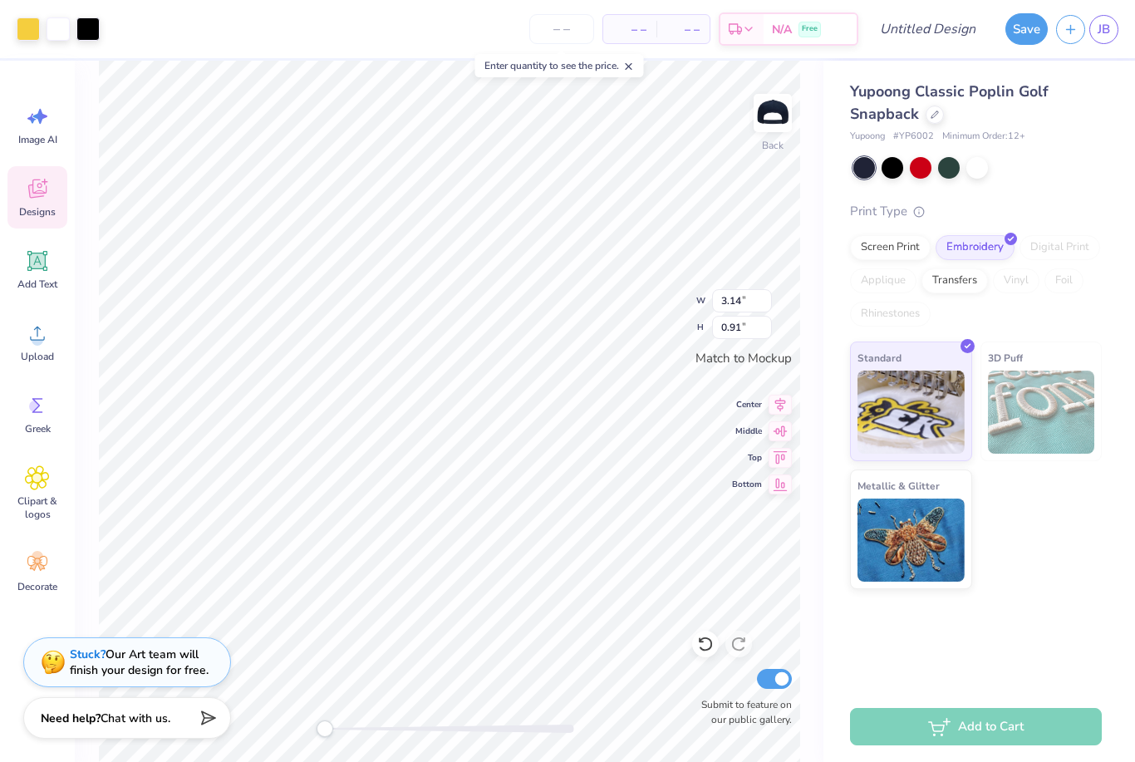
type input "4.98"
type input "1.45"
type input "4.95"
type input "1.20"
type input "4.98"
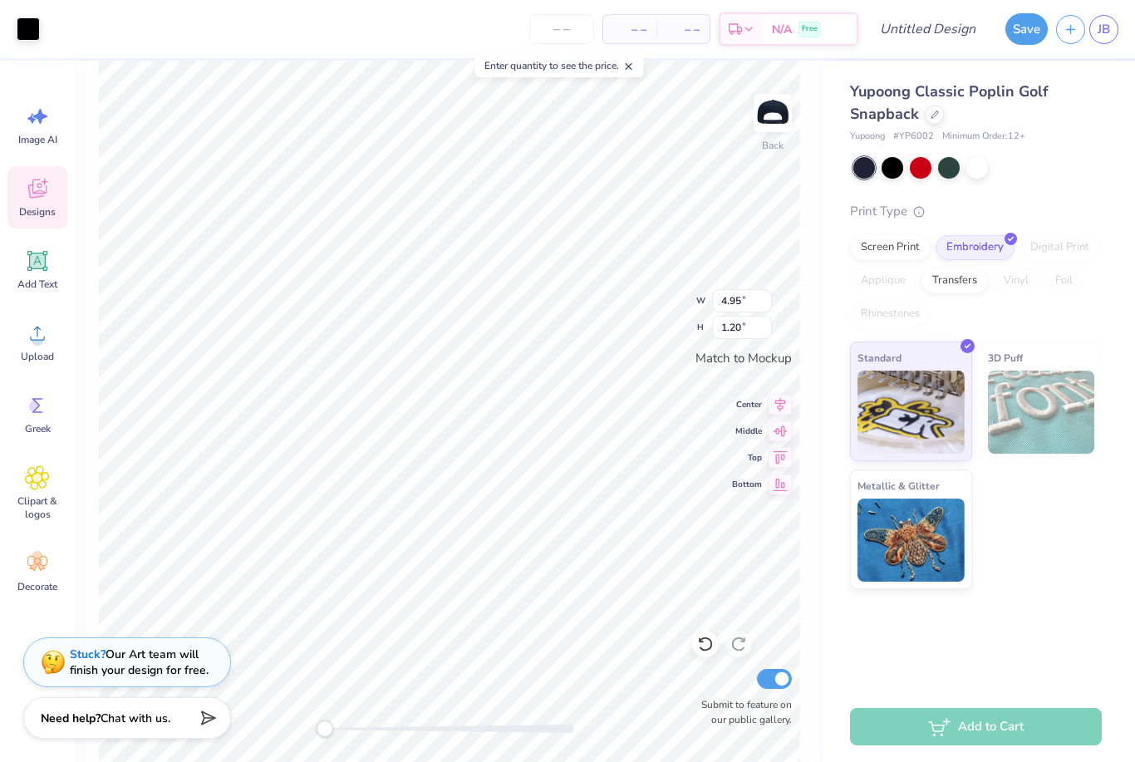
type input "1.24"
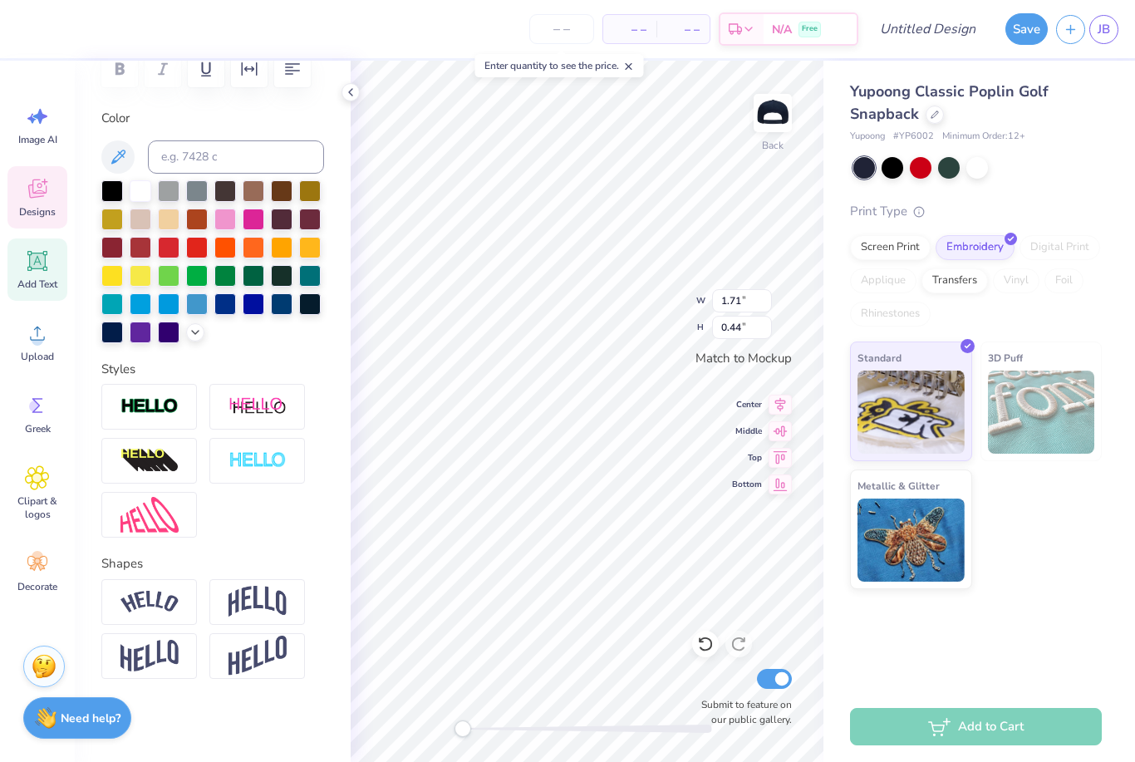
scroll to position [271, 0]
click at [349, 91] on icon at bounding box center [350, 92] width 13 height 13
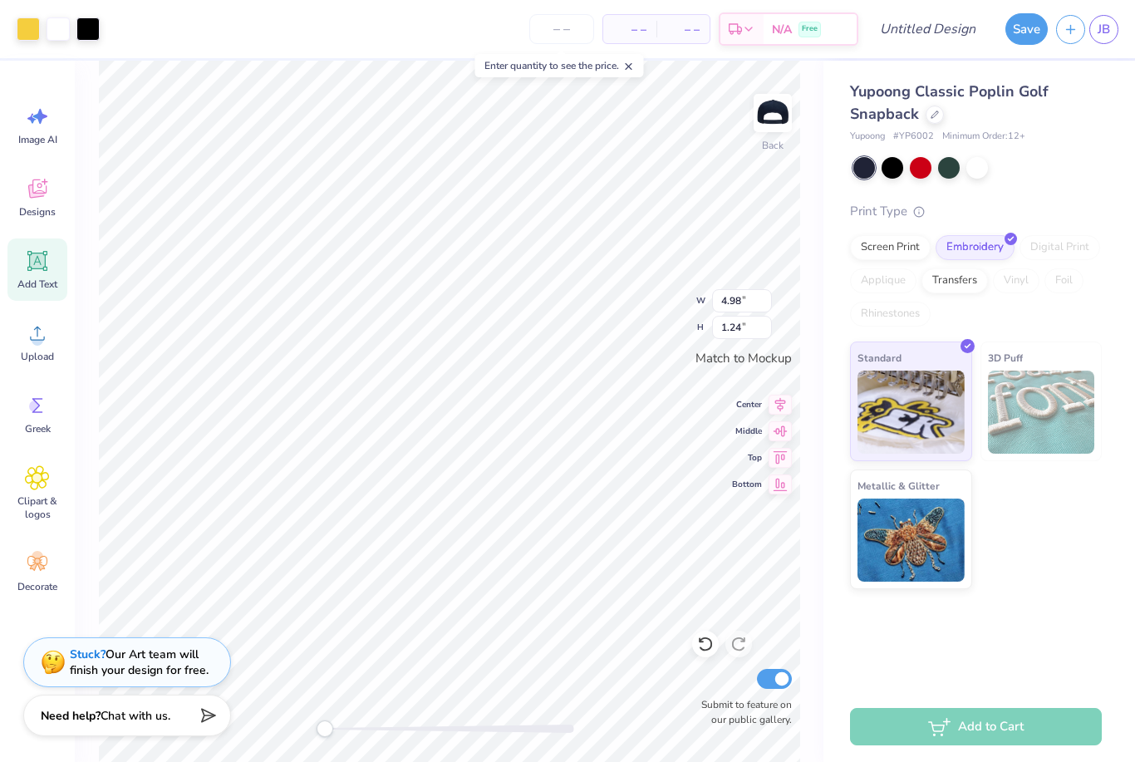
click at [73, 720] on strong "Need help?" at bounding box center [71, 716] width 60 height 16
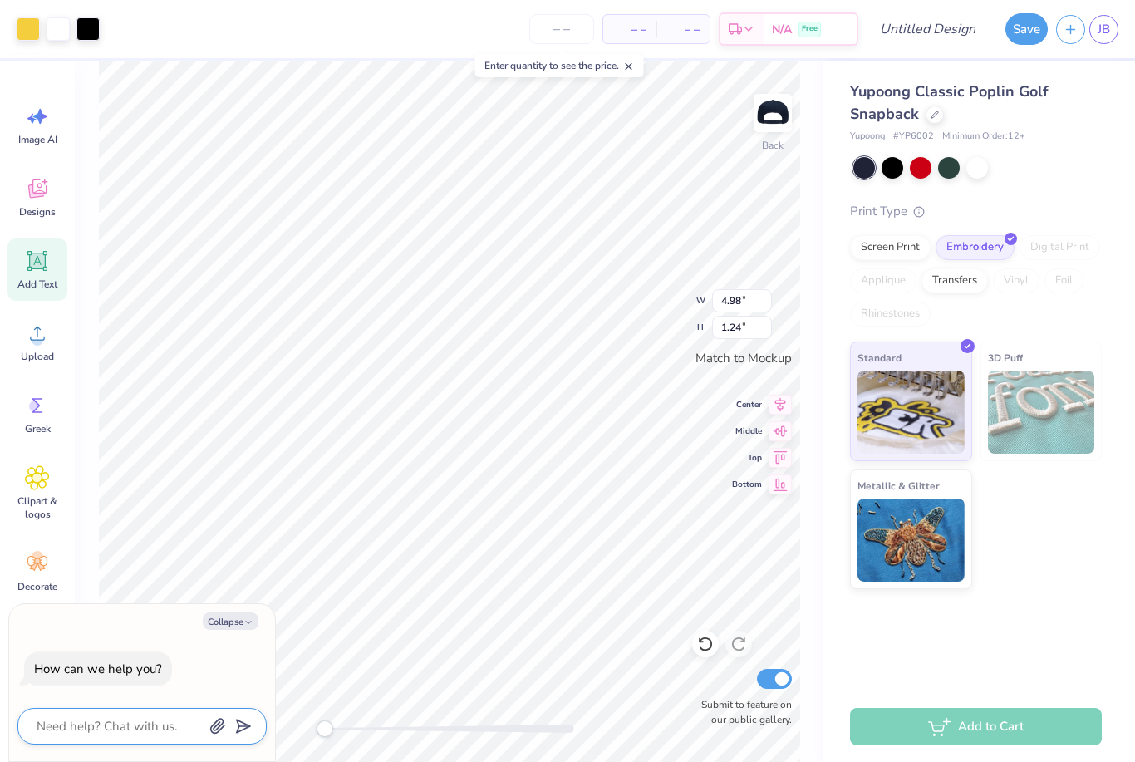
click at [73, 727] on textarea at bounding box center [119, 726] width 169 height 22
type textarea "H"
type textarea "x"
type textarea "Hw"
type textarea "x"
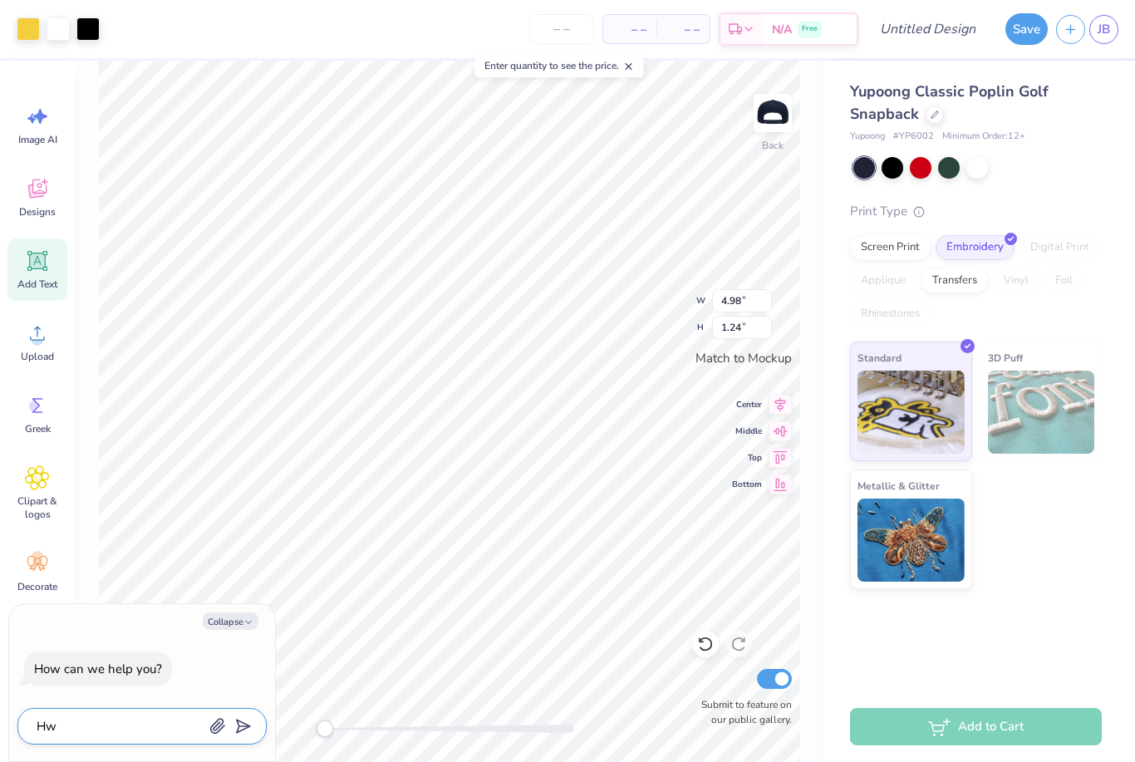
type textarea "Hwo"
type textarea "x"
type textarea "Hwo"
type textarea "x"
type textarea "Hwo d"
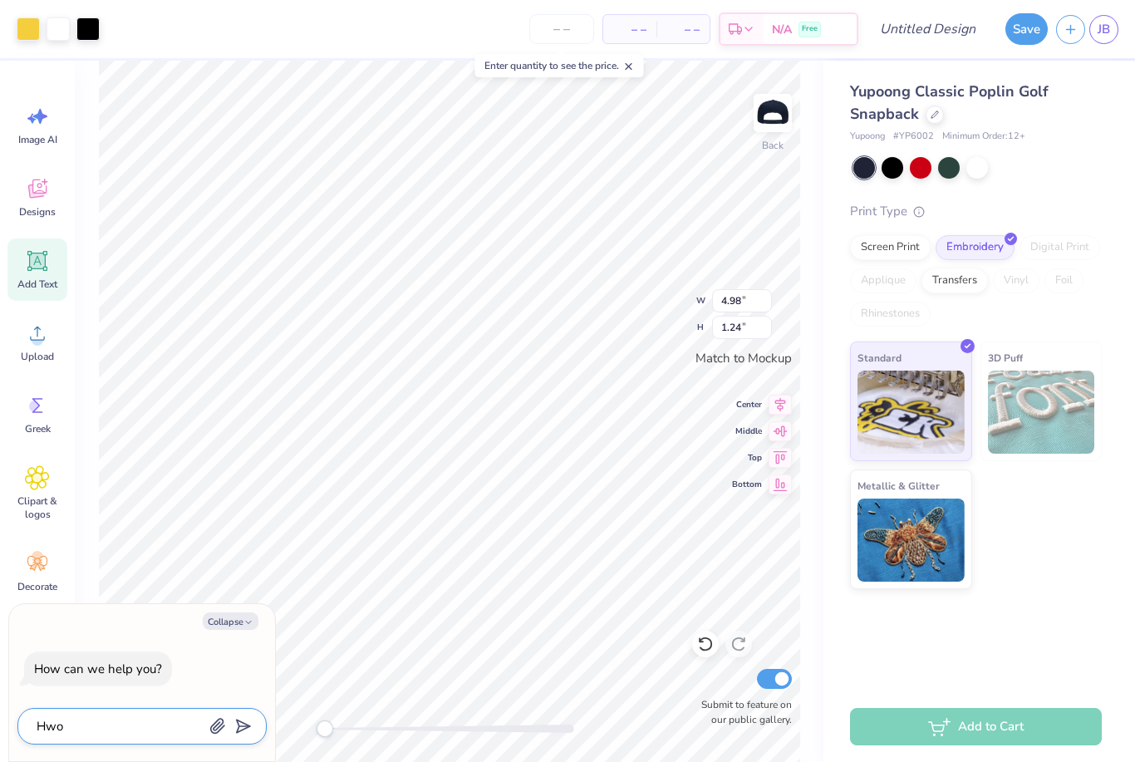
type textarea "x"
type textarea "Hwo do"
type textarea "x"
type textarea "Hwo do"
type textarea "x"
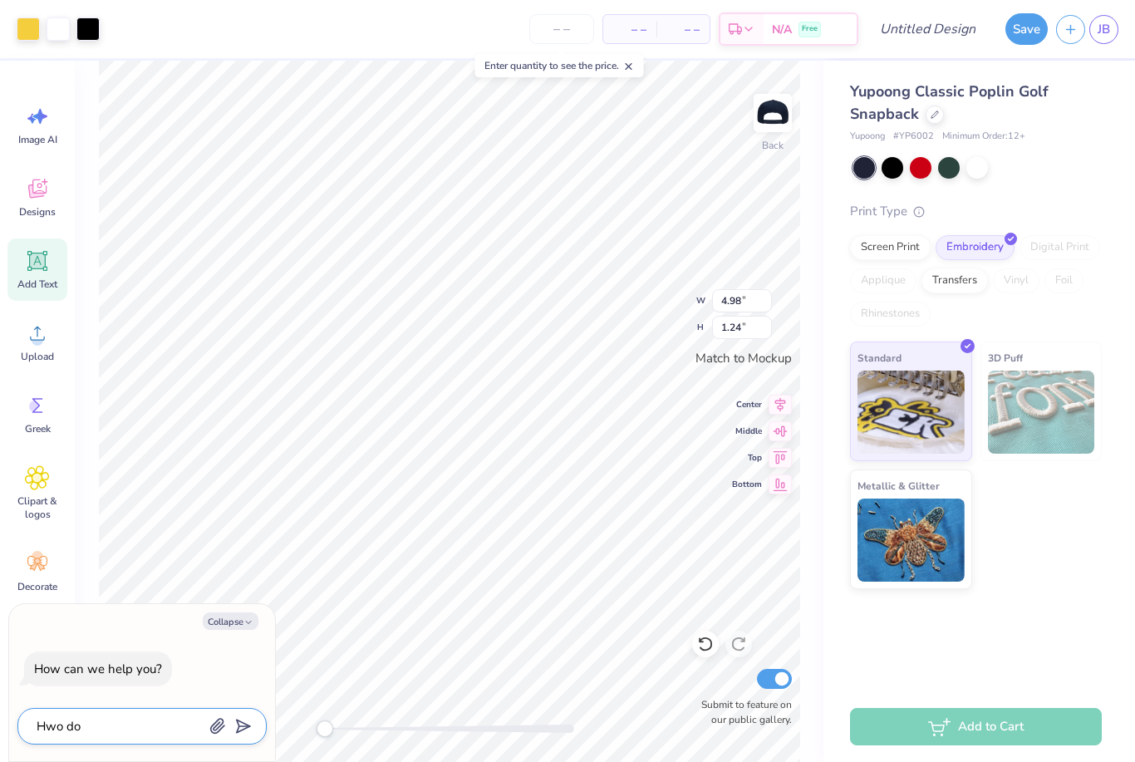
type textarea "Hwo do i"
type textarea "x"
type textarea "Hwo do i"
type textarea "x"
type textarea "Hwo do i r"
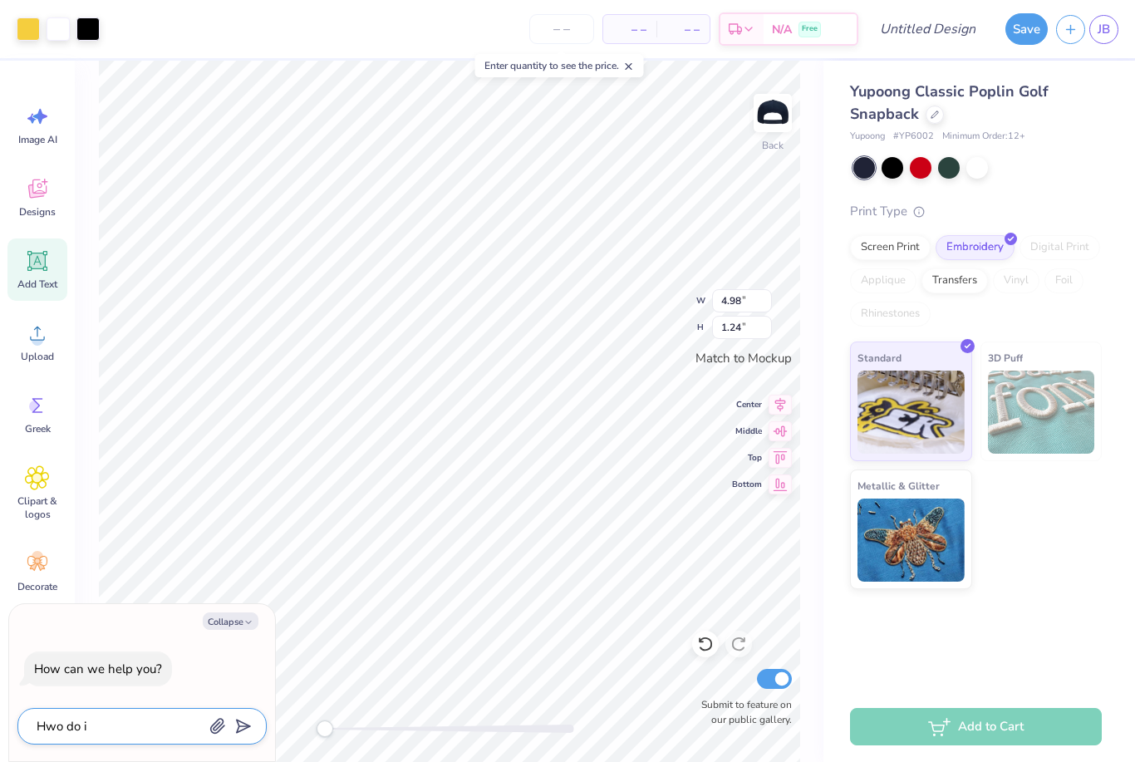
type textarea "x"
type textarea "Hwo do i re"
type textarea "x"
type textarea "Hwo do i rem"
type textarea "x"
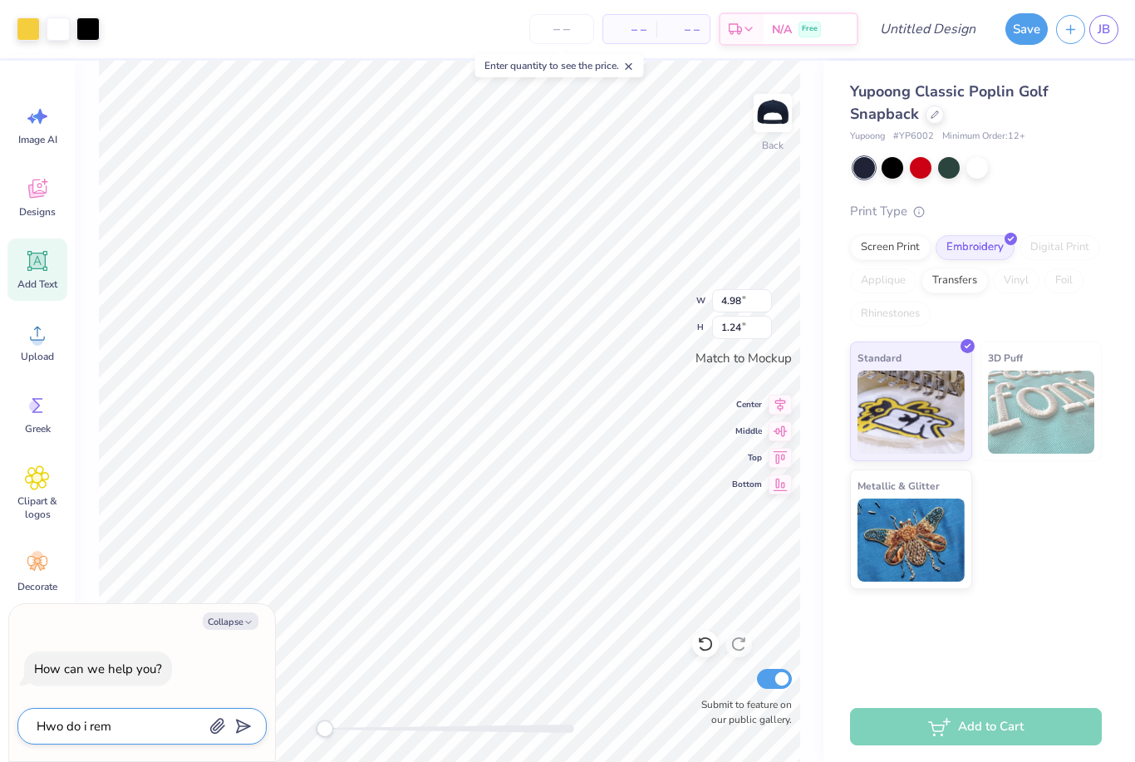
type textarea "Hwo do i remo"
type textarea "x"
type textarea "Hwo do i remov"
type textarea "x"
type textarea "Hwo do i remove"
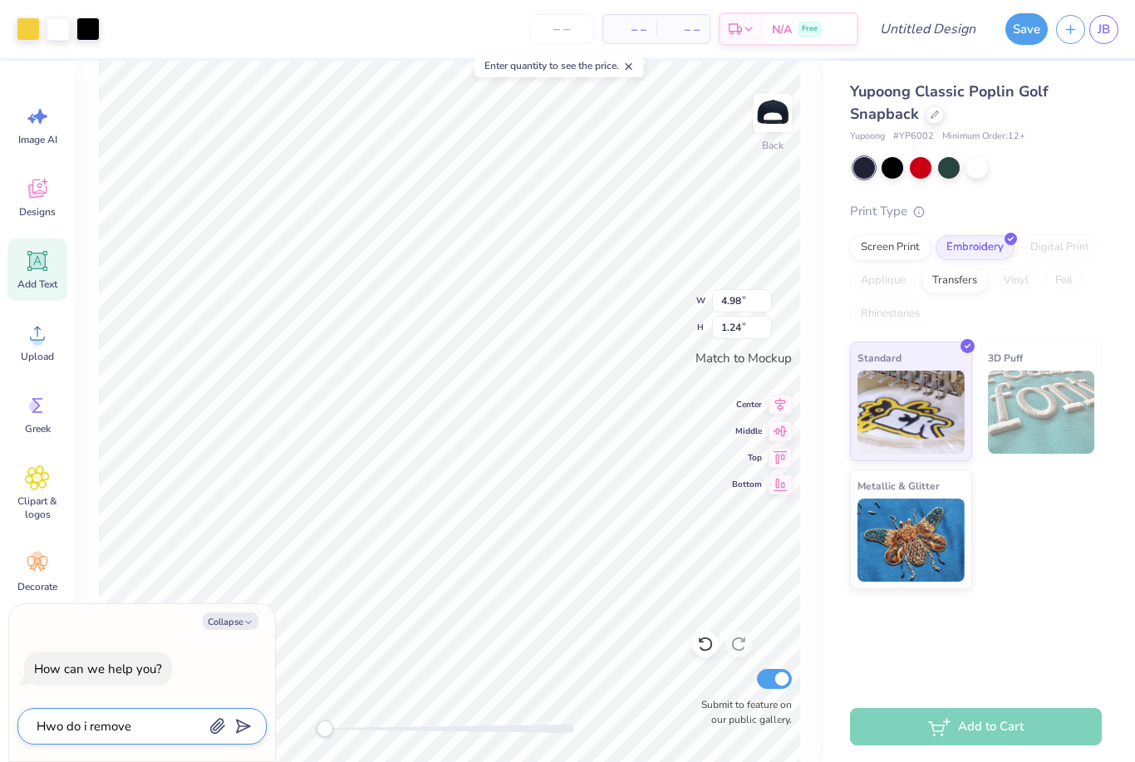
type textarea "x"
type textarea "Hwo do i remove"
type textarea "x"
type textarea "Hwo do i remove t"
type textarea "x"
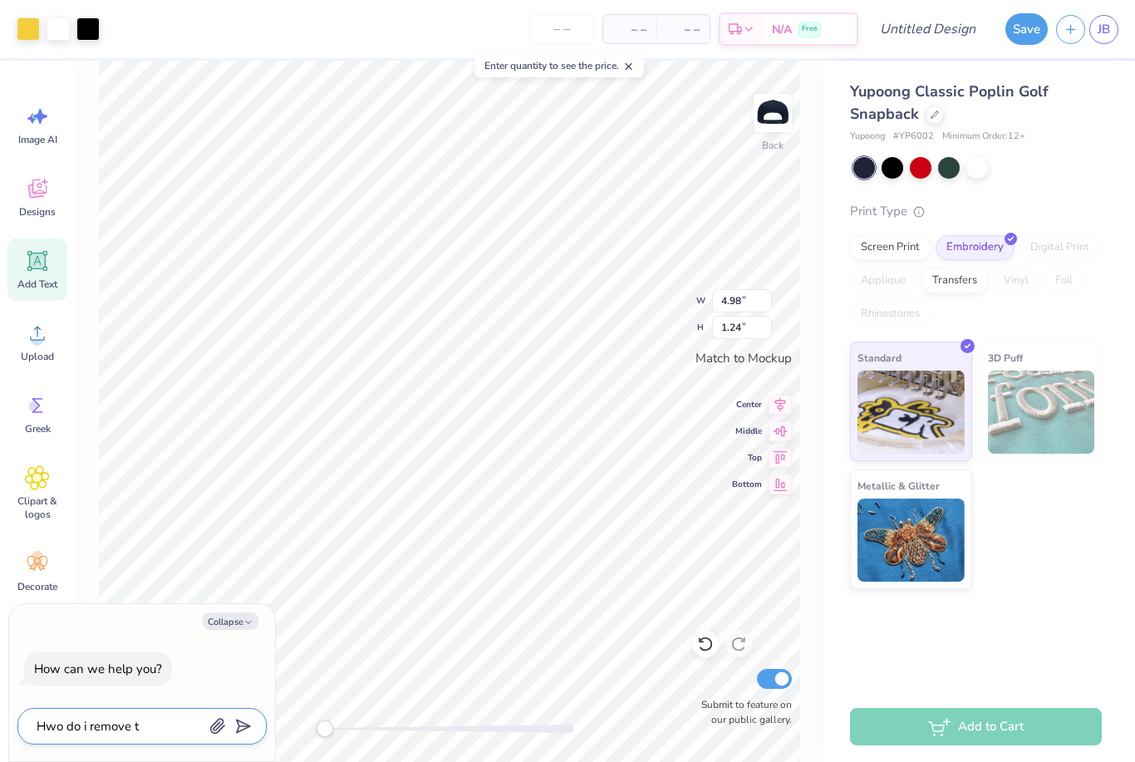
type textarea "Hwo do i remove te"
type textarea "x"
type textarea "Hwo do i remove tex"
type textarea "x"
type textarea "Hwo do i remove text"
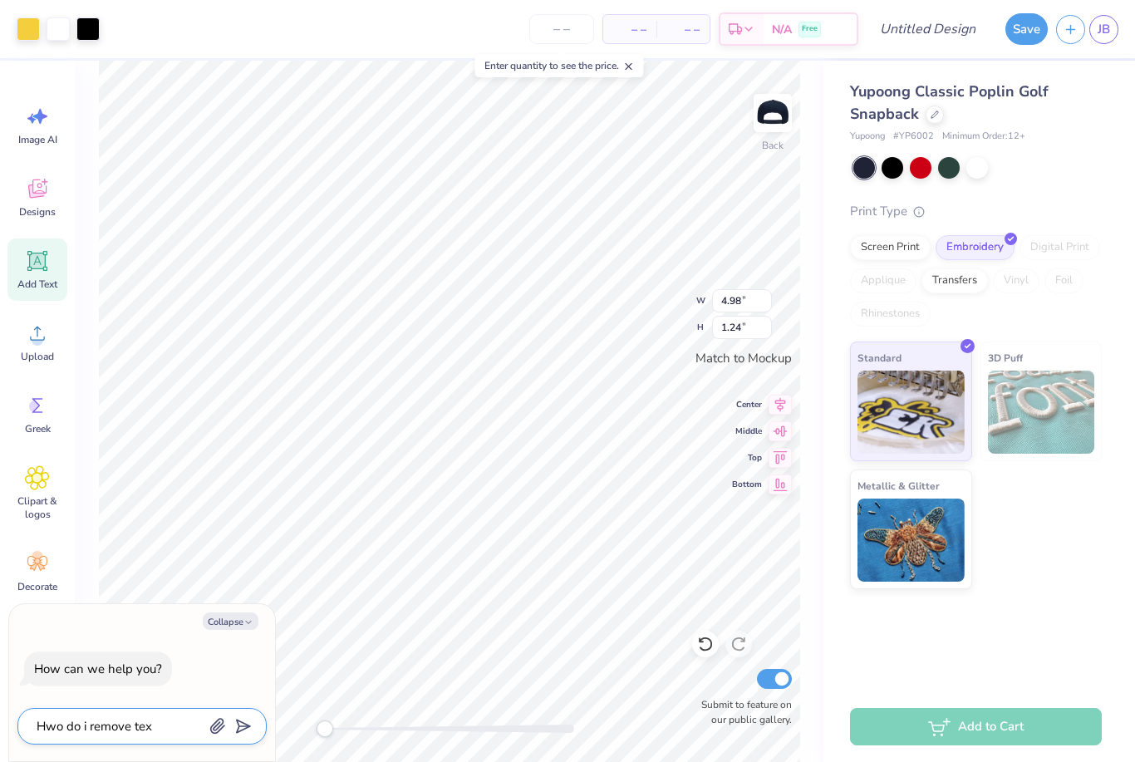
type textarea "x"
type textarea "Hwo do i remove text"
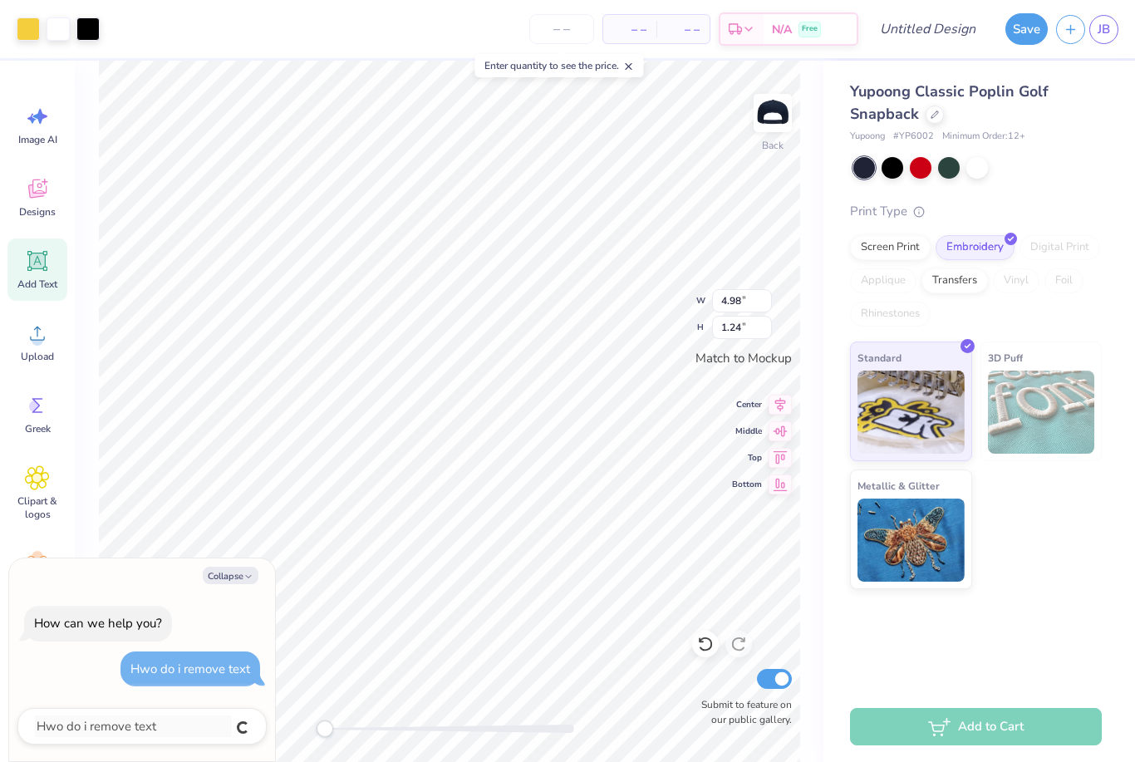
type textarea "x"
click at [209, 575] on button "Collapse" at bounding box center [231, 575] width 56 height 17
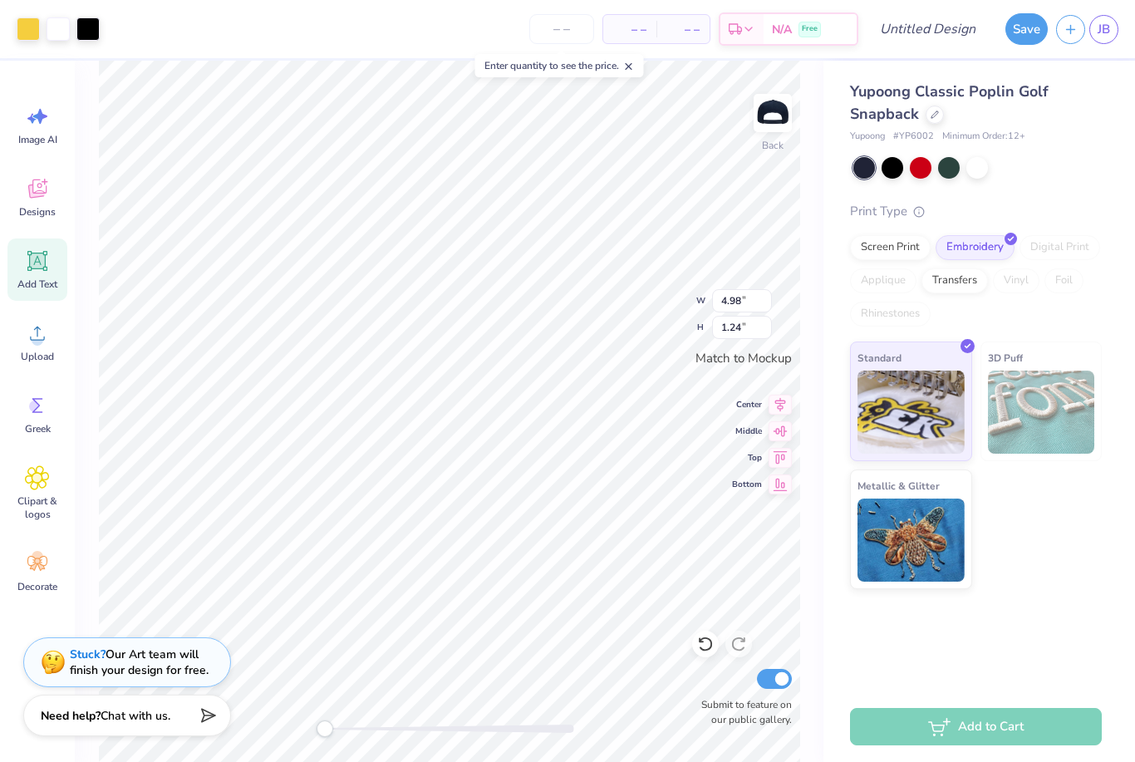
click at [184, 721] on div "Need help? Chat with us." at bounding box center [127, 715] width 208 height 42
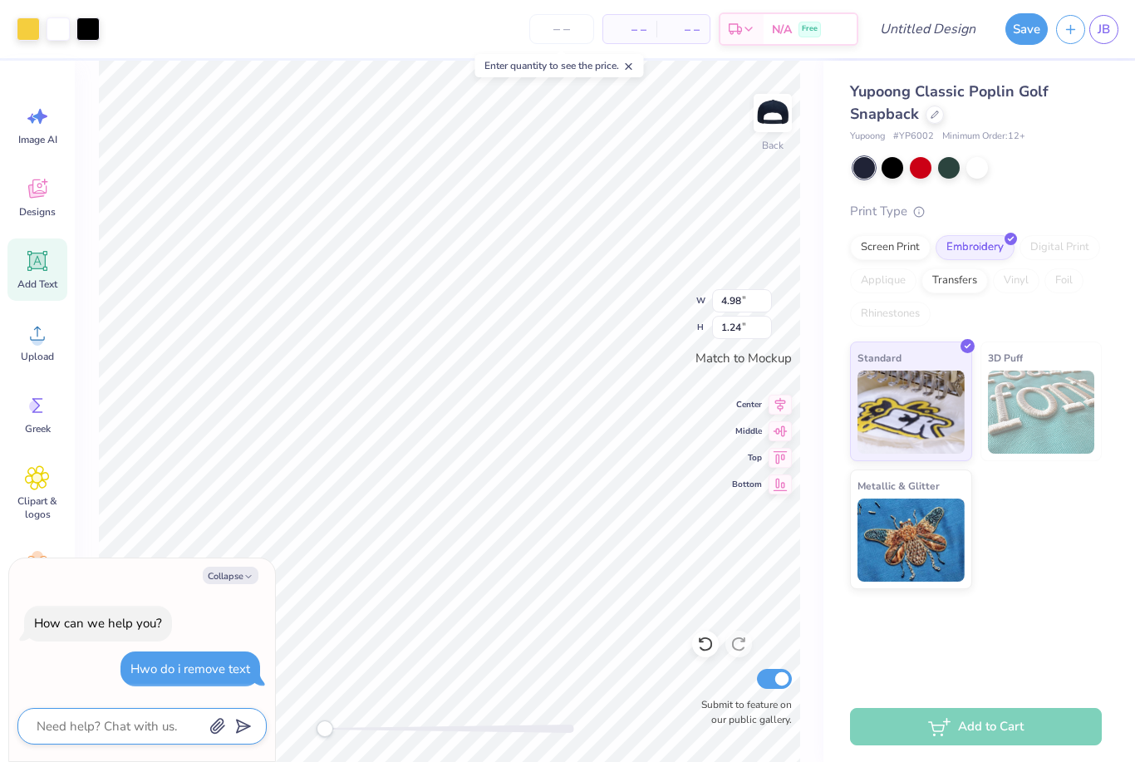
click at [137, 726] on textarea at bounding box center [119, 726] width 169 height 22
type textarea "x"
type textarea "H"
type textarea "x"
type textarea "Ho"
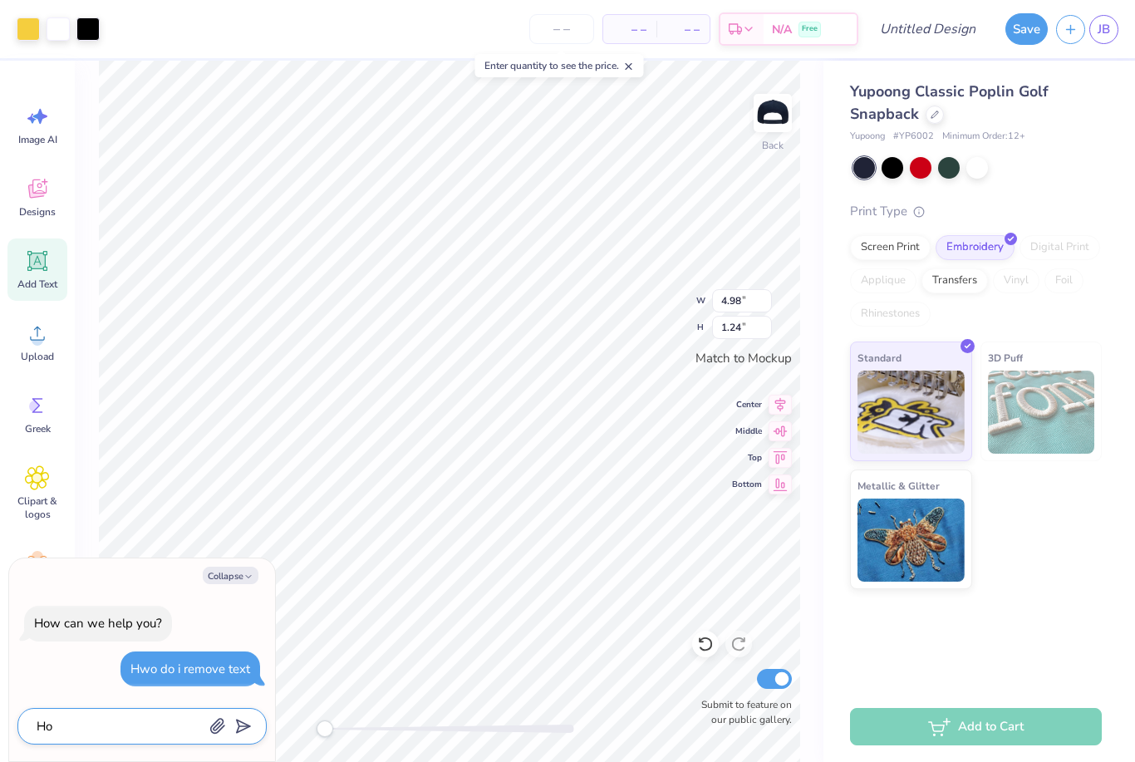
type textarea "x"
type textarea "How"
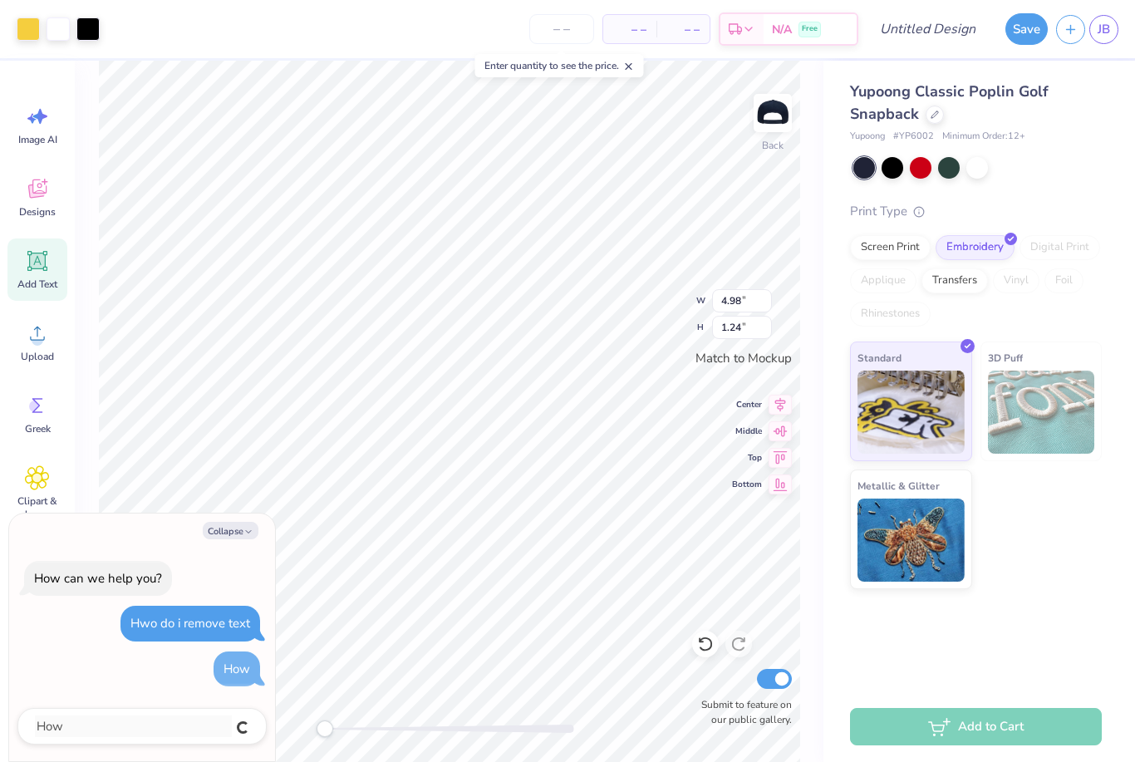
type textarea "x"
click at [630, 66] on icon at bounding box center [629, 67] width 12 height 12
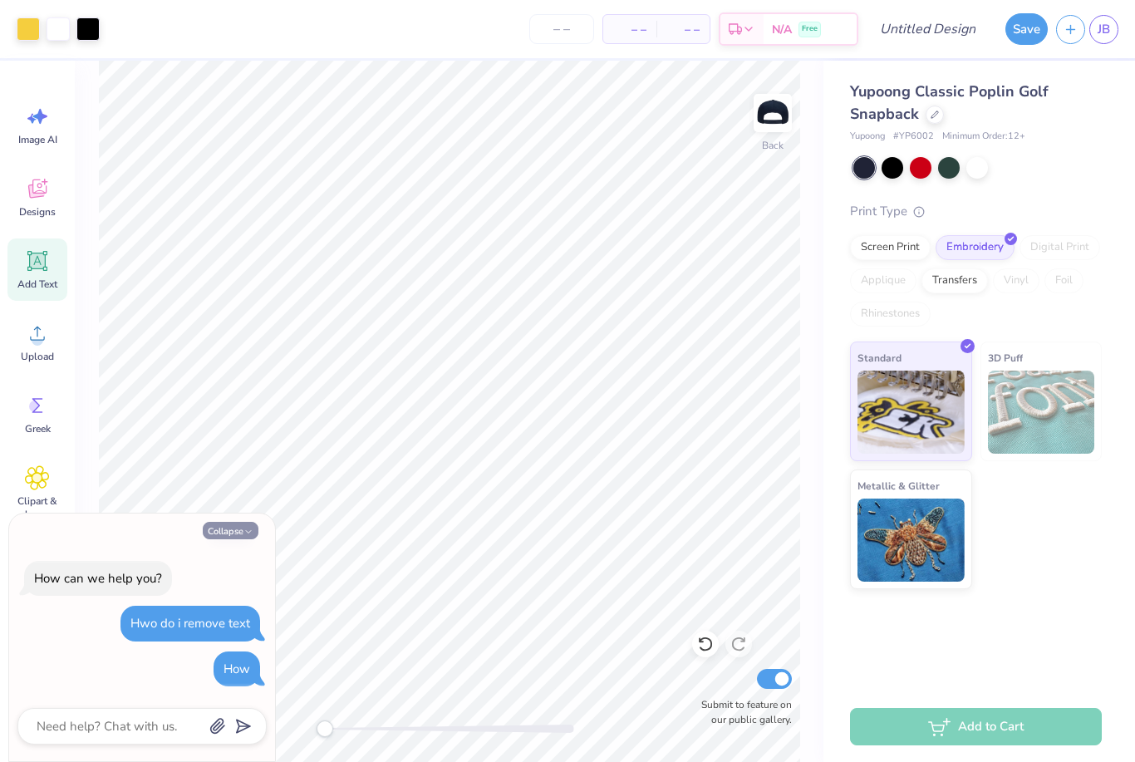
click at [233, 537] on button "Collapse" at bounding box center [231, 530] width 56 height 17
type textarea "x"
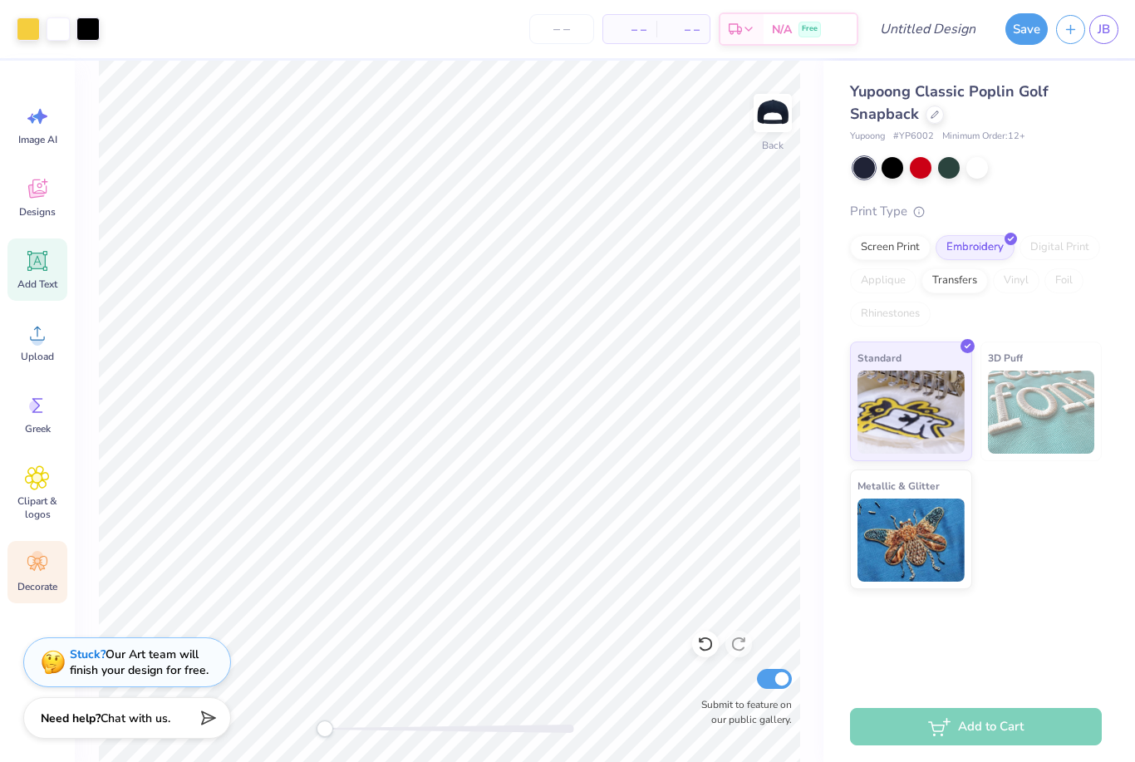
click at [33, 565] on icon at bounding box center [37, 563] width 20 height 15
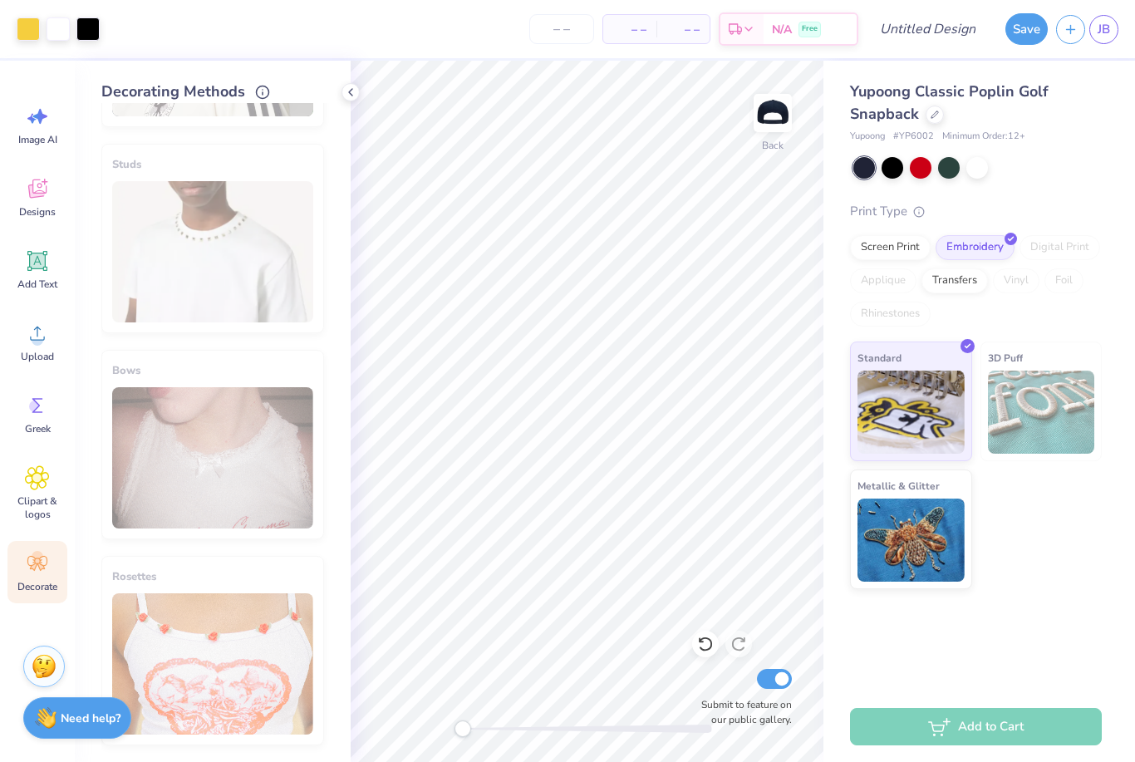
scroll to position [797, 0]
click at [56, 485] on div "Clipart & logos" at bounding box center [37, 493] width 60 height 76
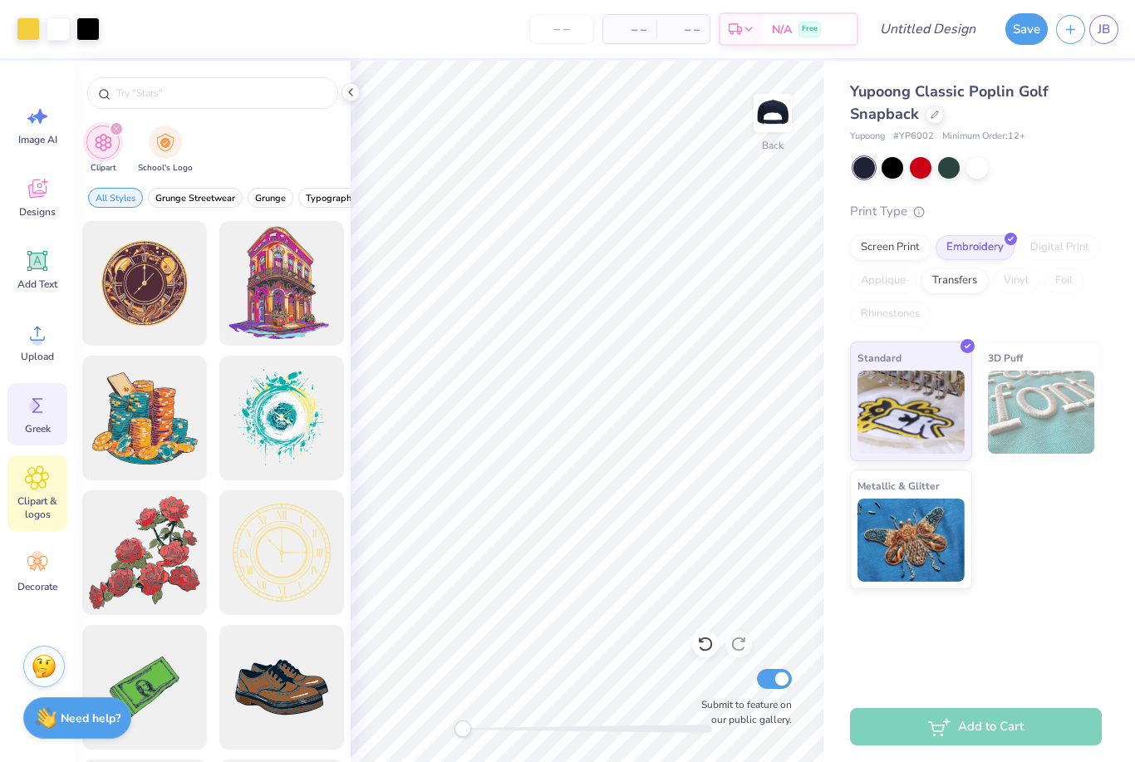
click at [37, 406] on circle at bounding box center [35, 406] width 12 height 12
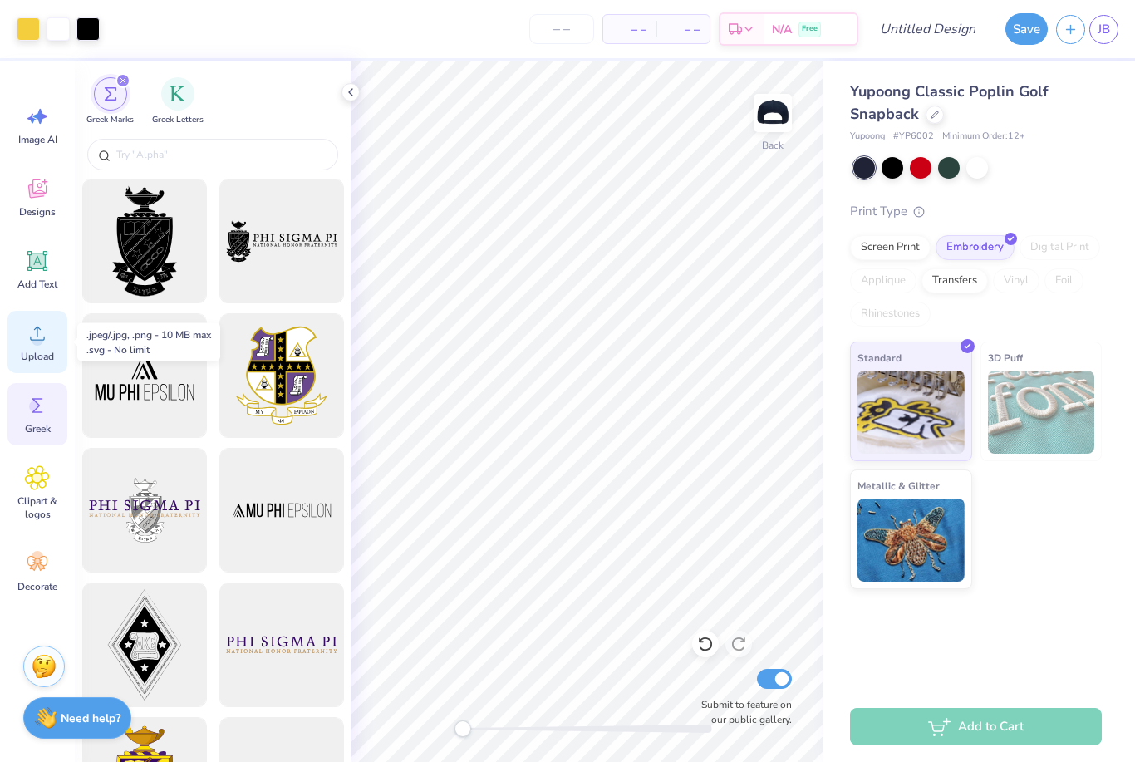
click at [39, 345] on circle at bounding box center [38, 340] width 12 height 12
click at [45, 255] on icon at bounding box center [37, 261] width 20 height 20
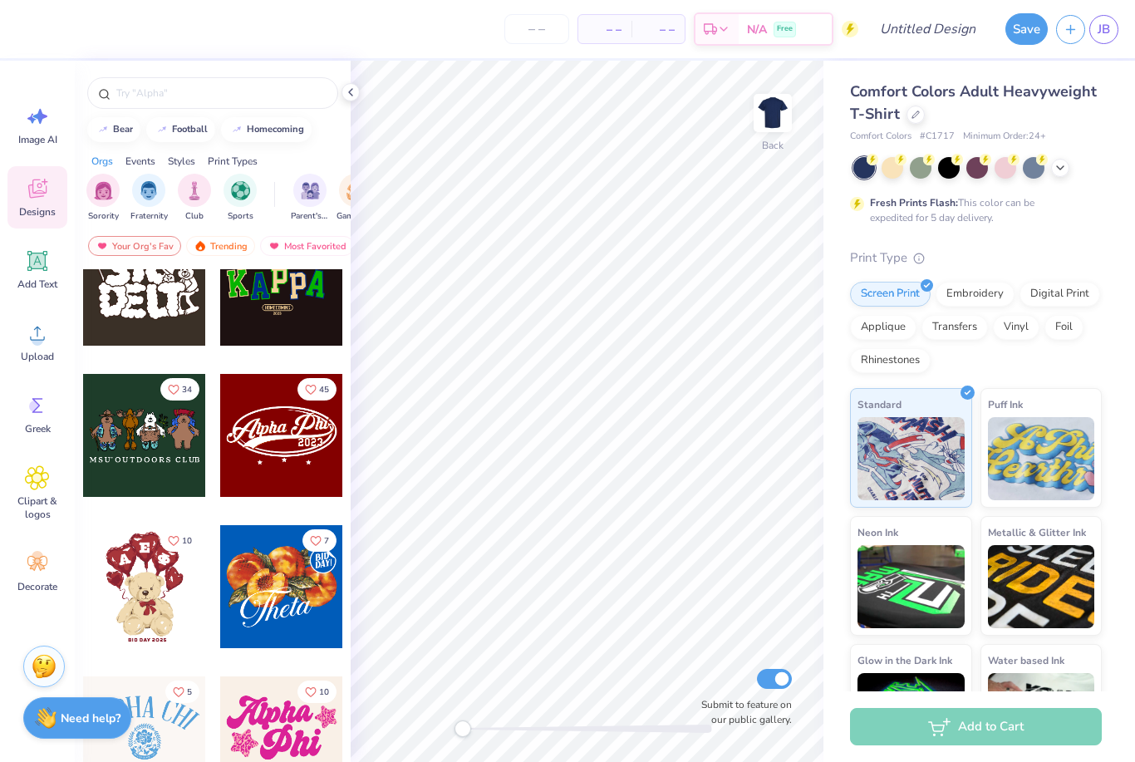
scroll to position [355, 0]
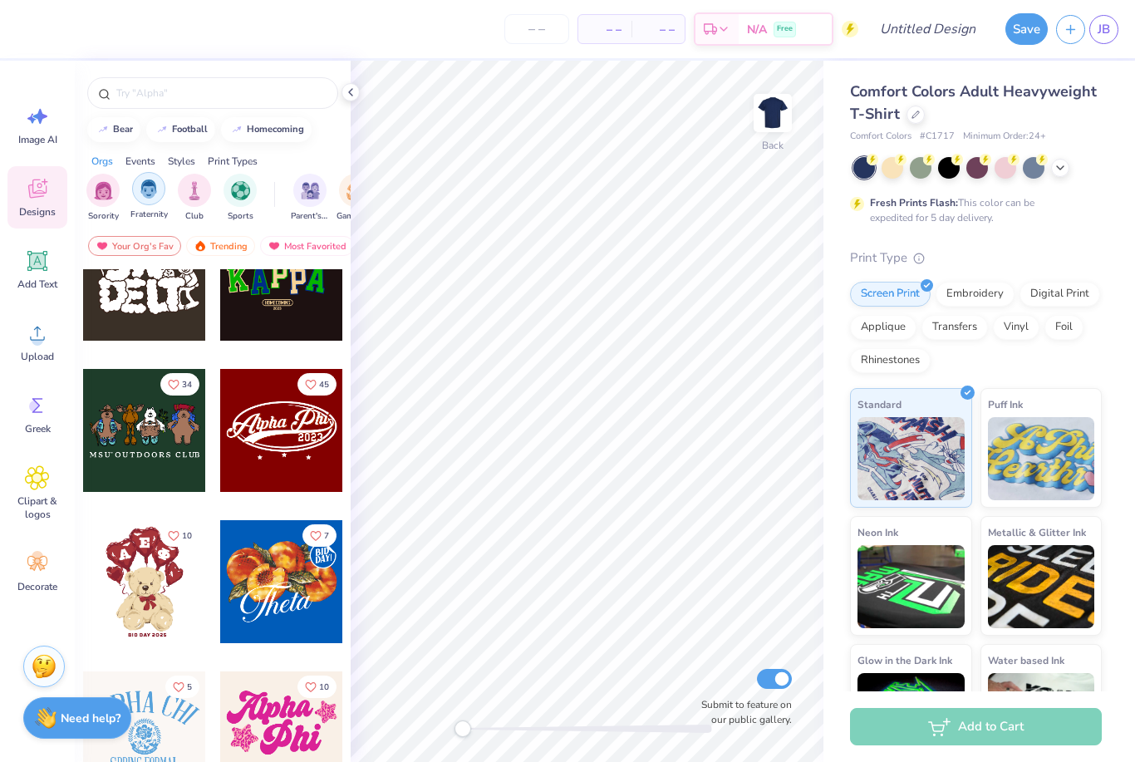
click at [199, 207] on div "filter for Club" at bounding box center [194, 190] width 33 height 33
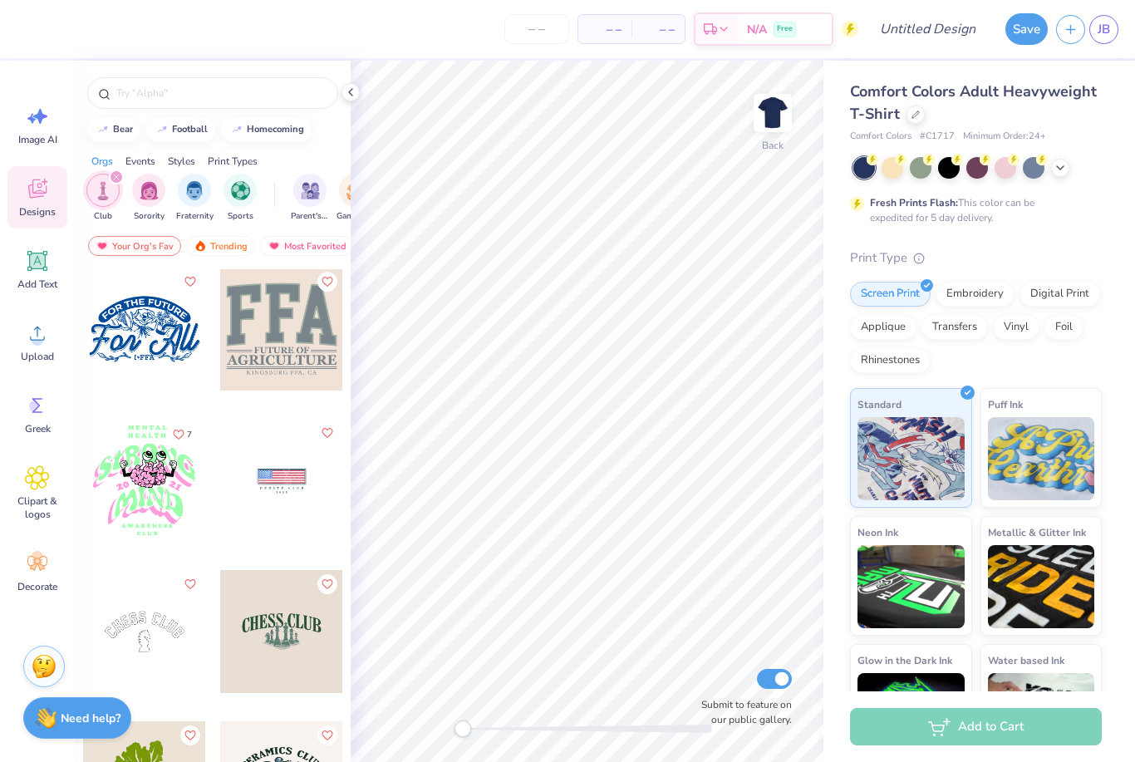
scroll to position [1214, 0]
click at [287, 488] on div at bounding box center [281, 478] width 123 height 123
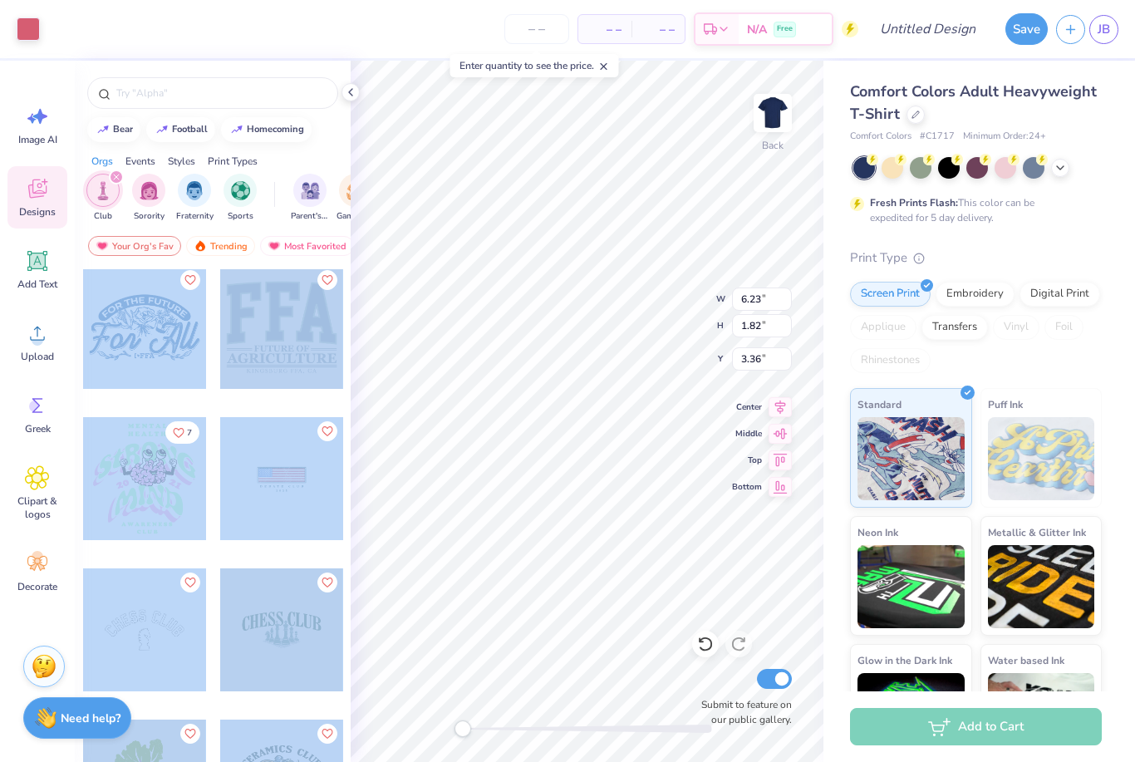
type input "6.46"
type input "2.05"
type input "3.24"
click at [703, 644] on icon at bounding box center [705, 644] width 17 height 17
click at [827, 488] on div "Comfort Colors Adult Heavyweight T-Shirt Comfort Colors # C1717 Minimum Order: …" at bounding box center [979, 412] width 312 height 703
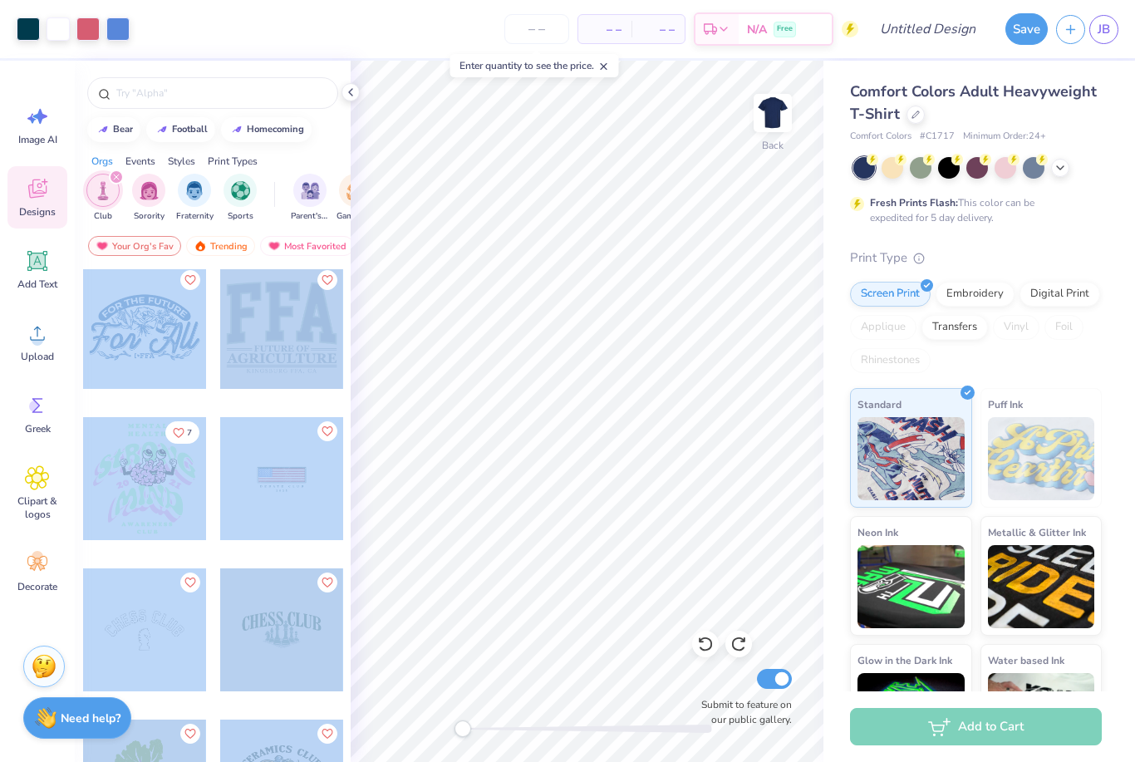
click at [991, 378] on div "Print Type Screen Print Embroidery Digital Print Applique Transfers Vinyl Foil …" at bounding box center [976, 506] width 252 height 516
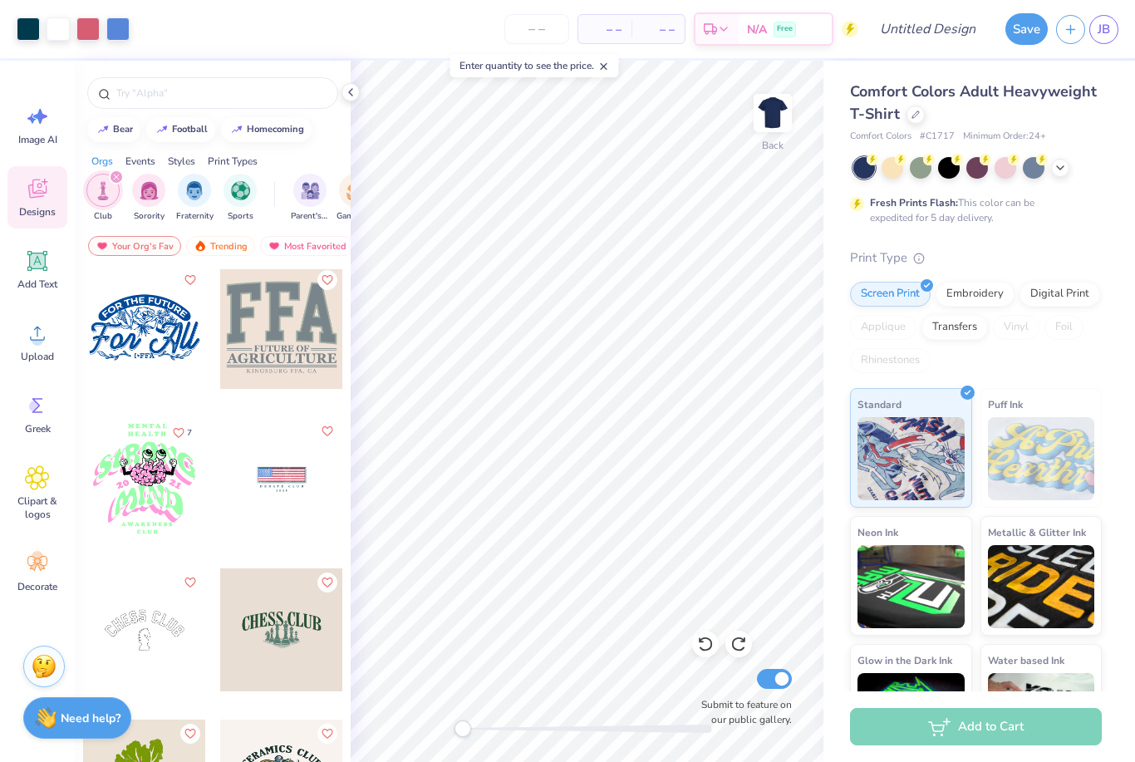
click at [990, 378] on div "Print Type Screen Print Embroidery Digital Print Applique Transfers Vinyl Foil …" at bounding box center [976, 506] width 252 height 516
click at [705, 647] on icon at bounding box center [705, 644] width 17 height 17
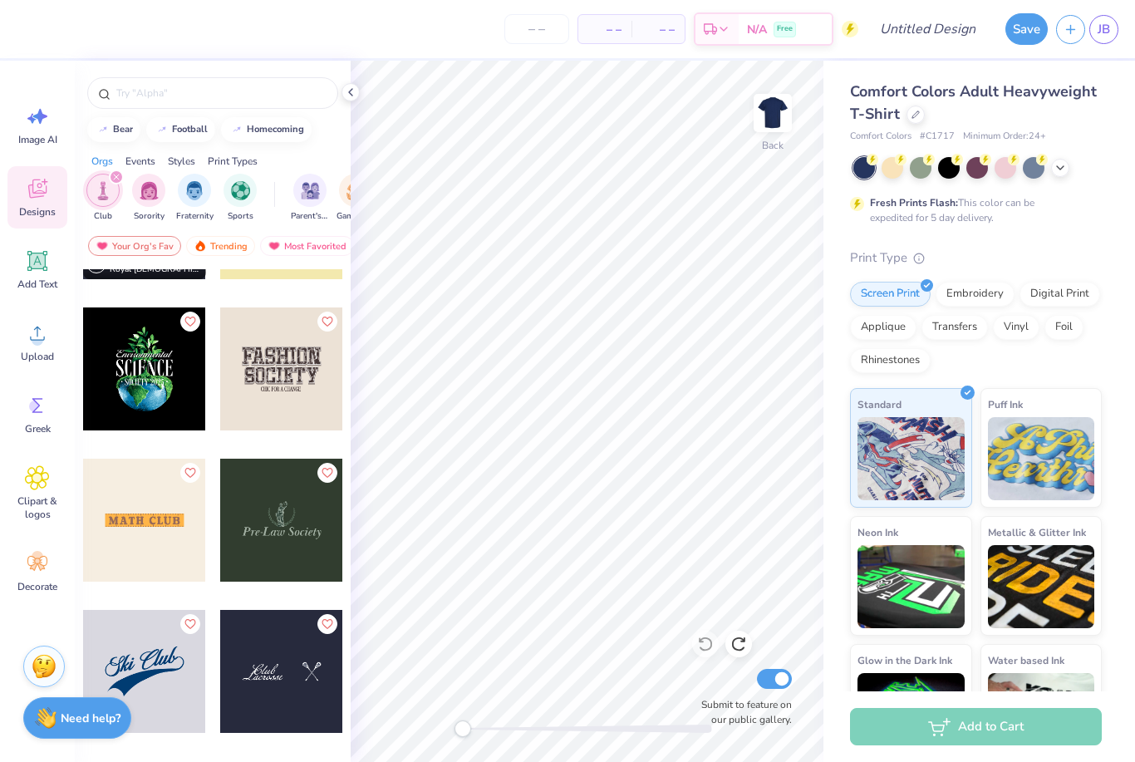
scroll to position [4705, 0]
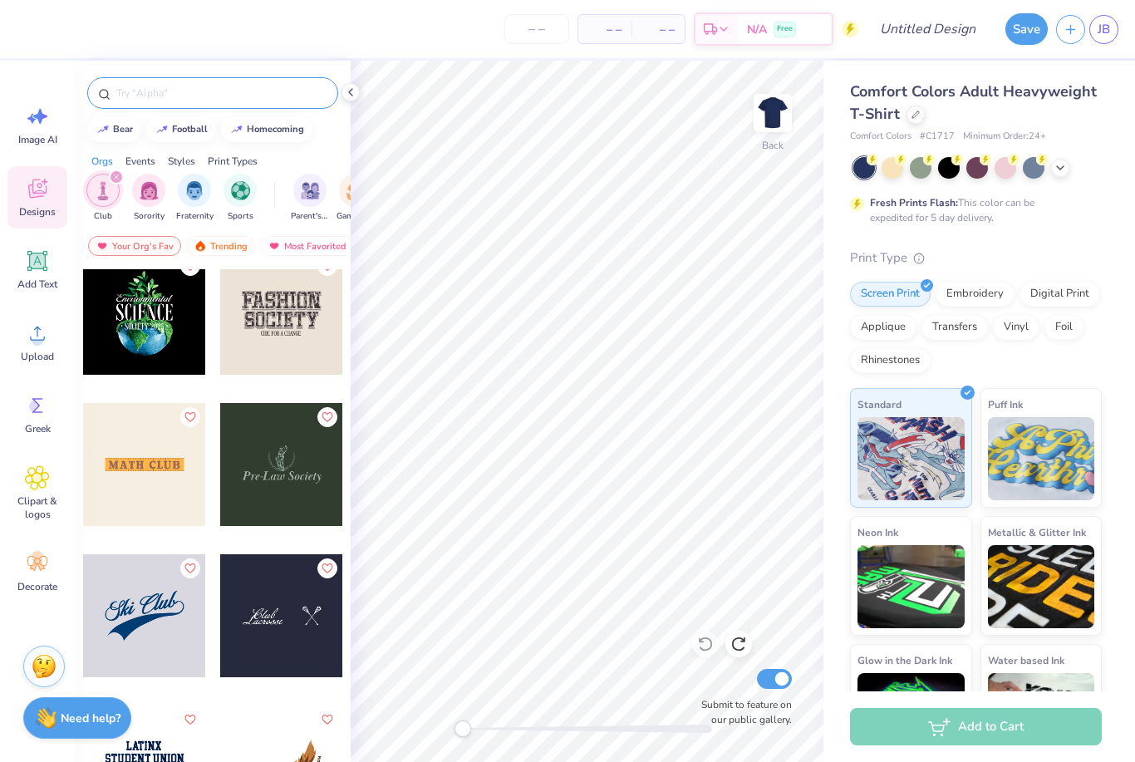
click at [187, 109] on div at bounding box center [212, 93] width 251 height 32
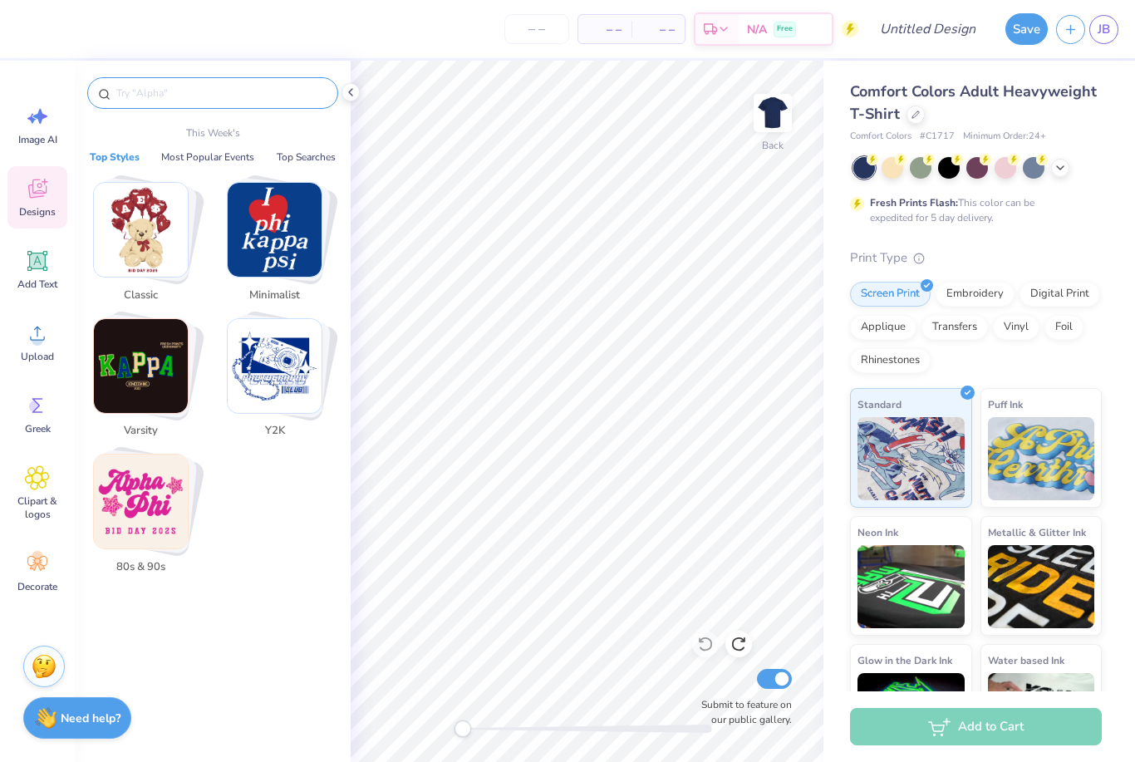
click at [183, 101] on input "text" at bounding box center [221, 93] width 213 height 17
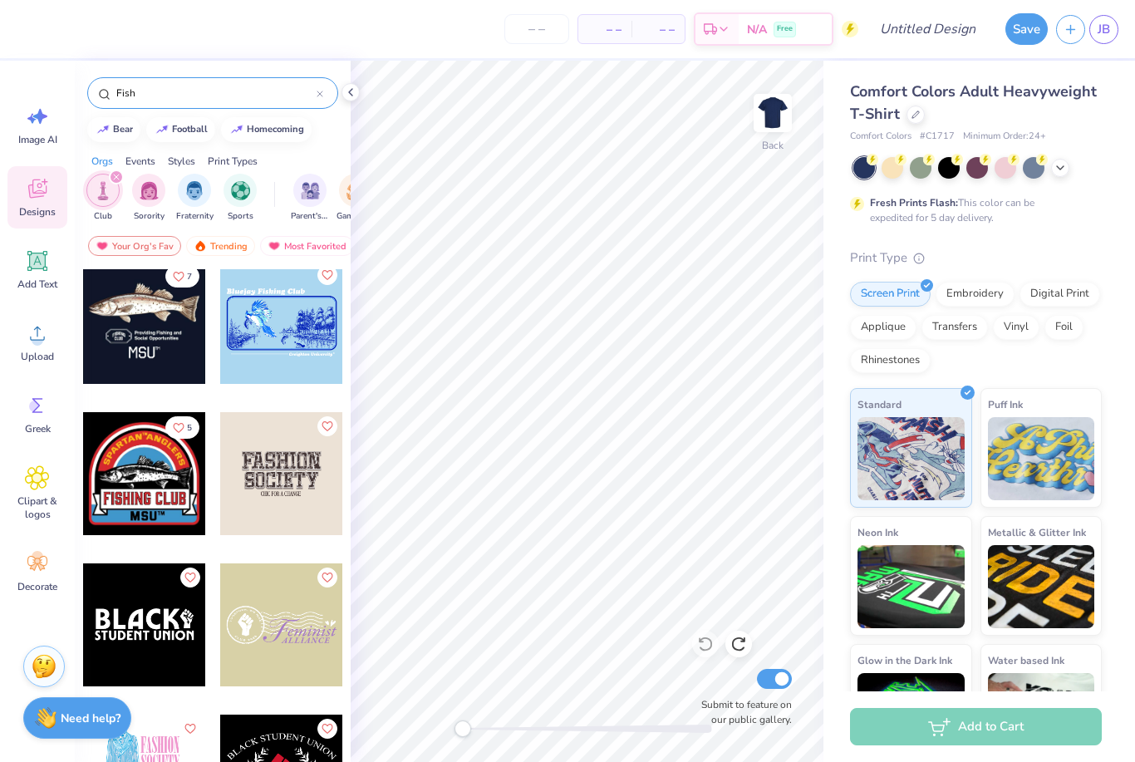
scroll to position [615, 0]
click at [263, 474] on div at bounding box center [281, 472] width 123 height 123
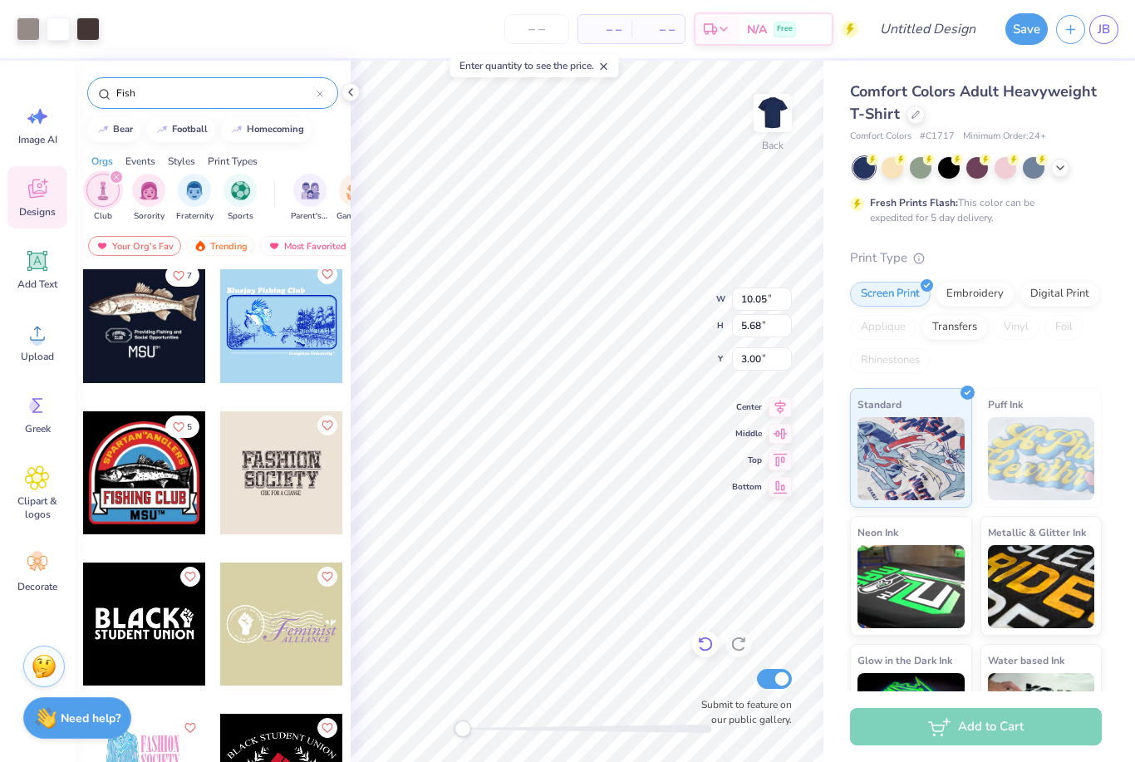
click at [699, 641] on icon at bounding box center [700, 640] width 3 height 3
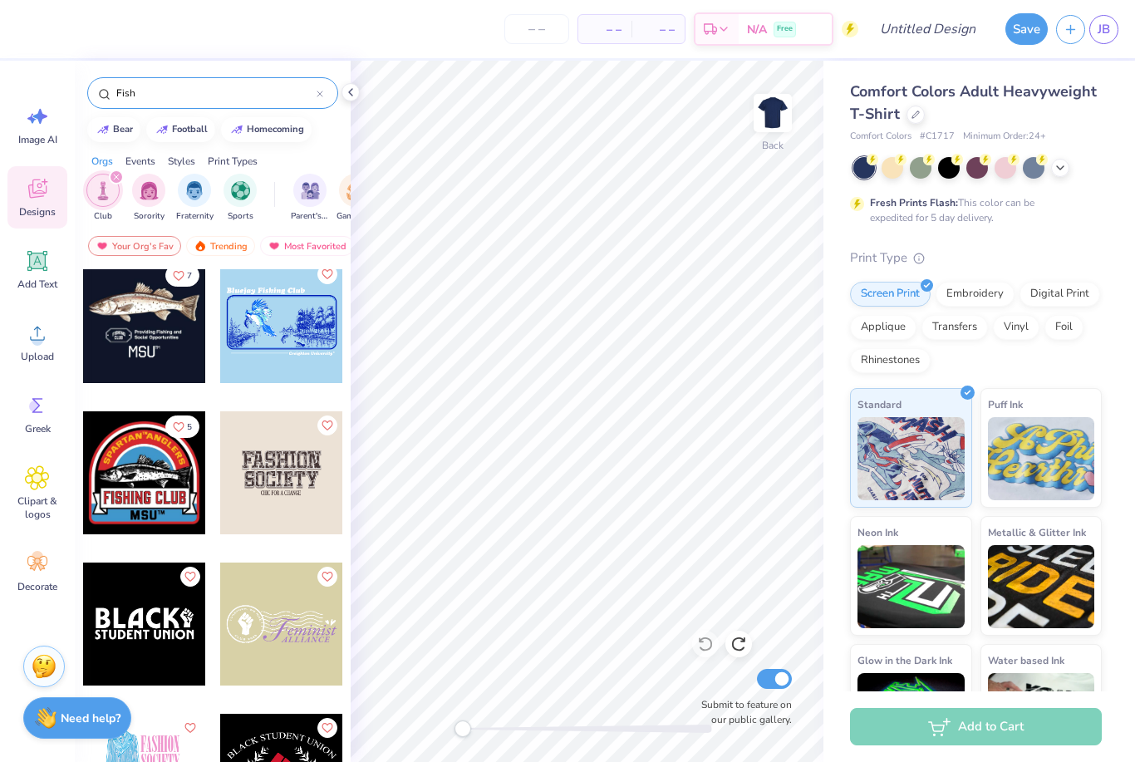
click at [188, 101] on input "Fish" at bounding box center [216, 93] width 202 height 17
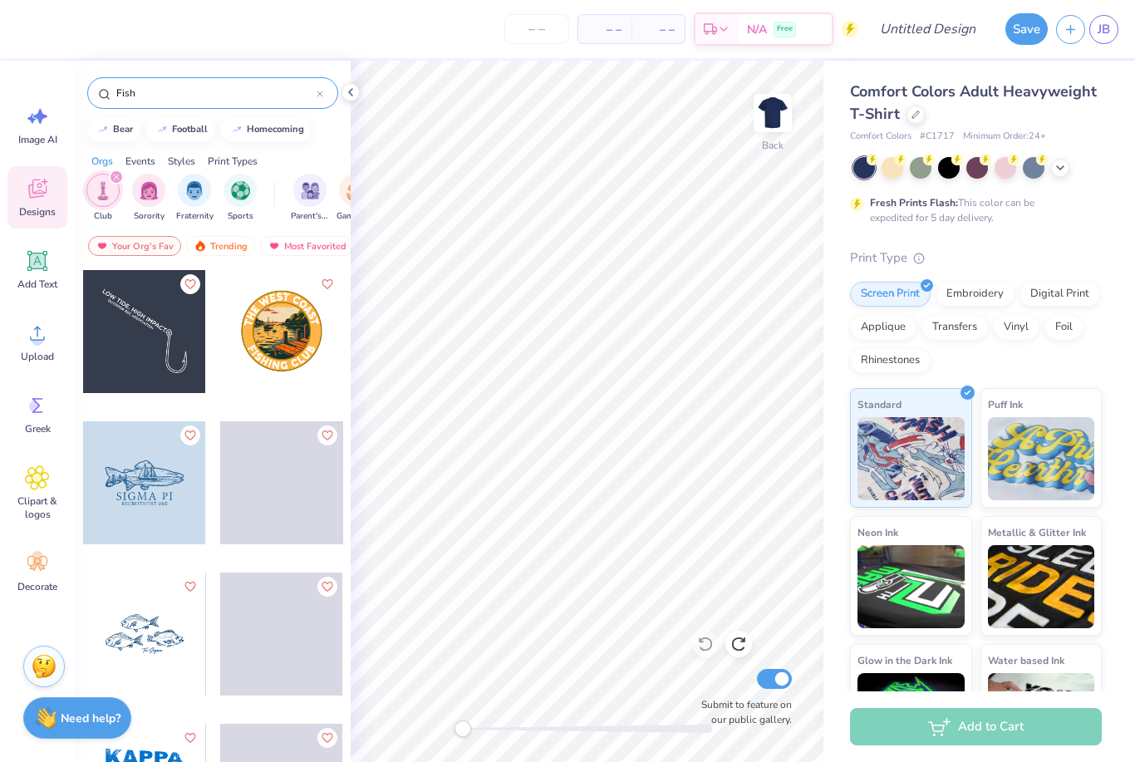
drag, startPoint x: 171, startPoint y: 101, endPoint x: 82, endPoint y: 95, distance: 89.1
click at [82, 95] on div "Fish" at bounding box center [213, 89] width 276 height 56
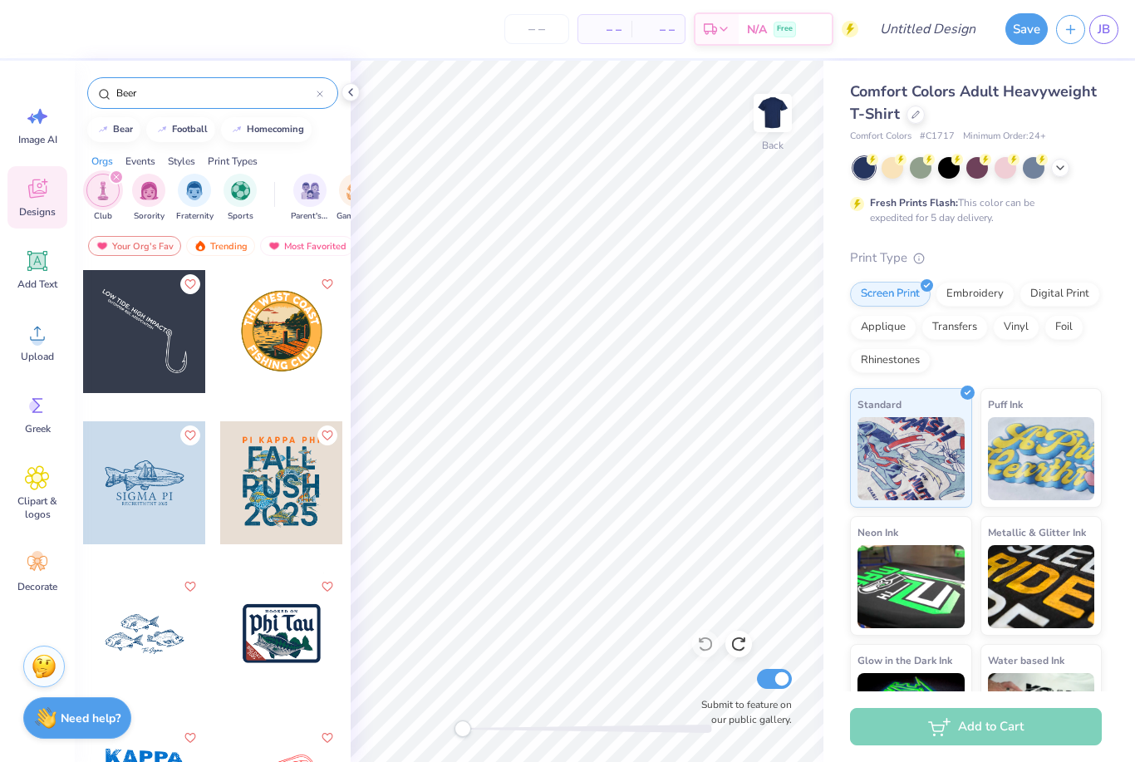
type input "Beer"
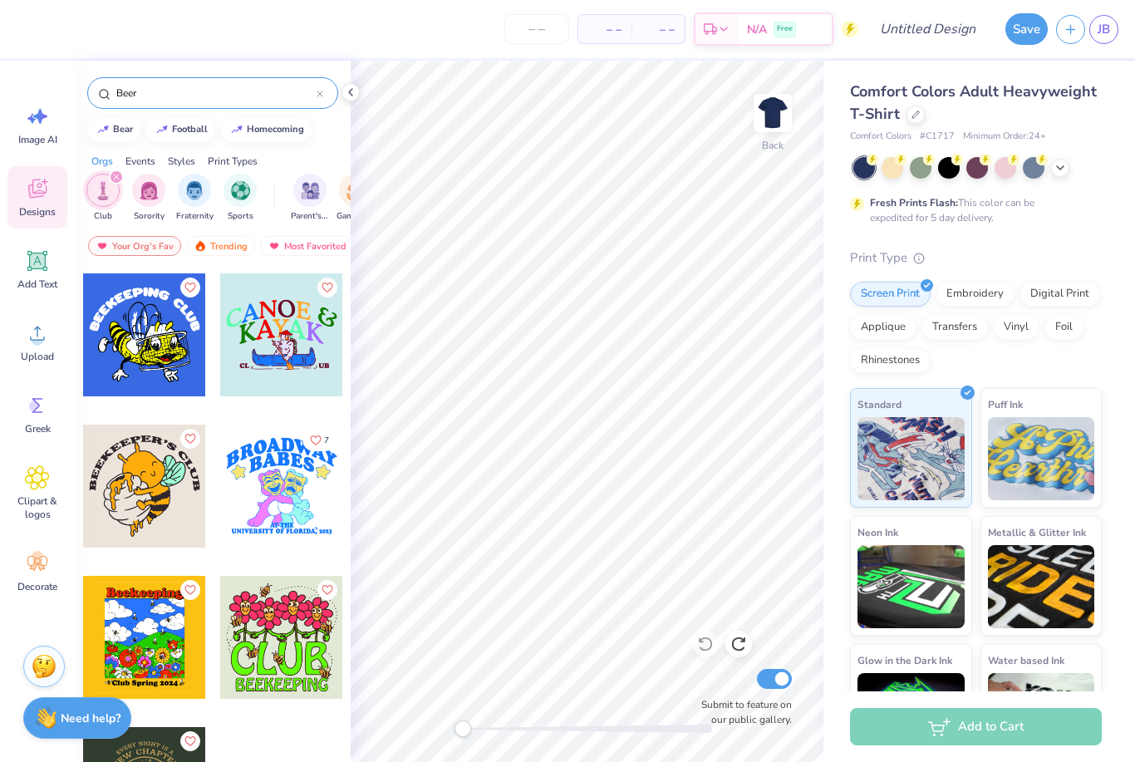
scroll to position [450, 0]
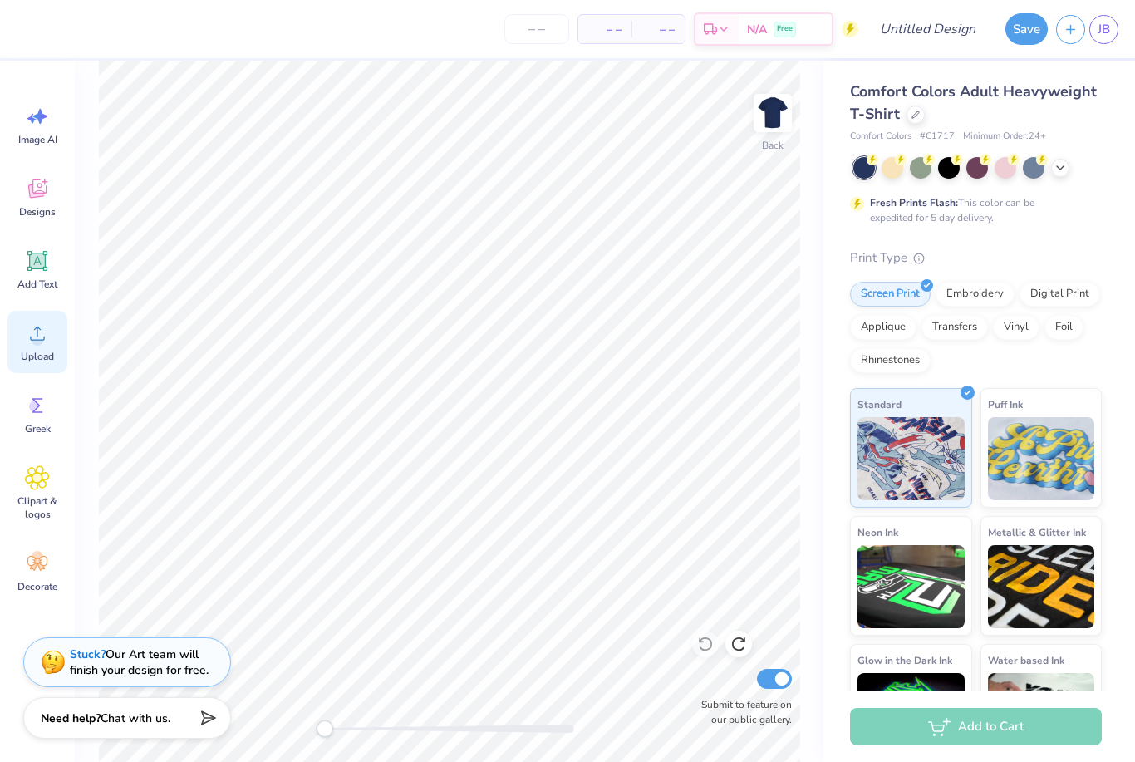
click at [27, 354] on span "Upload" at bounding box center [37, 356] width 33 height 13
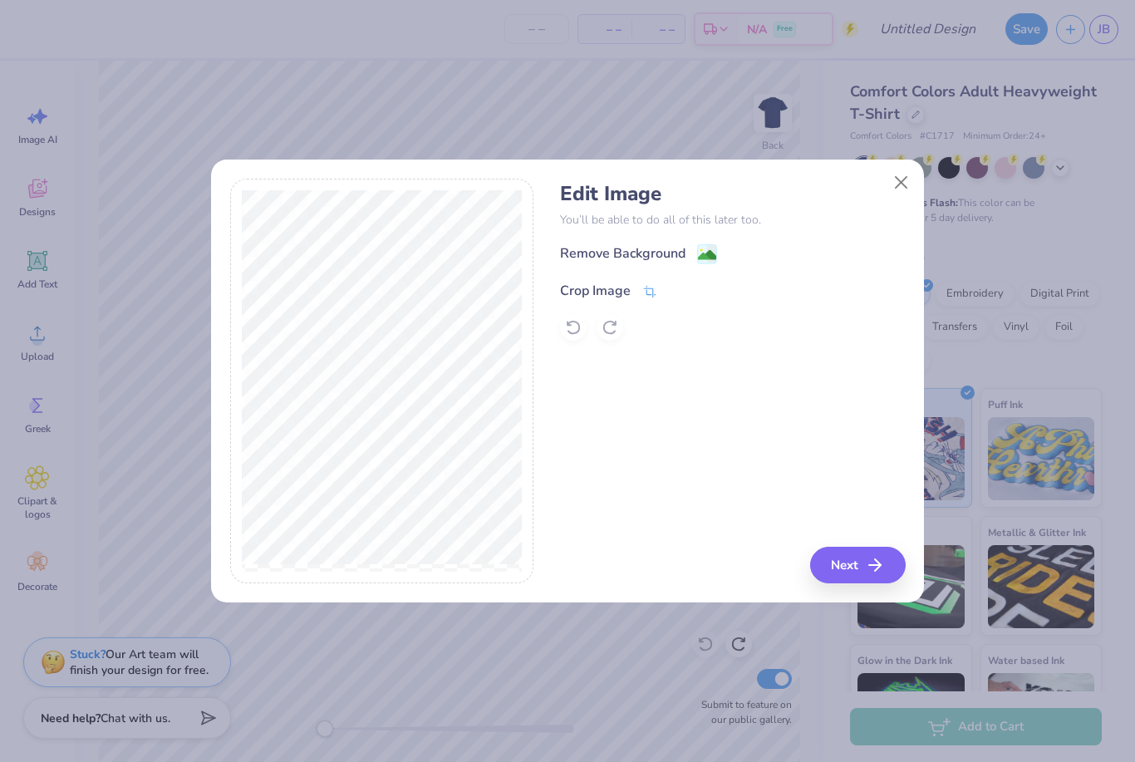
click at [636, 291] on div "Crop Image" at bounding box center [608, 291] width 97 height 20
click at [555, 324] on div "Edit Image You’ll be able to do all of this later too. Remove Background Crop I…" at bounding box center [567, 381] width 675 height 405
click at [701, 247] on div "Remove Background Crop Image" at bounding box center [732, 291] width 345 height 97
click at [649, 255] on div "Remove Background Crop Image" at bounding box center [732, 291] width 345 height 97
click at [706, 249] on div "Remove Background Crop Image" at bounding box center [732, 291] width 345 height 97
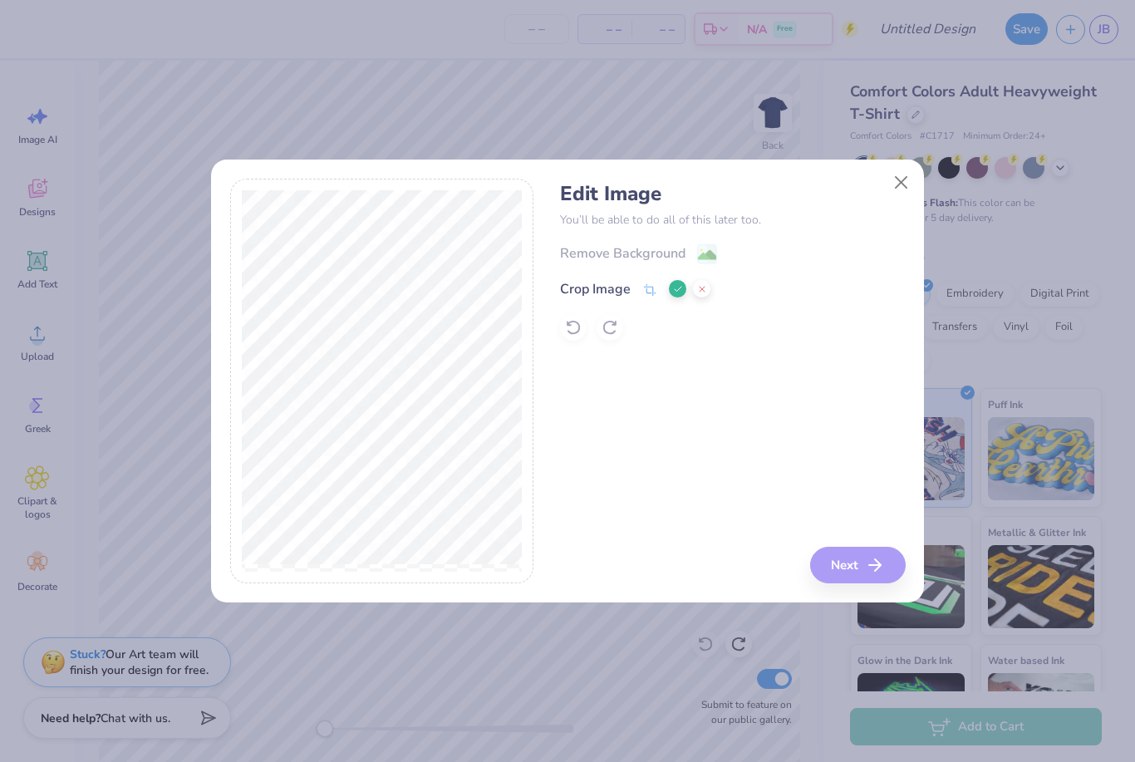
click at [677, 287] on icon at bounding box center [678, 289] width 10 height 10
click at [704, 257] on image at bounding box center [707, 255] width 18 height 18
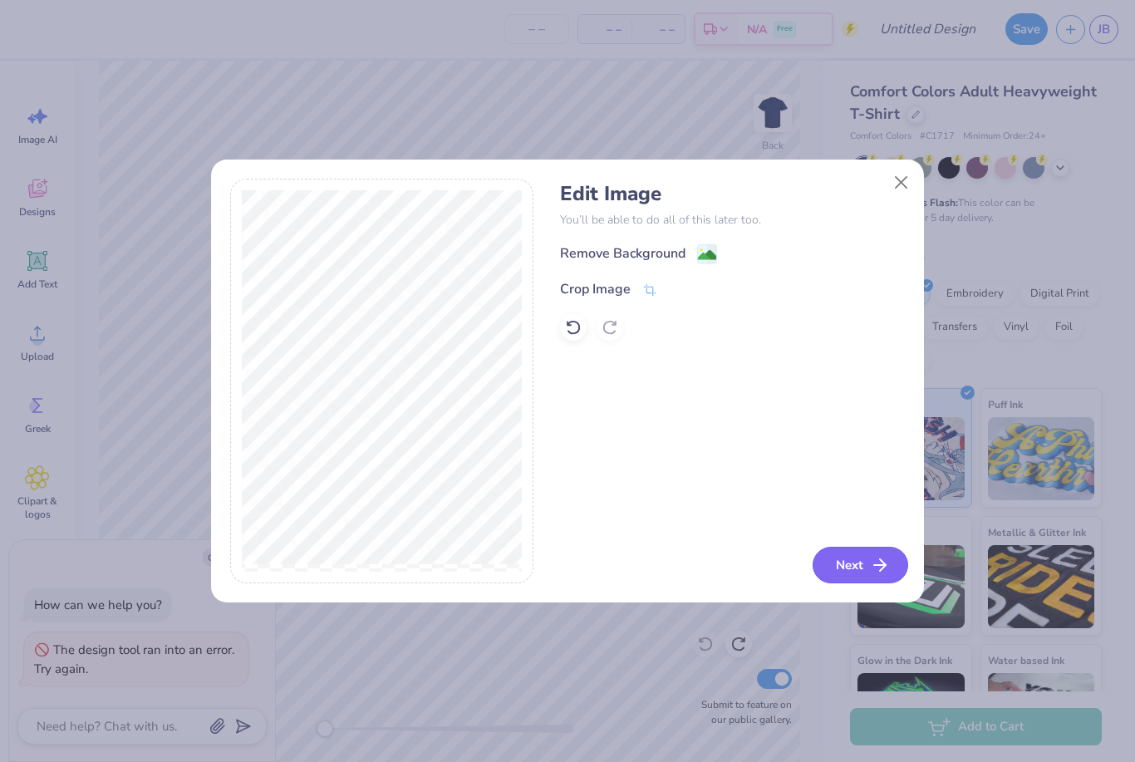
click at [855, 570] on button "Next" at bounding box center [860, 565] width 96 height 37
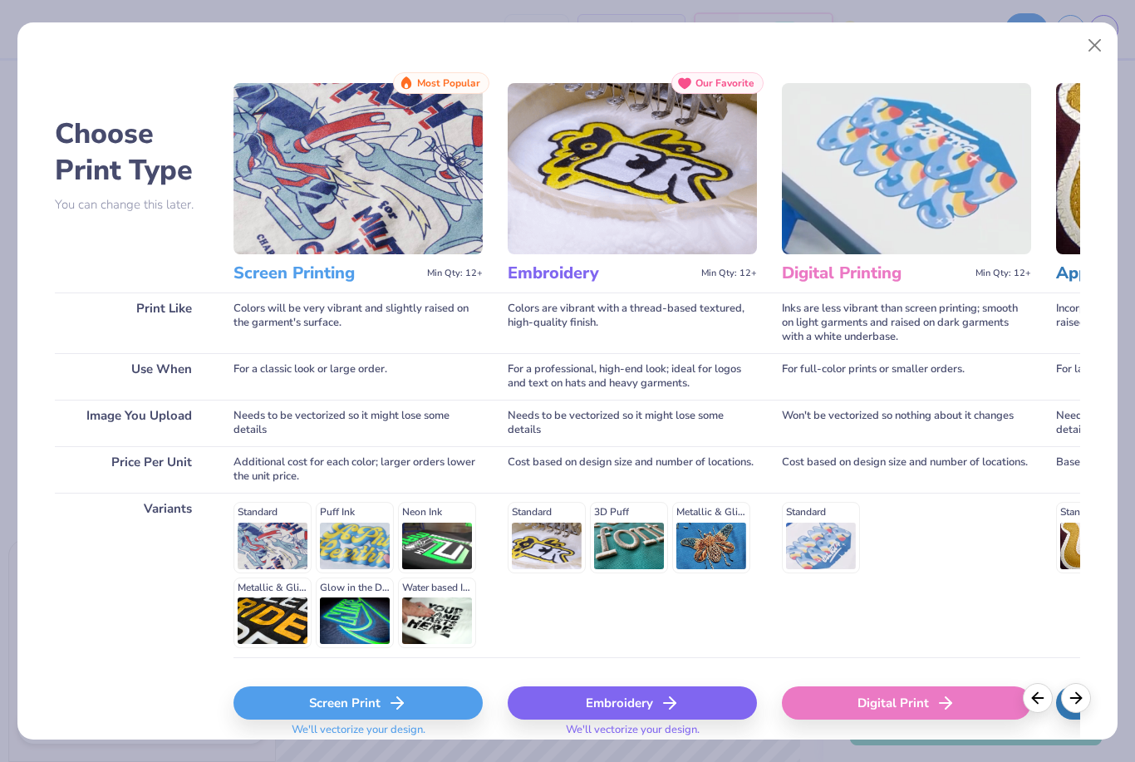
click at [370, 700] on div "Screen Print" at bounding box center [357, 702] width 249 height 33
type textarea "x"
